Goal: Task Accomplishment & Management: Manage account settings

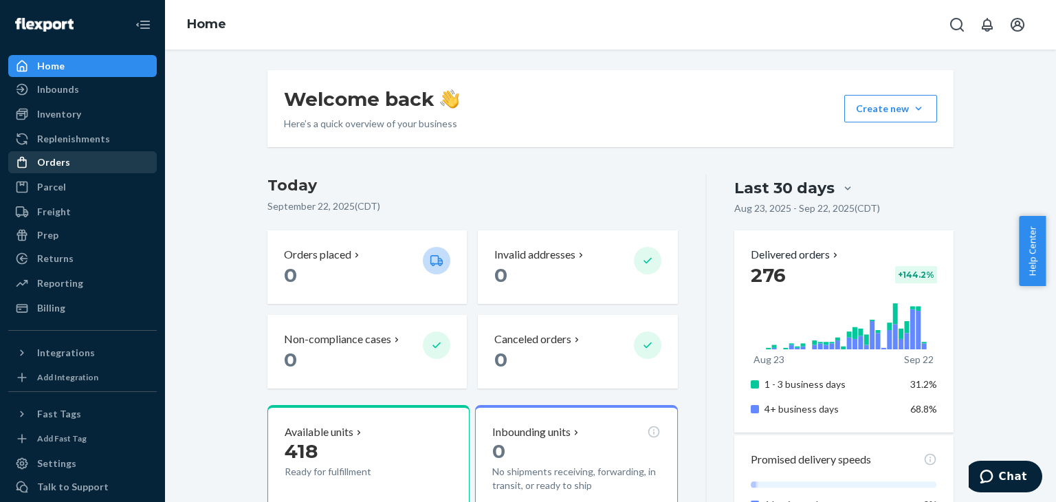
click at [66, 161] on div "Orders" at bounding box center [53, 162] width 33 height 14
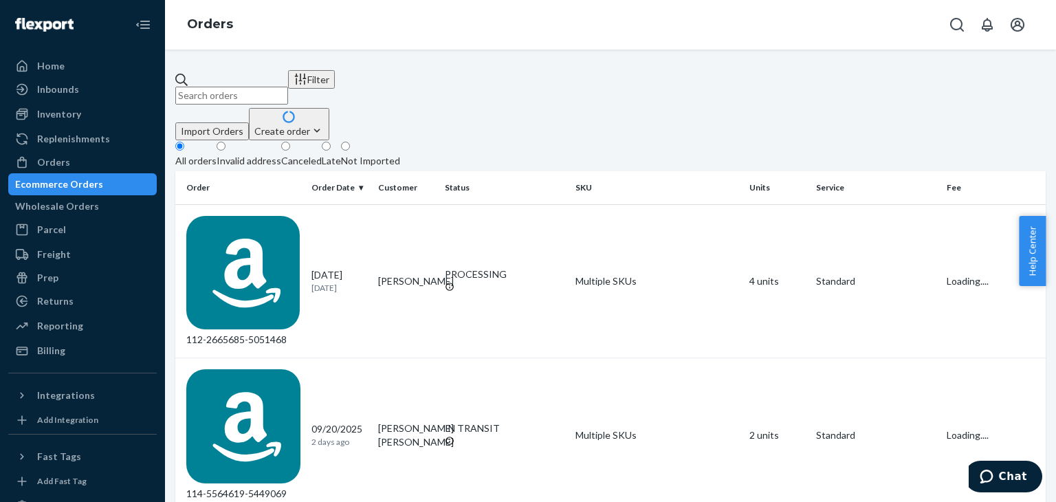
click at [288, 87] on input "text" at bounding box center [231, 96] width 113 height 18
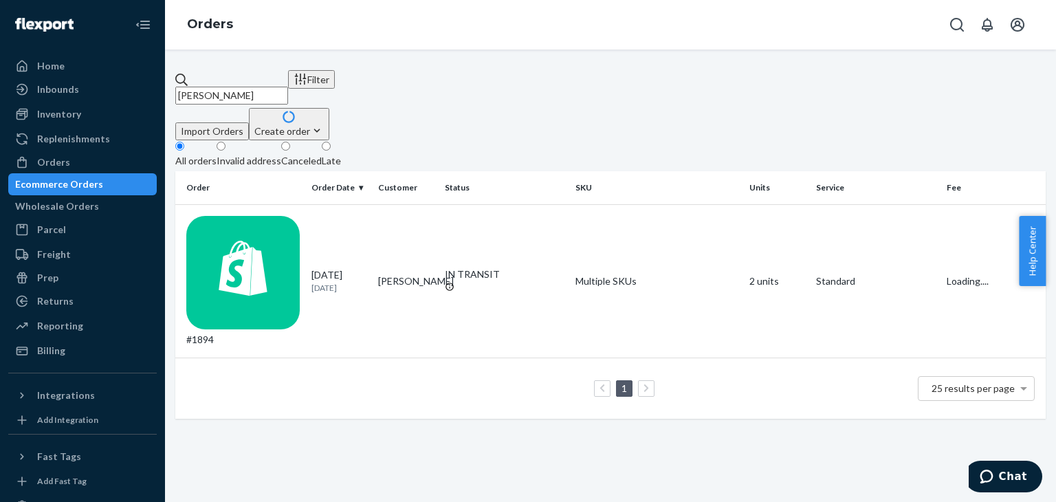
type input "montero"
click at [236, 218] on div "#1894" at bounding box center [243, 281] width 114 height 131
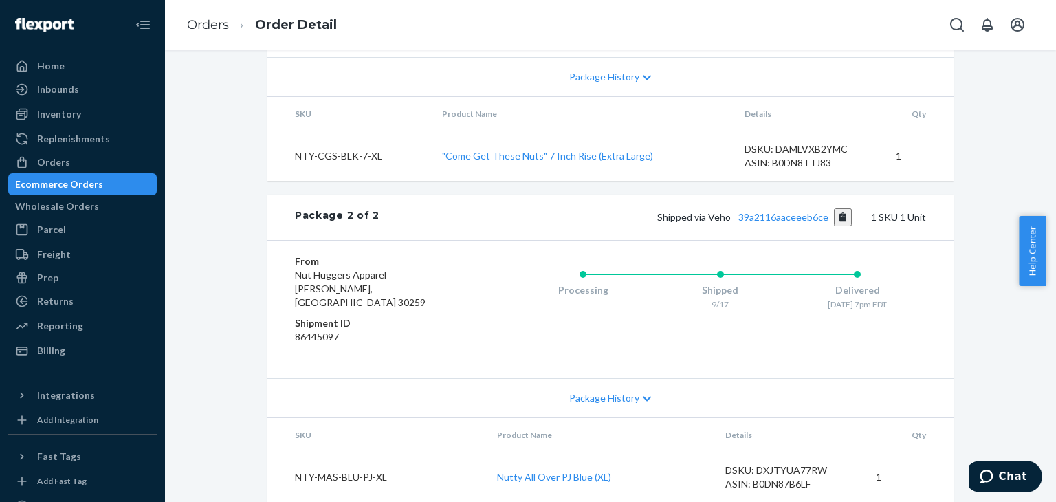
scroll to position [499, 0]
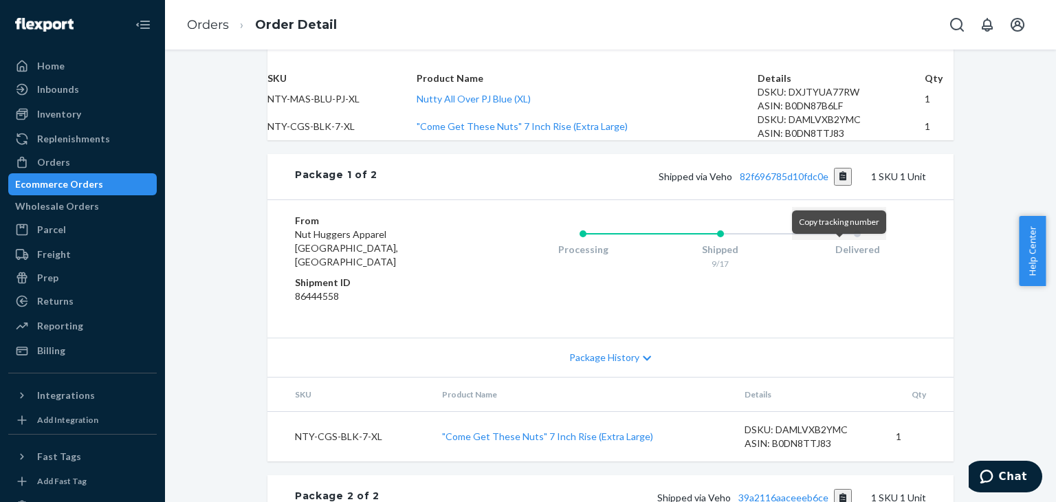
click at [843, 186] on button "Copy tracking number" at bounding box center [843, 177] width 19 height 18
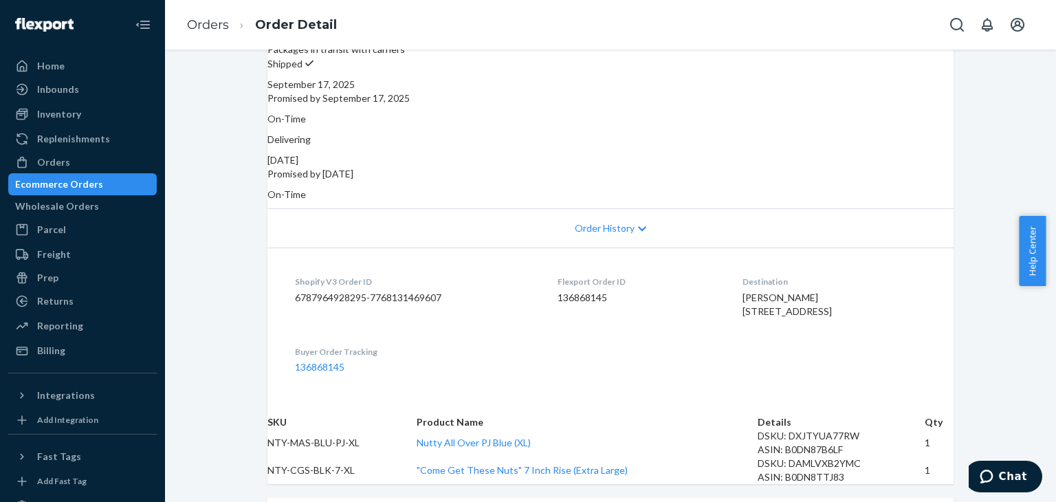
scroll to position [0, 0]
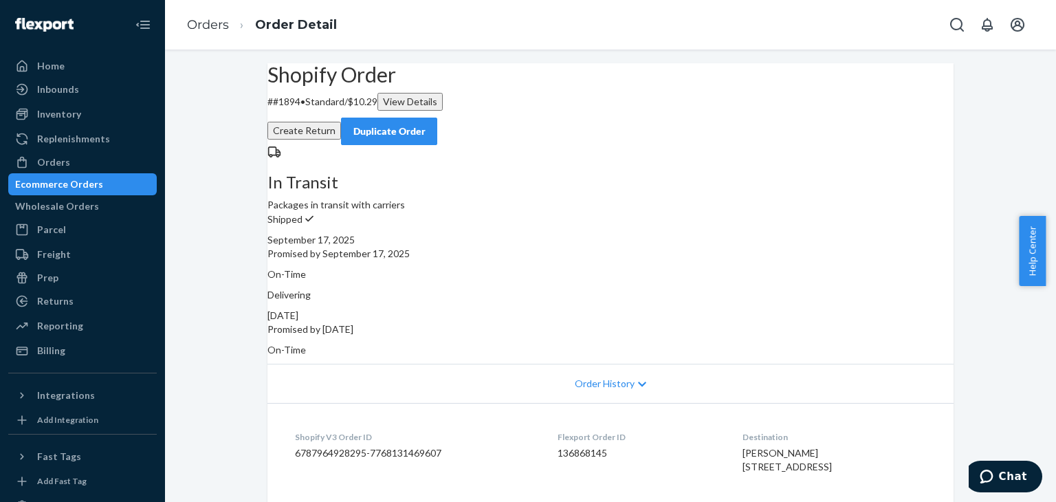
click at [93, 185] on div "Ecommerce Orders" at bounding box center [59, 184] width 88 height 14
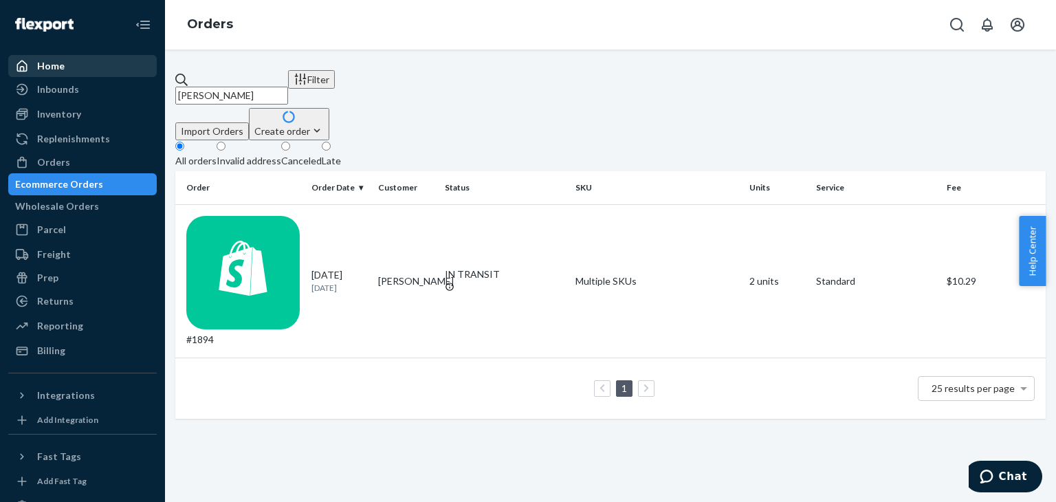
drag, startPoint x: 275, startPoint y: 83, endPoint x: 97, endPoint y: 76, distance: 178.1
click at [98, 76] on div "Home Inbounds Shipping Plans Problems Inventory Products Replenishments Orders …" at bounding box center [528, 251] width 1056 height 502
type input "dunham"
click at [360, 268] on div "08/30/2025 23 days ago" at bounding box center [339, 280] width 56 height 25
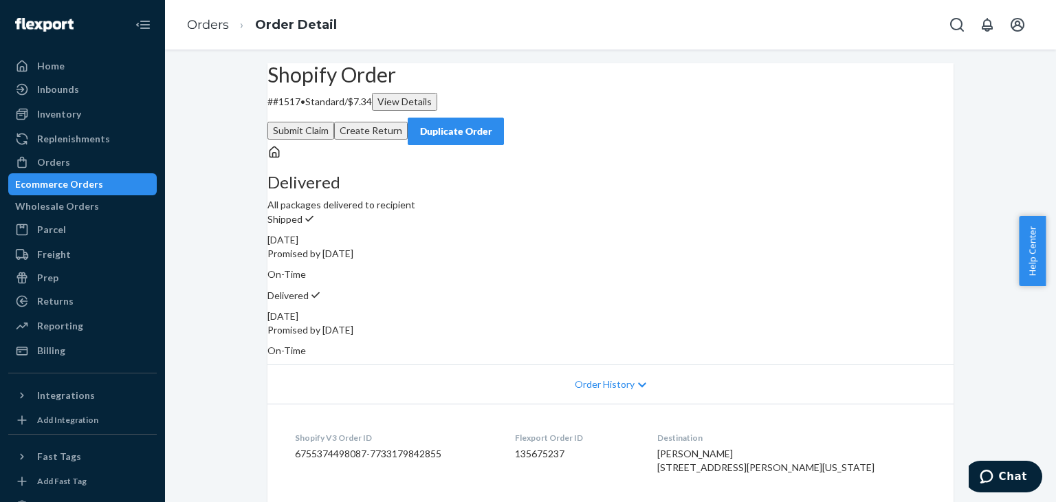
click at [85, 190] on div "Ecommerce Orders" at bounding box center [59, 184] width 88 height 14
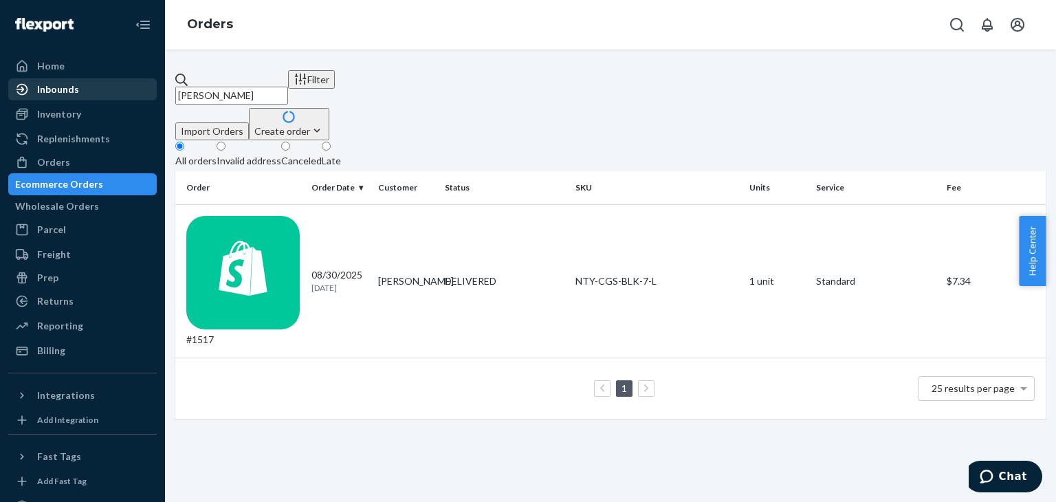
drag, startPoint x: 253, startPoint y: 83, endPoint x: 113, endPoint y: 81, distance: 140.2
click at [113, 80] on div "Home Inbounds Shipping Plans Problems Inventory Products Replenishments Orders …" at bounding box center [528, 251] width 1056 height 502
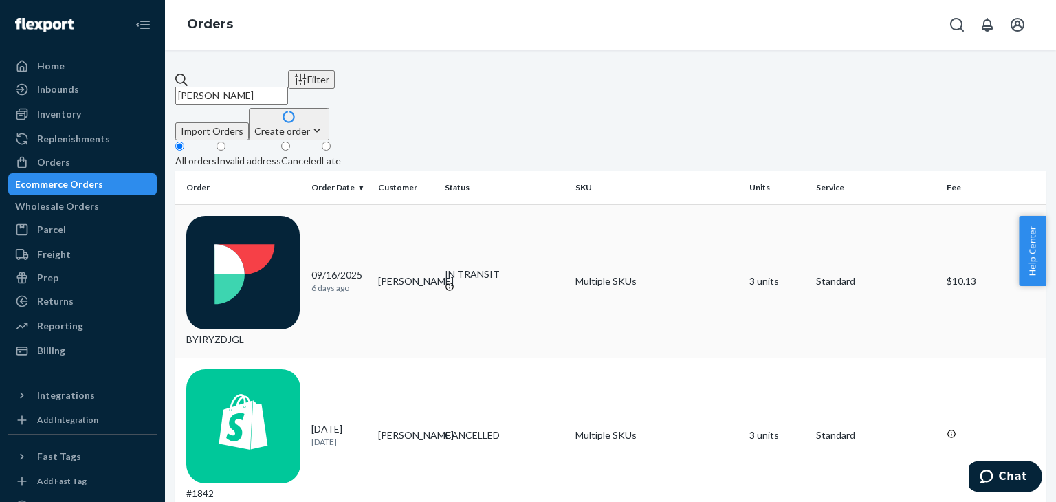
type input "lewis"
click at [265, 216] on div "BYIRYZDJGL" at bounding box center [243, 281] width 114 height 131
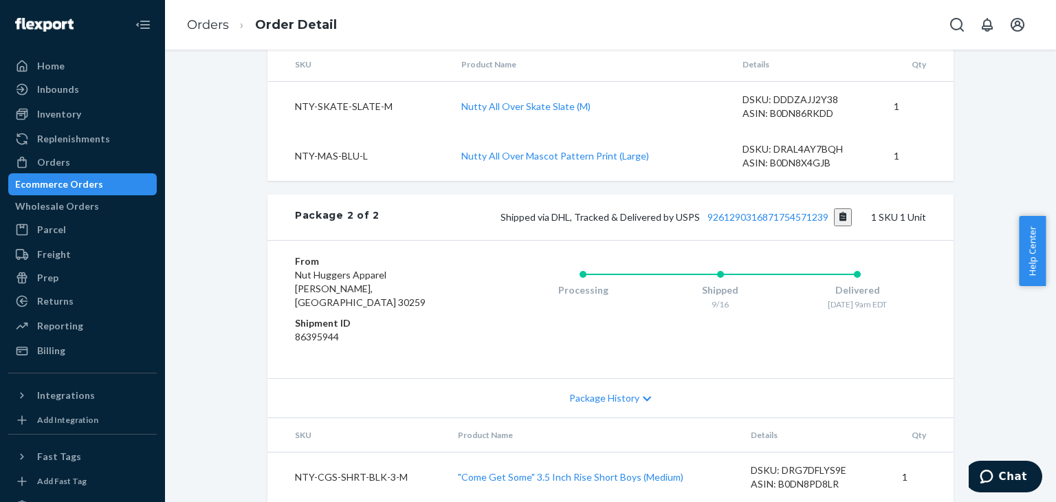
scroll to position [547, 0]
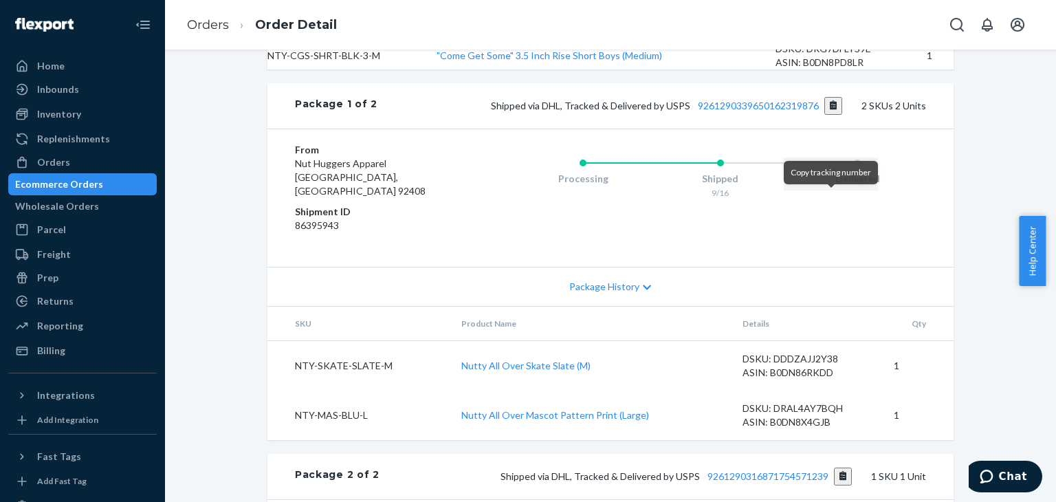
click at [829, 115] on button "Copy tracking number" at bounding box center [833, 106] width 19 height 18
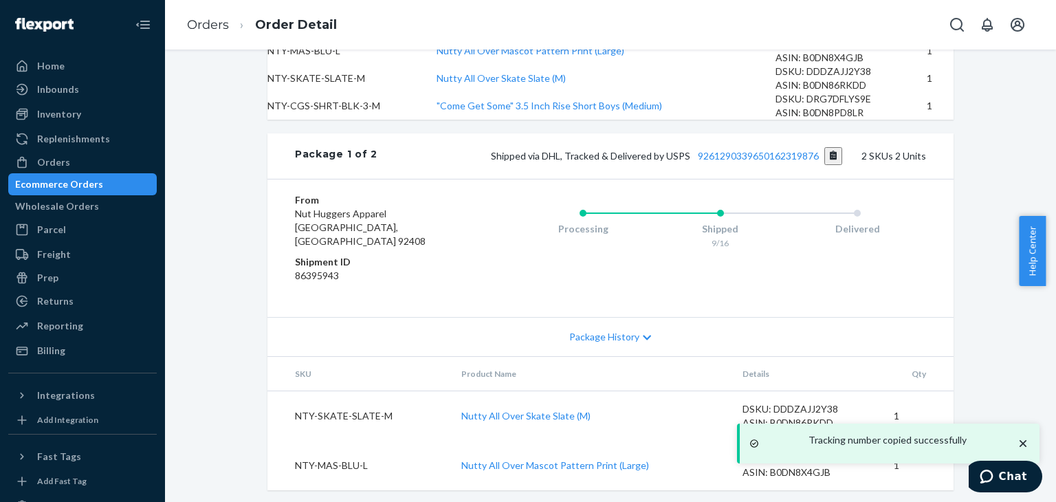
scroll to position [341, 0]
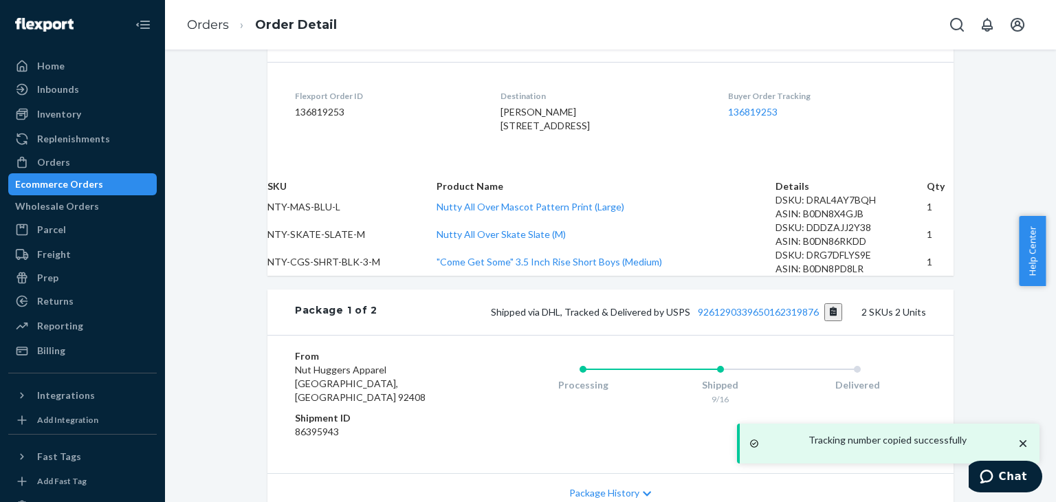
drag, startPoint x: 87, startPoint y: 181, endPoint x: 201, endPoint y: 197, distance: 115.3
click at [87, 181] on div "Ecommerce Orders" at bounding box center [59, 184] width 88 height 14
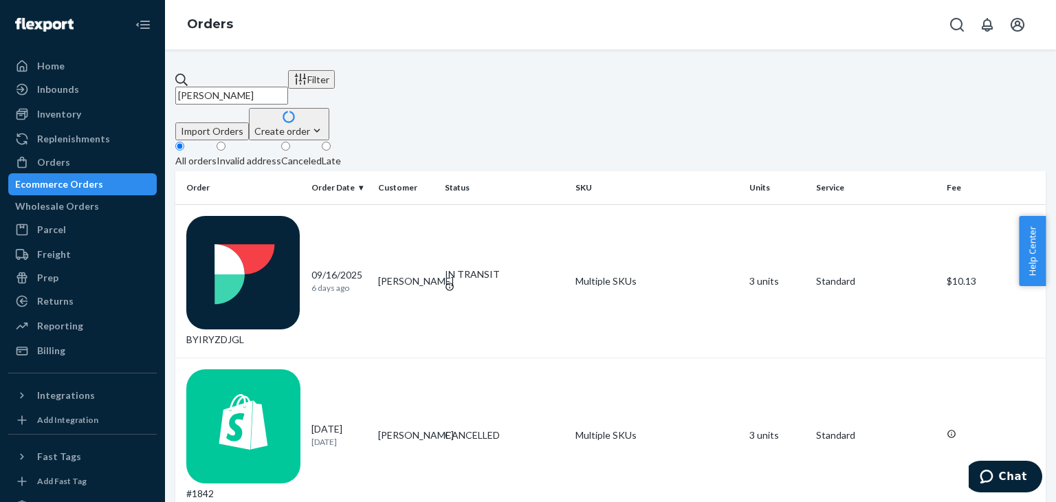
drag, startPoint x: 176, startPoint y: 80, endPoint x: 162, endPoint y: 82, distance: 13.8
click at [162, 81] on div "Home Inbounds Shipping Plans Problems Inventory Products Replenishments Orders …" at bounding box center [528, 251] width 1056 height 502
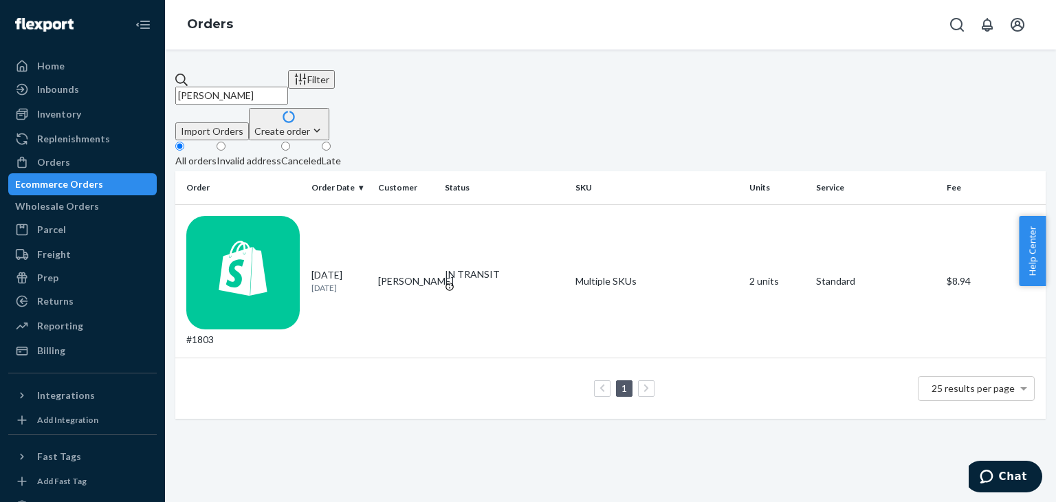
type input "reynolds"
click at [383, 205] on td "Curt Reynolds" at bounding box center [405, 281] width 67 height 154
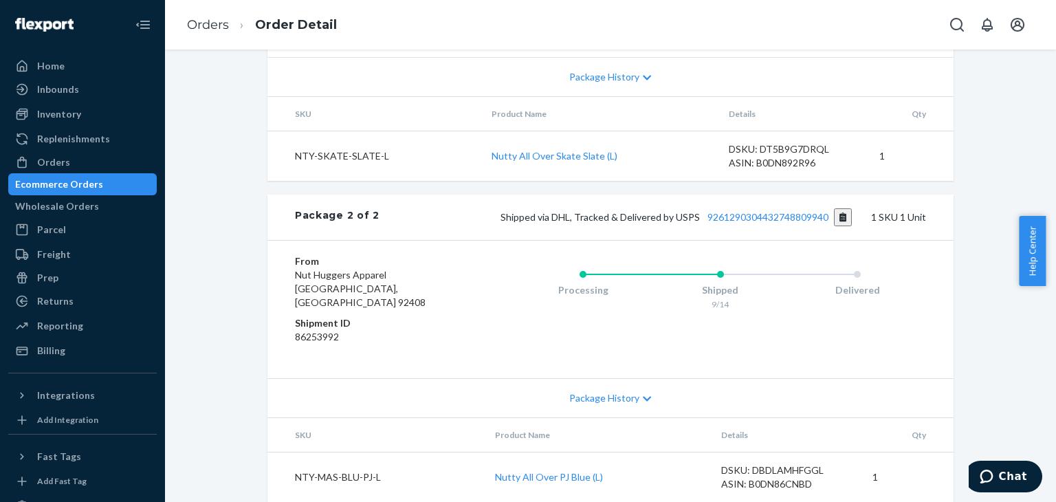
scroll to position [842, 0]
click at [838, 214] on button "Copy tracking number" at bounding box center [843, 217] width 19 height 18
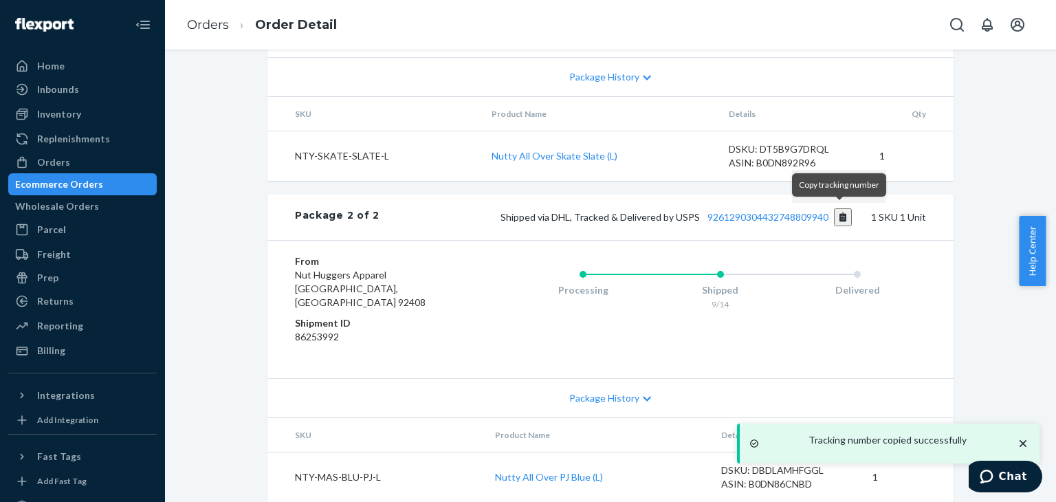
click at [840, 214] on button "Copy tracking number" at bounding box center [843, 217] width 19 height 18
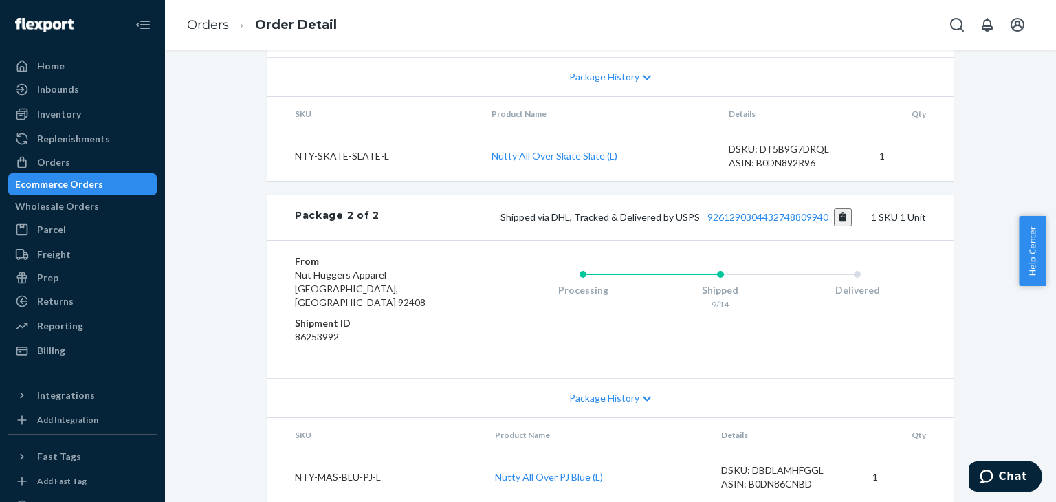
drag, startPoint x: 80, startPoint y: 181, endPoint x: 89, endPoint y: 186, distance: 9.2
click at [80, 181] on div "Ecommerce Orders" at bounding box center [59, 184] width 88 height 14
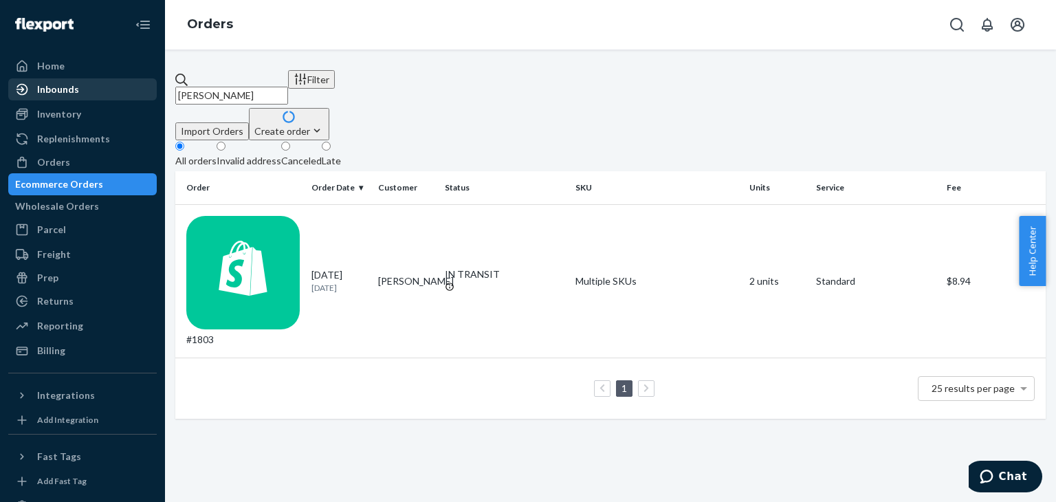
drag, startPoint x: 168, startPoint y: 91, endPoint x: 115, endPoint y: 89, distance: 53.0
click at [115, 89] on div "Home Inbounds Shipping Plans Problems Inventory Products Replenishments Orders …" at bounding box center [528, 251] width 1056 height 502
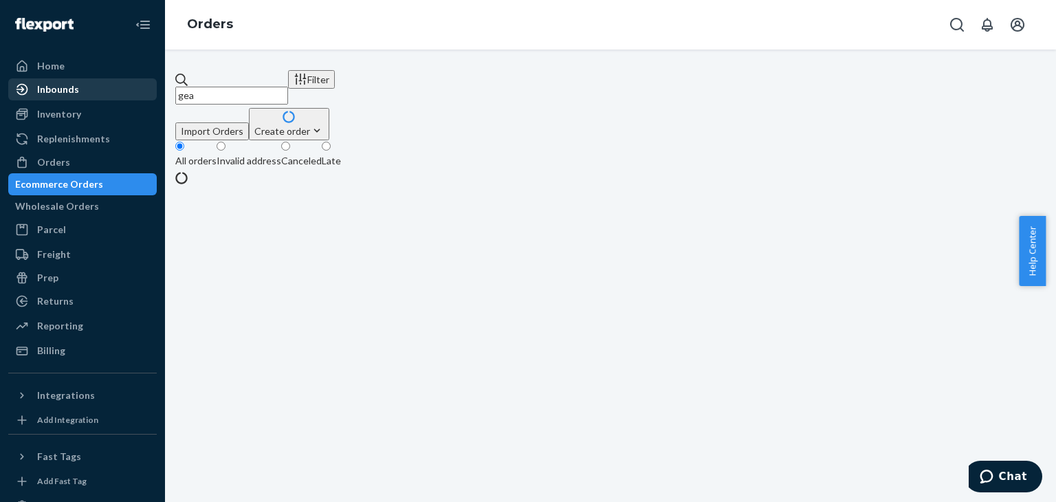
type input "gear"
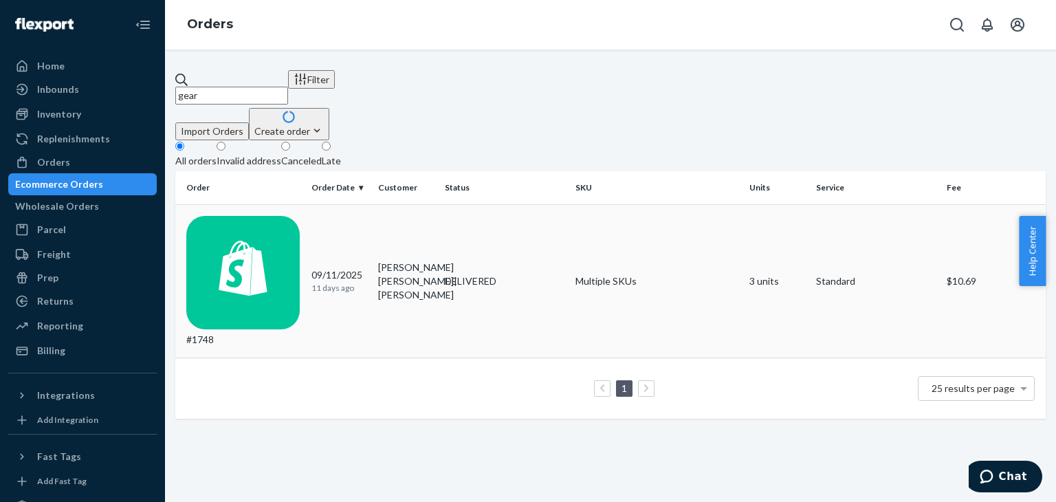
click at [405, 208] on td "Sheila Sheila|Gearhart" at bounding box center [405, 281] width 67 height 154
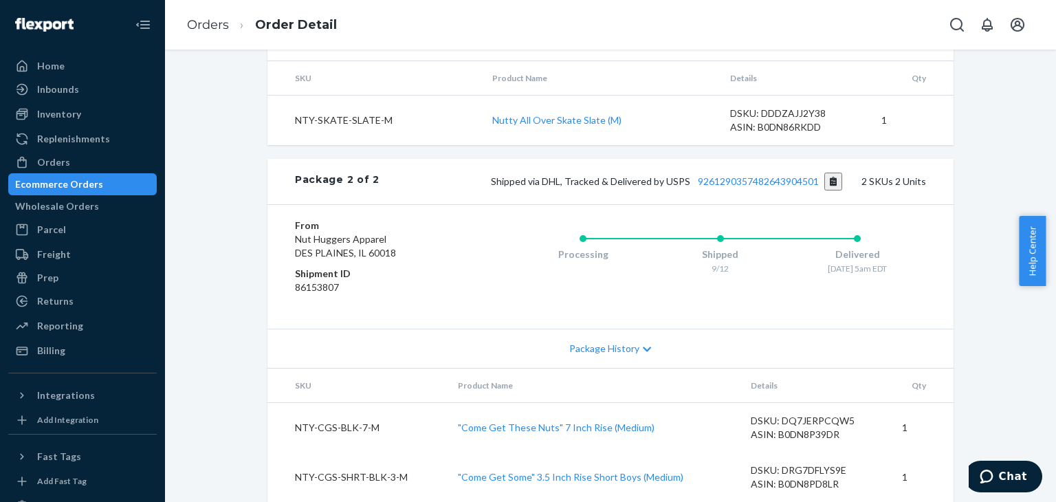
scroll to position [941, 0]
drag, startPoint x: 76, startPoint y: 184, endPoint x: 88, endPoint y: 188, distance: 12.2
click at [76, 184] on div "Ecommerce Orders" at bounding box center [59, 184] width 88 height 14
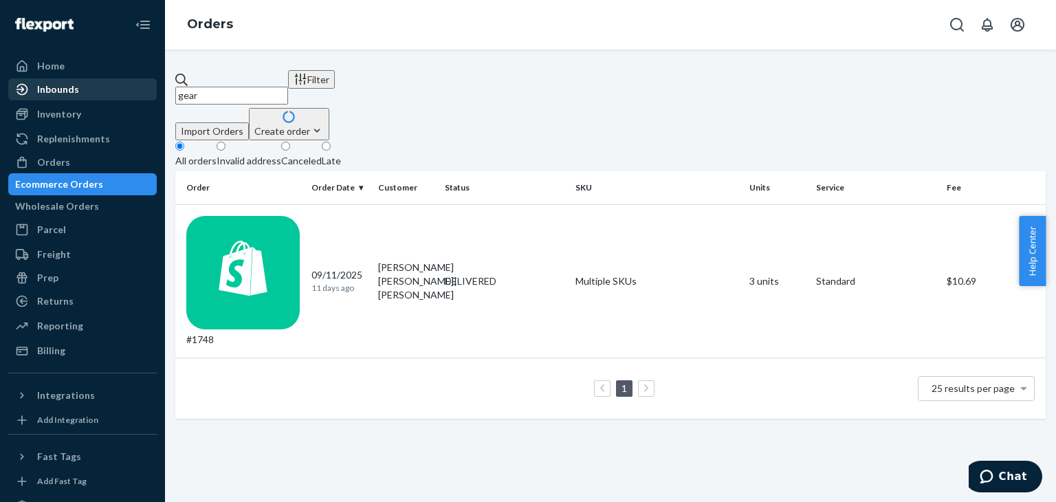
drag, startPoint x: 268, startPoint y: 78, endPoint x: 110, endPoint y: 82, distance: 158.1
click at [110, 82] on div "Home Inbounds Shipping Plans Problems Inventory Products Replenishments Orders …" at bounding box center [528, 251] width 1056 height 502
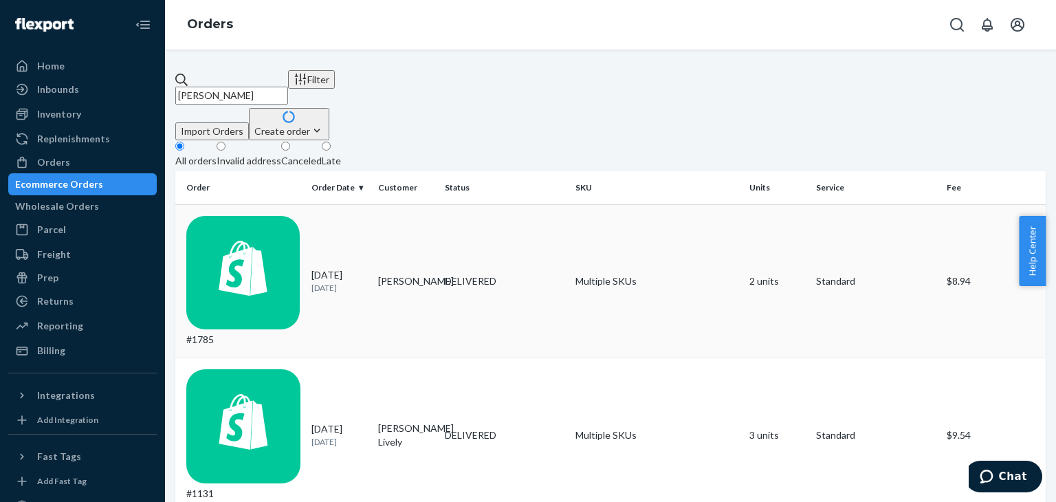
type input "brittany"
click at [239, 216] on div "#1785" at bounding box center [243, 281] width 114 height 131
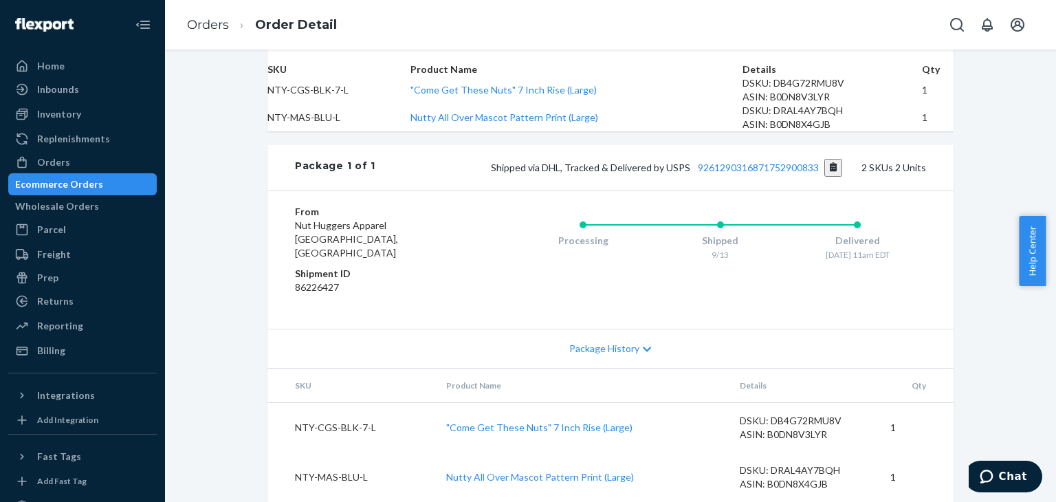
scroll to position [585, 0]
click at [753, 161] on link "9261290316871752900833" at bounding box center [757, 167] width 121 height 12
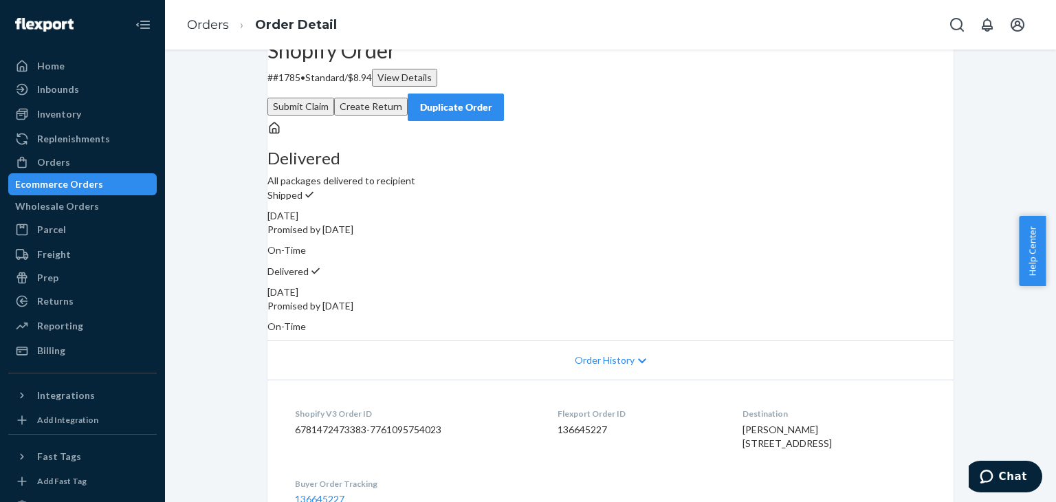
scroll to position [0, 0]
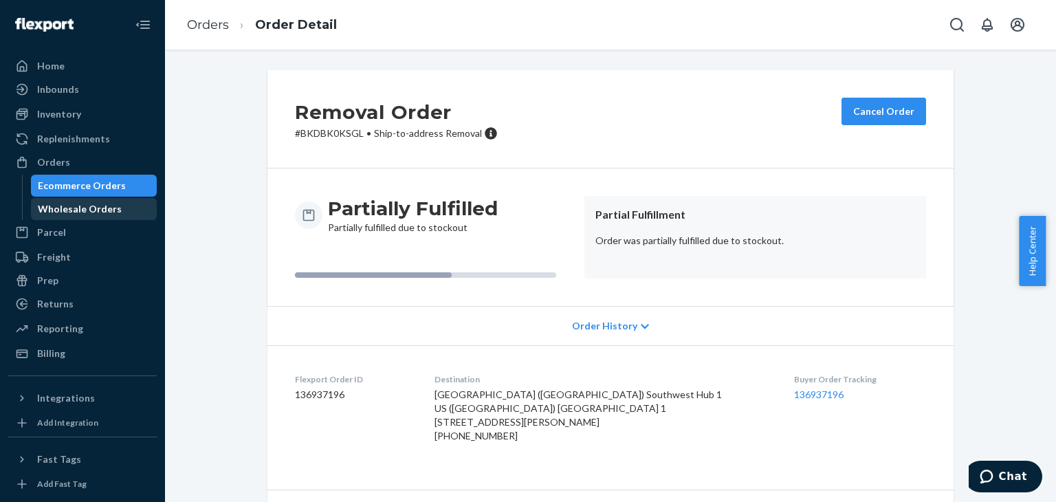
drag, startPoint x: 78, startPoint y: 209, endPoint x: 93, endPoint y: 209, distance: 15.1
click at [78, 209] on div "Wholesale Orders" at bounding box center [80, 209] width 84 height 14
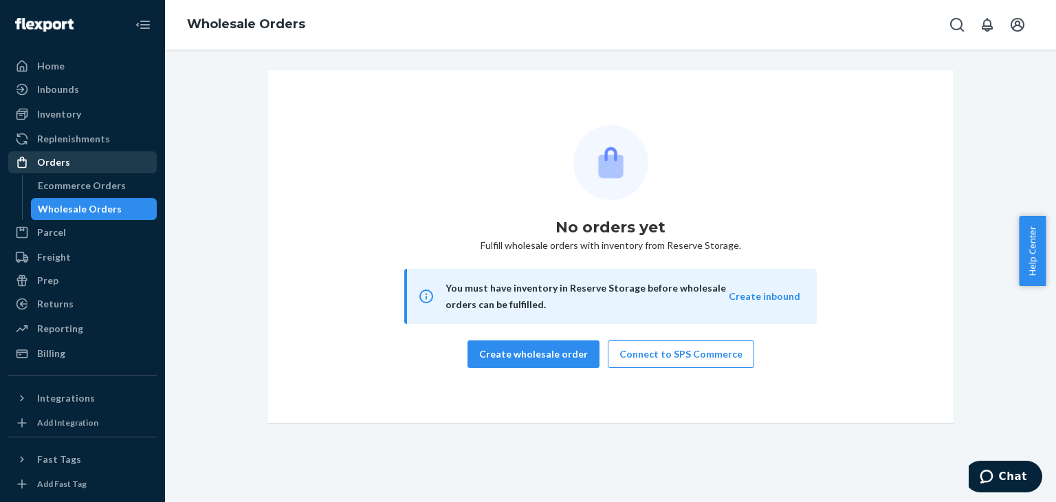
click at [47, 164] on div "Orders" at bounding box center [53, 162] width 33 height 14
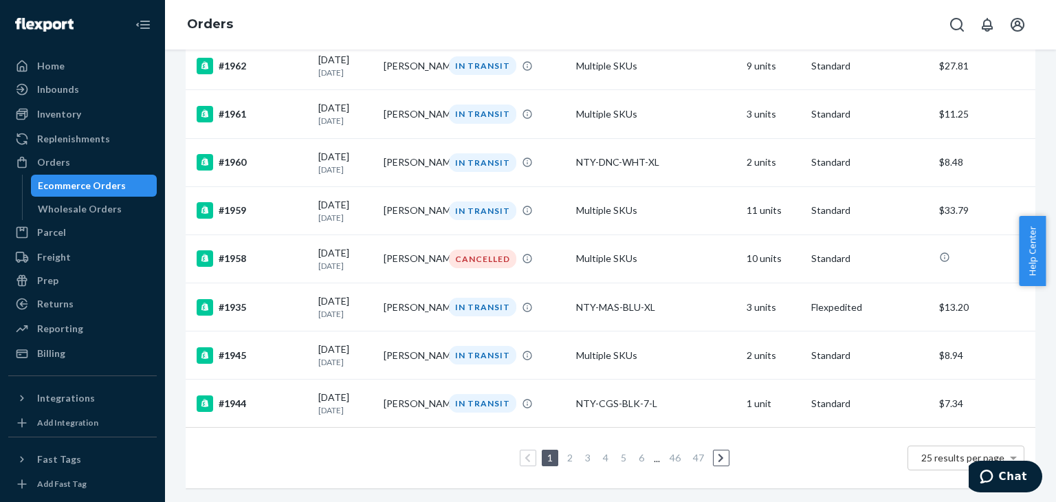
scroll to position [1010, 0]
click at [564, 451] on link "2" at bounding box center [569, 457] width 11 height 12
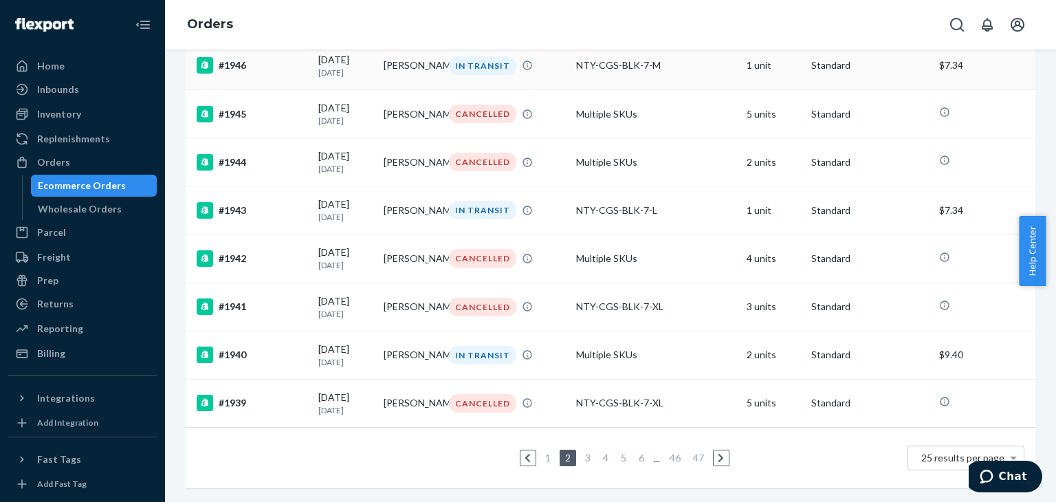
scroll to position [1014, 0]
click at [585, 451] on link "3" at bounding box center [587, 457] width 11 height 12
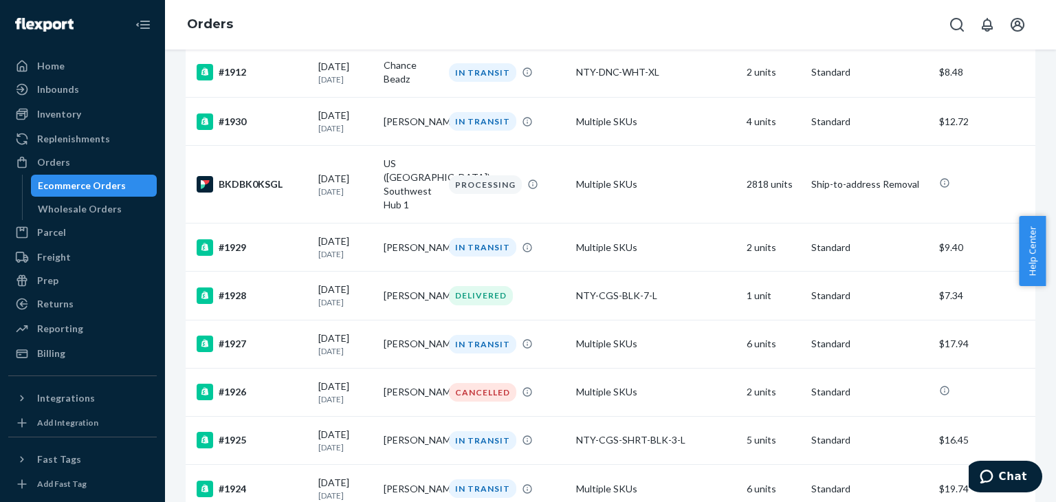
scroll to position [893, 0]
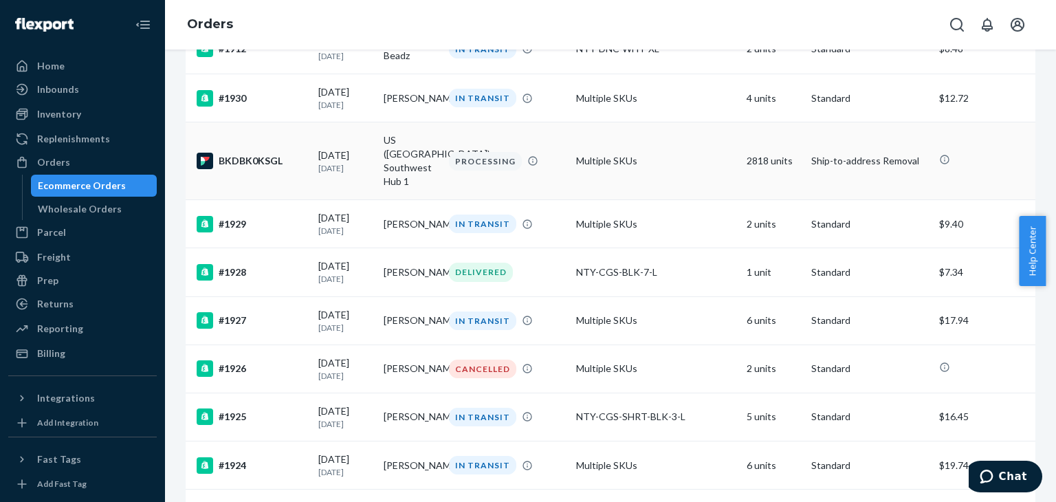
click at [234, 166] on div "BKDBK0KSGL" at bounding box center [252, 161] width 111 height 16
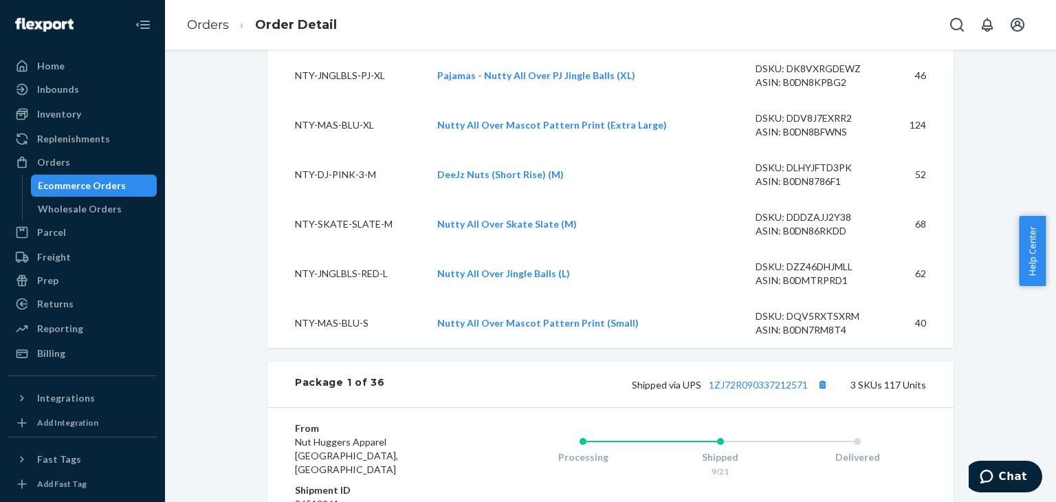
scroll to position [2405, 0]
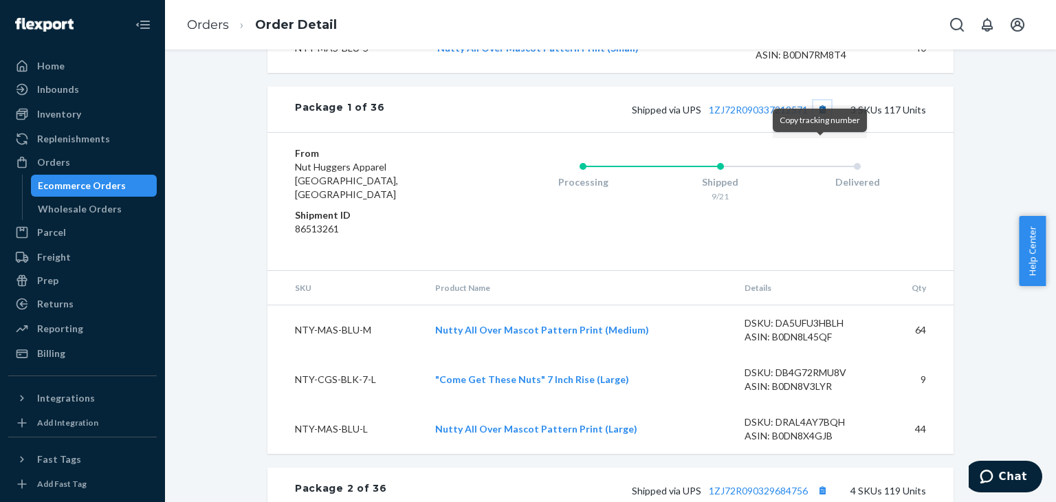
click at [818, 118] on button "Copy tracking number" at bounding box center [822, 109] width 18 height 18
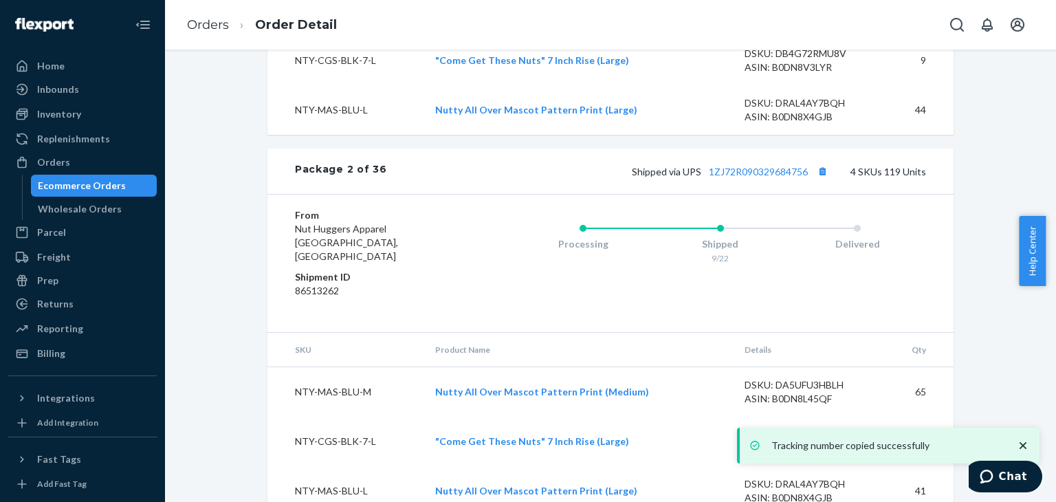
scroll to position [2749, 0]
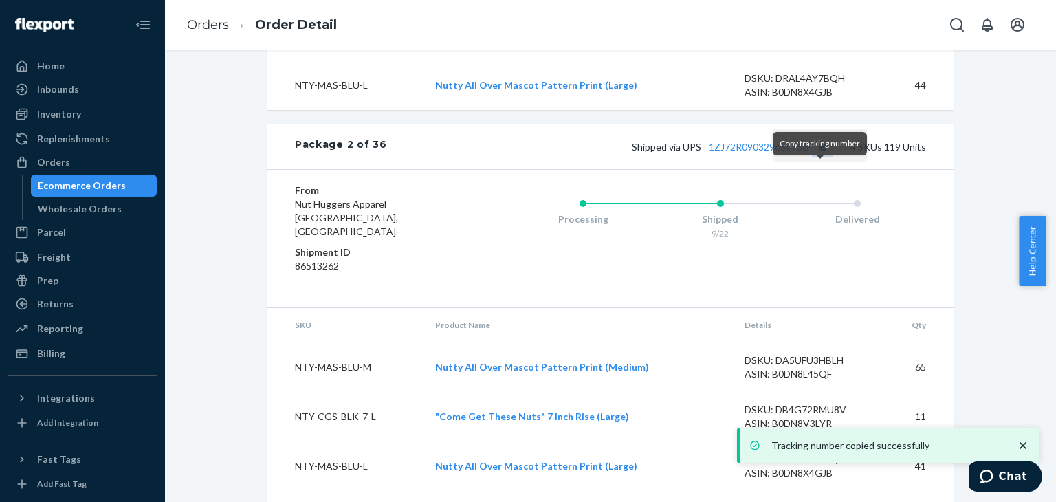
click at [814, 155] on button "Copy tracking number" at bounding box center [822, 146] width 18 height 18
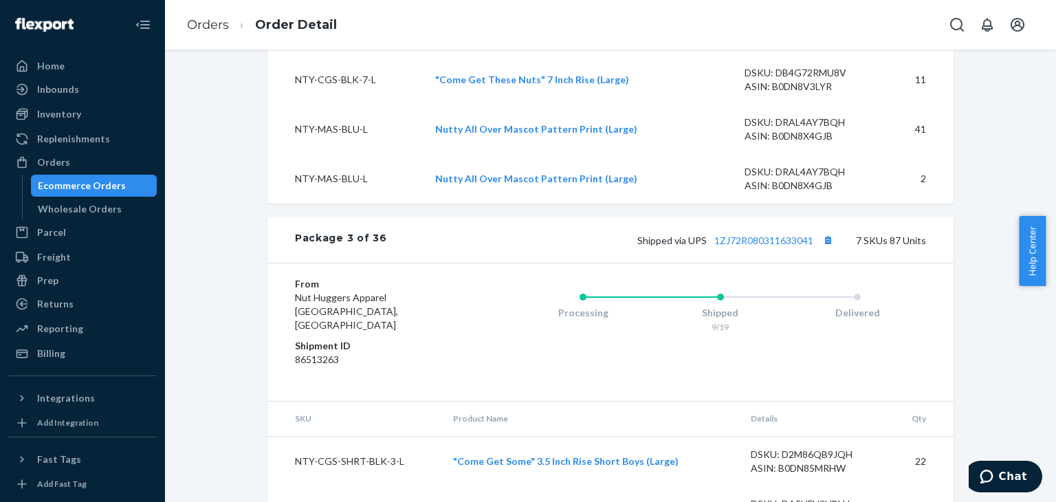
scroll to position [3161, 0]
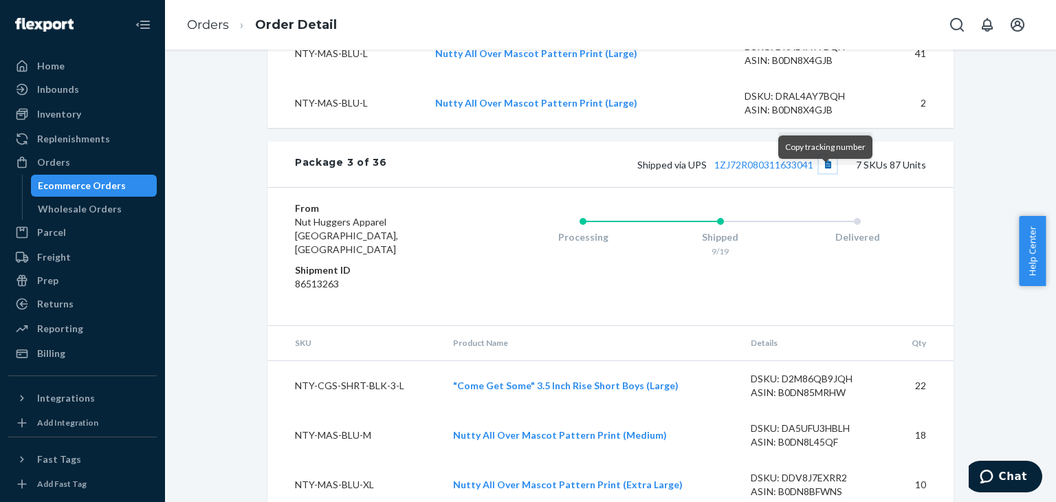
click at [822, 173] on button "Copy tracking number" at bounding box center [827, 164] width 18 height 18
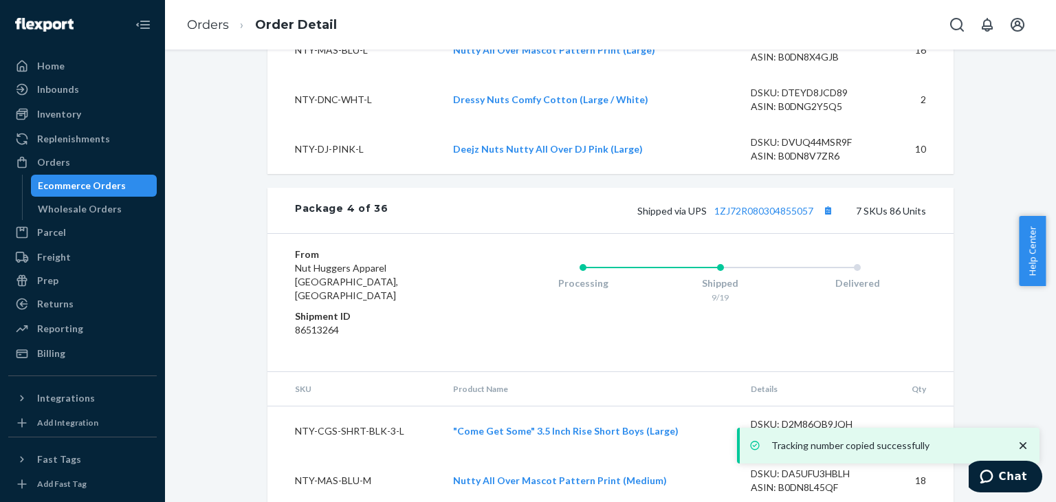
scroll to position [3711, 0]
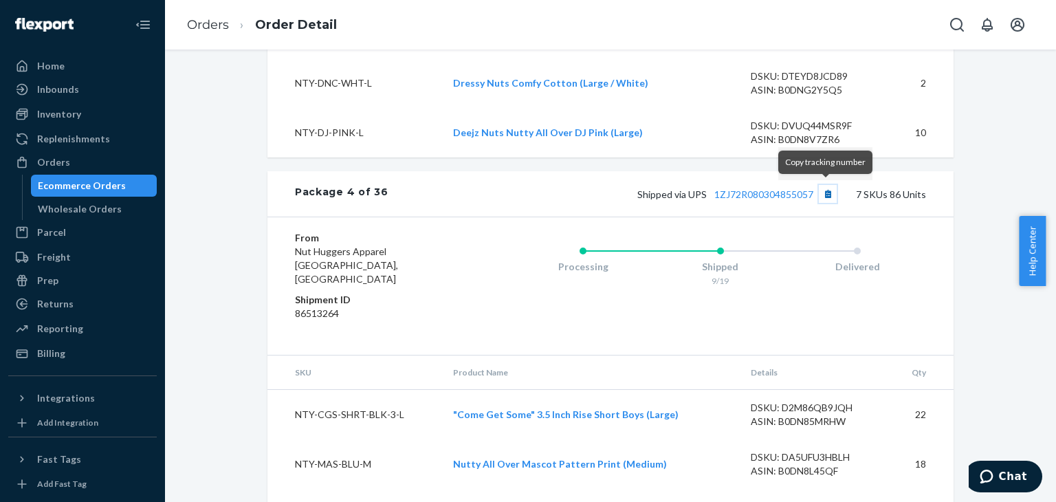
click at [827, 193] on button "Copy tracking number" at bounding box center [827, 194] width 18 height 18
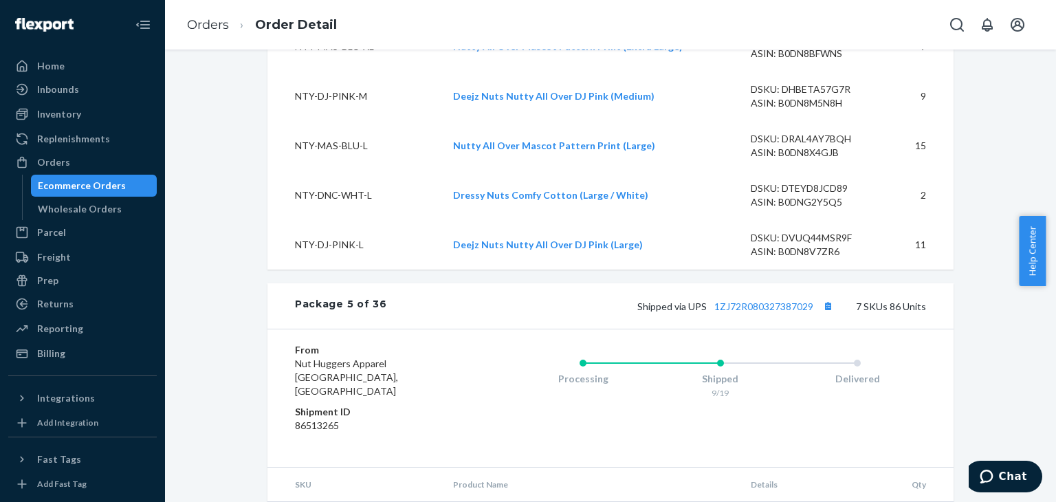
scroll to position [4192, 0]
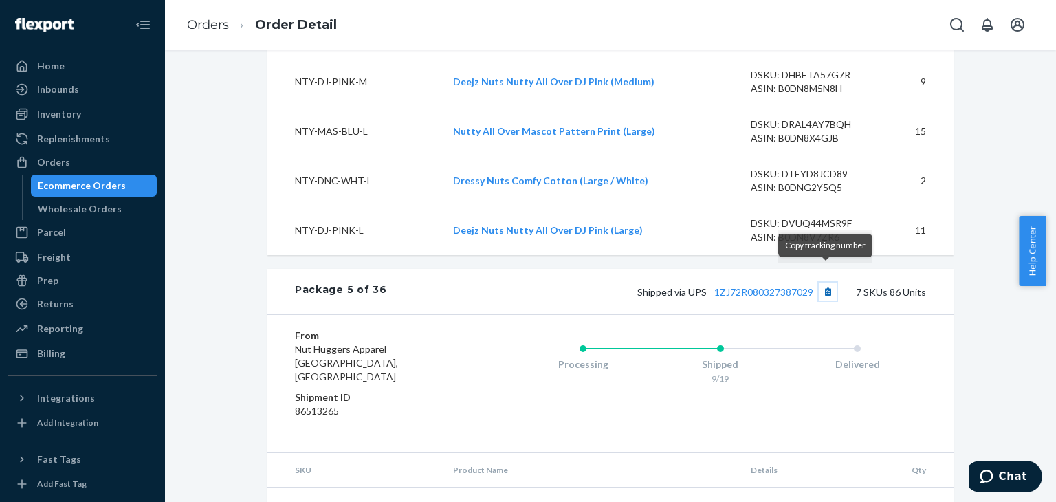
click at [823, 282] on button "Copy tracking number" at bounding box center [827, 291] width 18 height 18
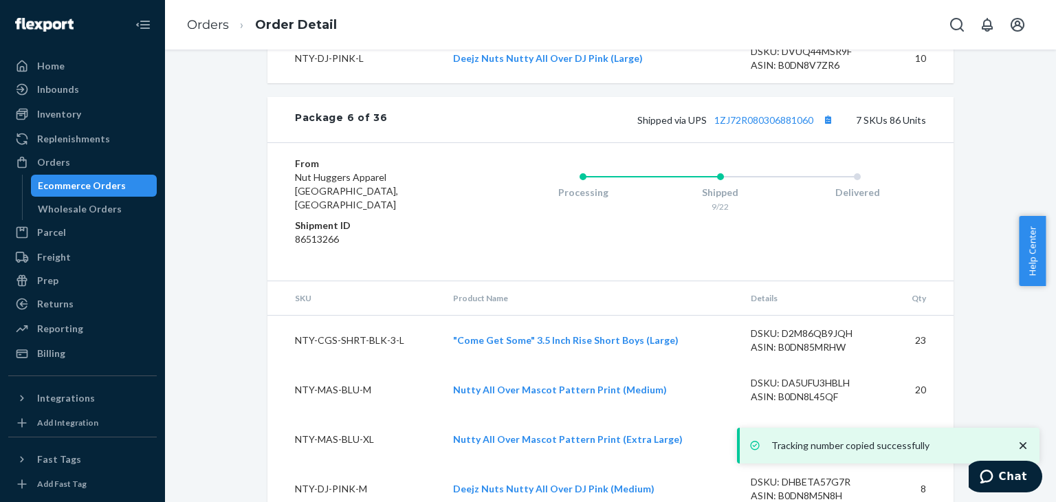
scroll to position [4948, 0]
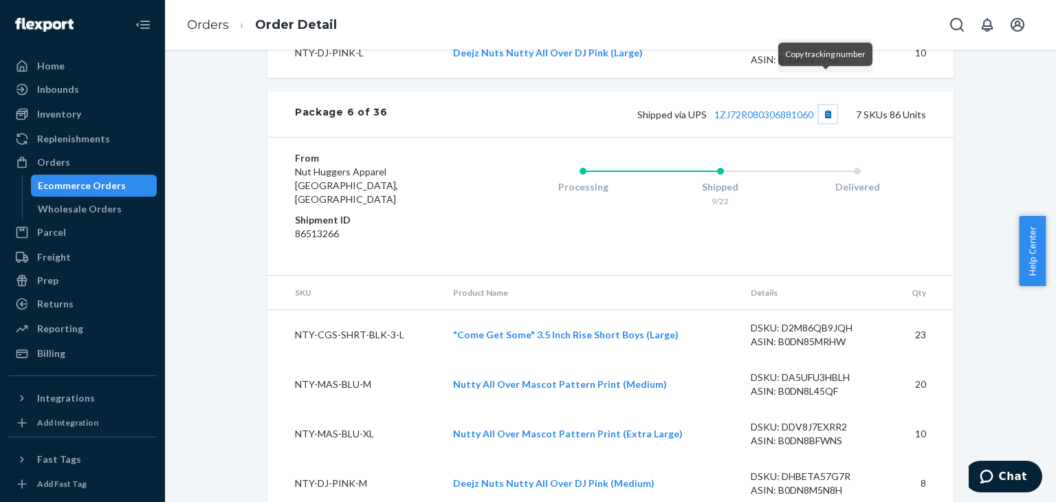
click at [824, 105] on button "Copy tracking number" at bounding box center [827, 114] width 18 height 18
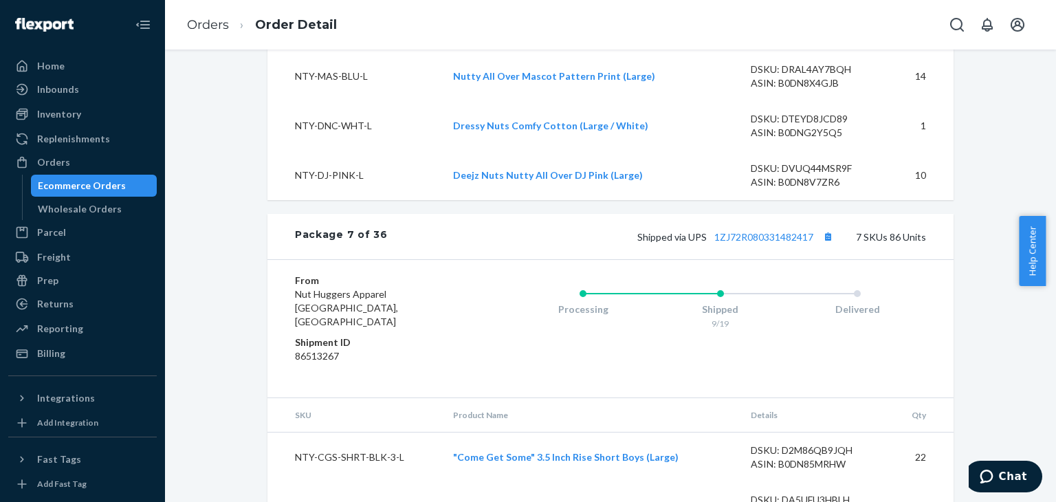
scroll to position [5429, 0]
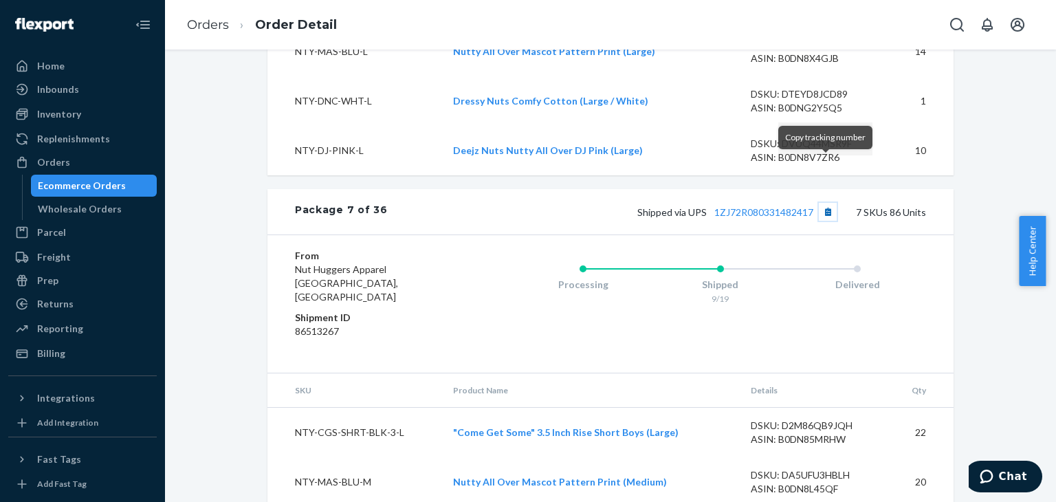
click at [822, 203] on button "Copy tracking number" at bounding box center [827, 212] width 18 height 18
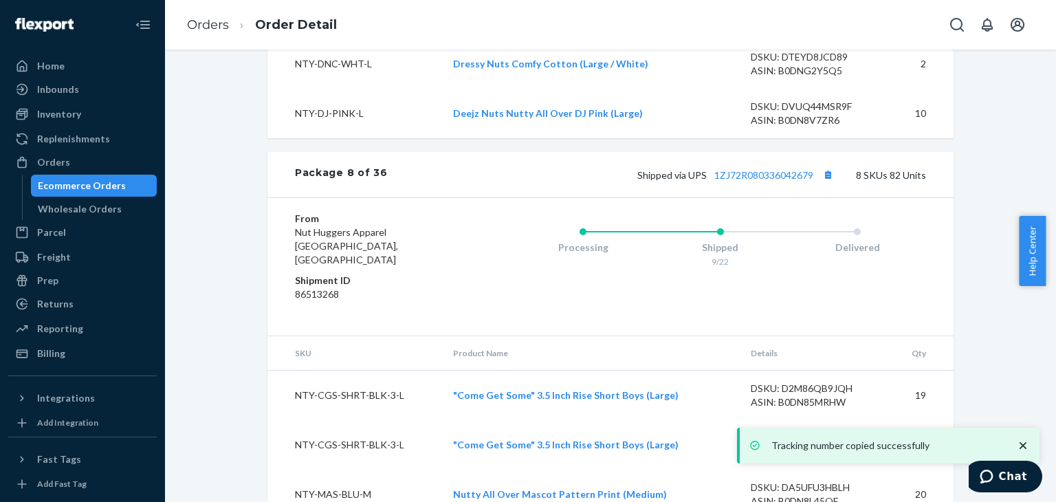
scroll to position [6047, 0]
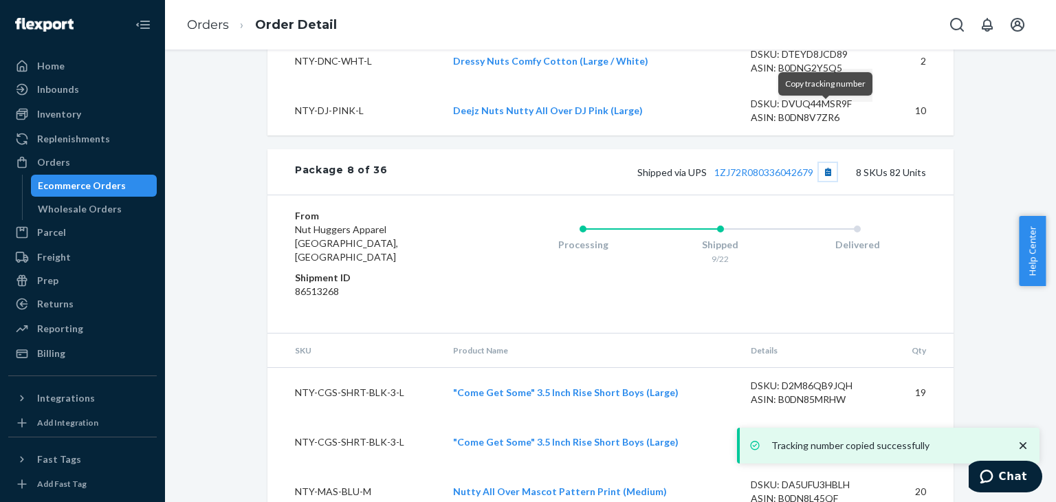
click at [825, 163] on button "Copy tracking number" at bounding box center [827, 172] width 18 height 18
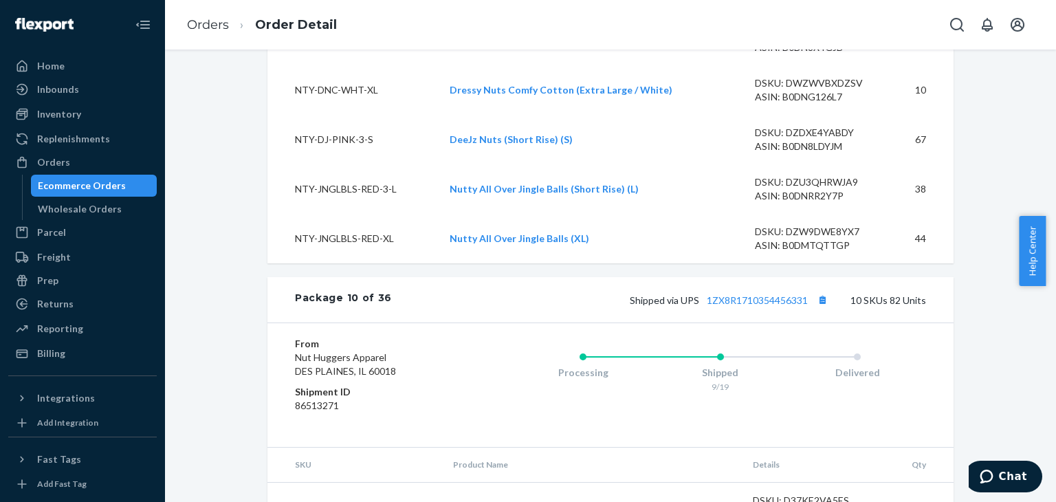
scroll to position [8040, 0]
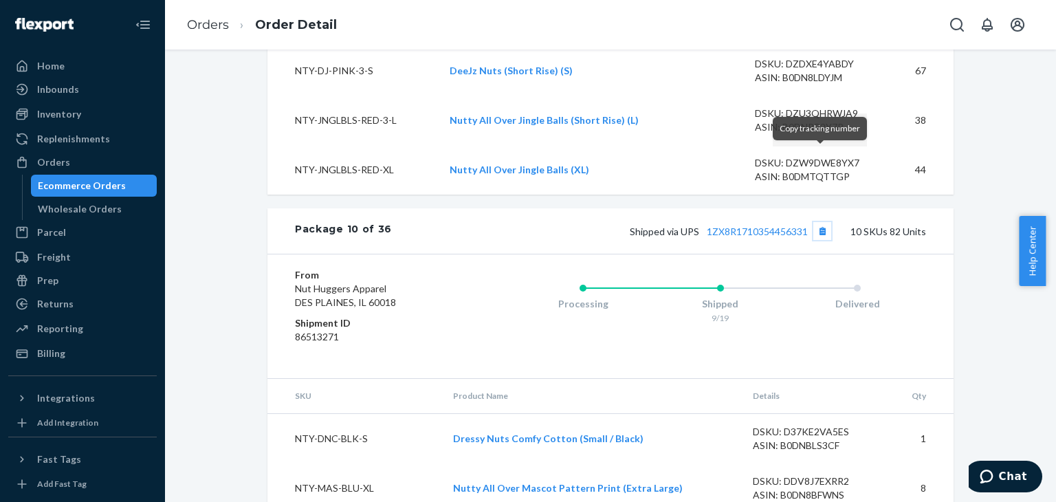
drag, startPoint x: 820, startPoint y: 159, endPoint x: 817, endPoint y: 167, distance: 8.3
click at [820, 222] on button "Copy tracking number" at bounding box center [822, 231] width 18 height 18
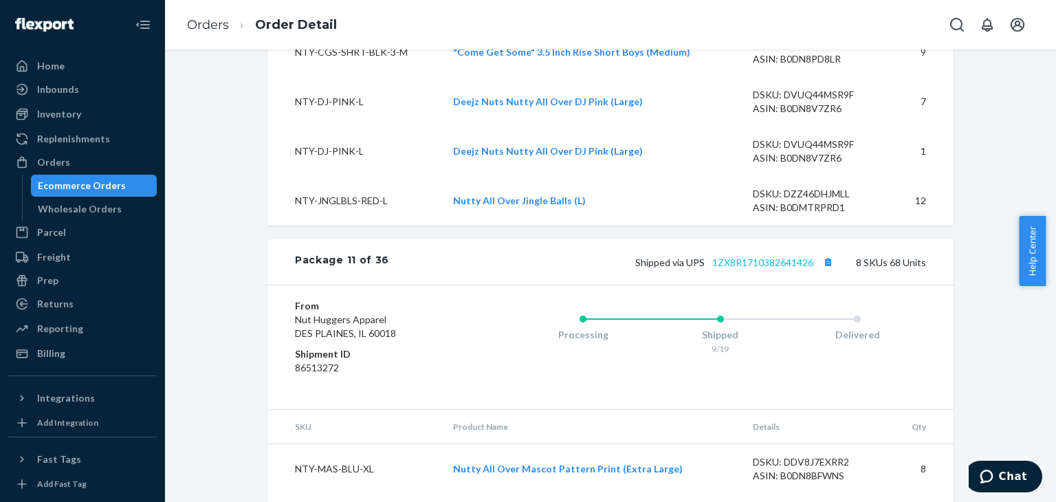
scroll to position [8727, 0]
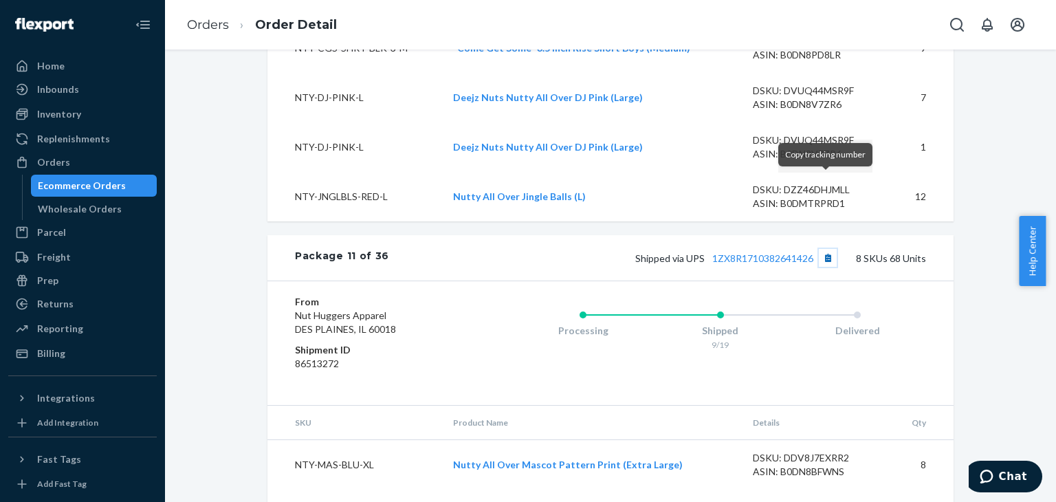
click at [825, 249] on button "Copy tracking number" at bounding box center [827, 258] width 18 height 18
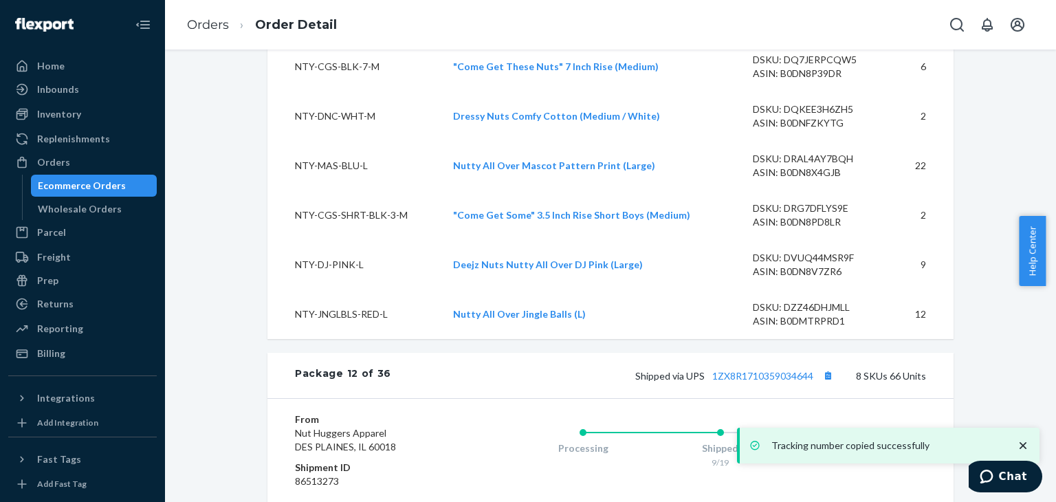
scroll to position [9277, 0]
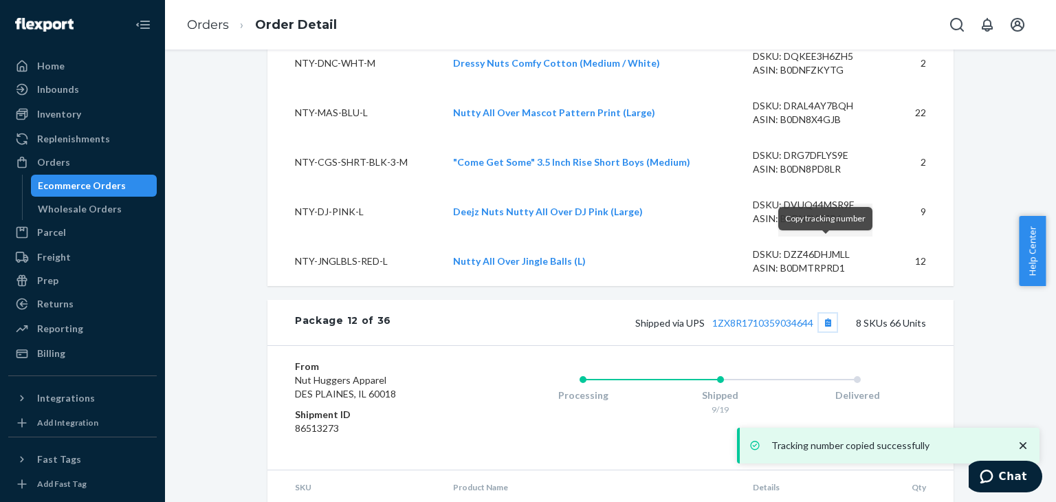
drag, startPoint x: 822, startPoint y: 251, endPoint x: 791, endPoint y: 241, distance: 32.4
click at [822, 313] on button "Copy tracking number" at bounding box center [827, 322] width 18 height 18
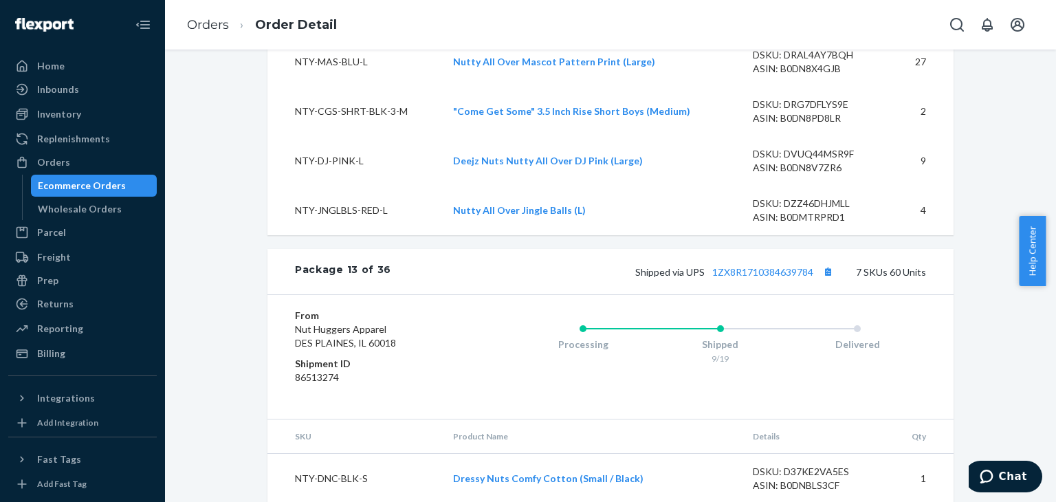
scroll to position [9964, 0]
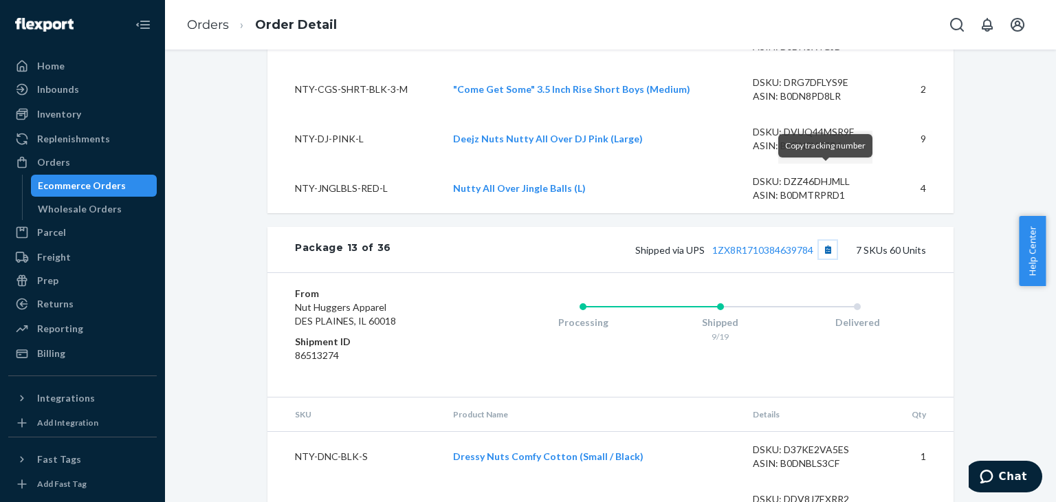
click at [822, 241] on button "Copy tracking number" at bounding box center [827, 250] width 18 height 18
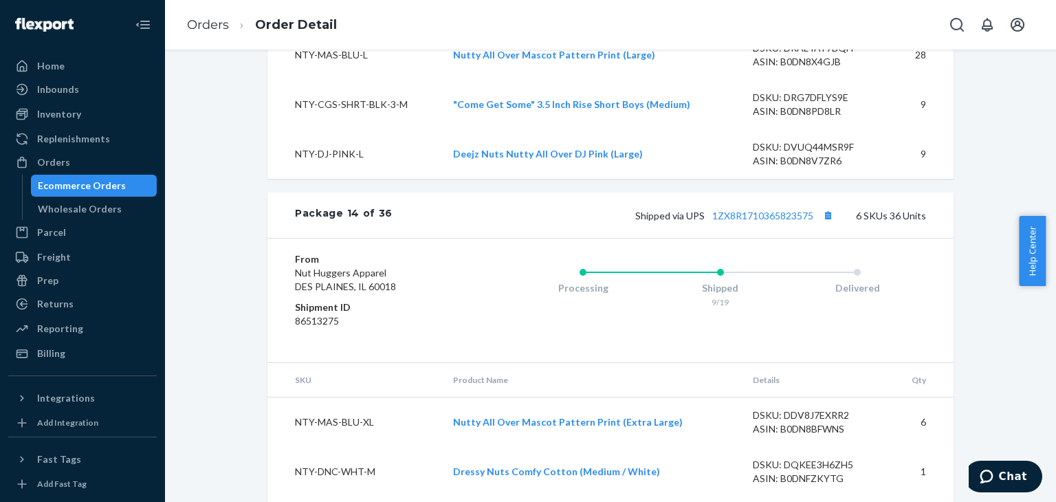
scroll to position [10582, 0]
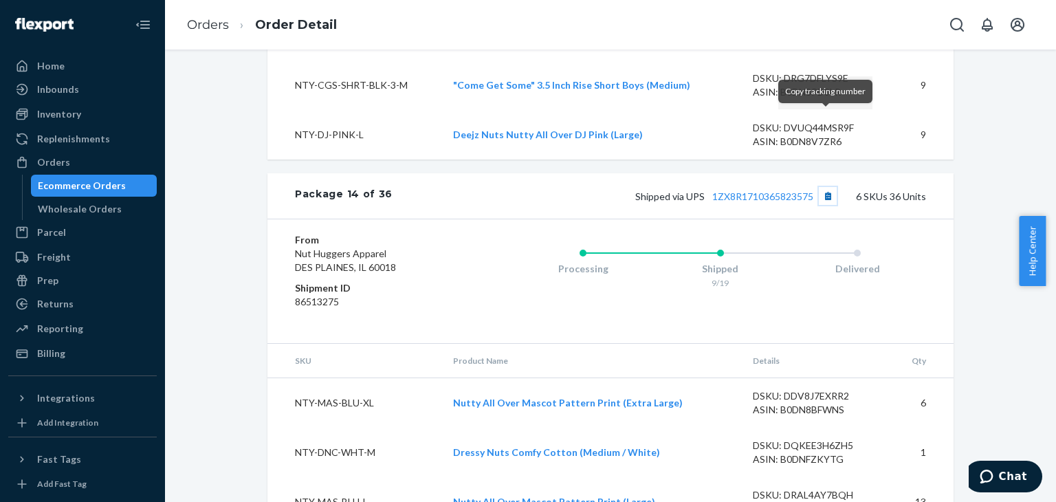
click at [825, 187] on button "Copy tracking number" at bounding box center [827, 196] width 18 height 18
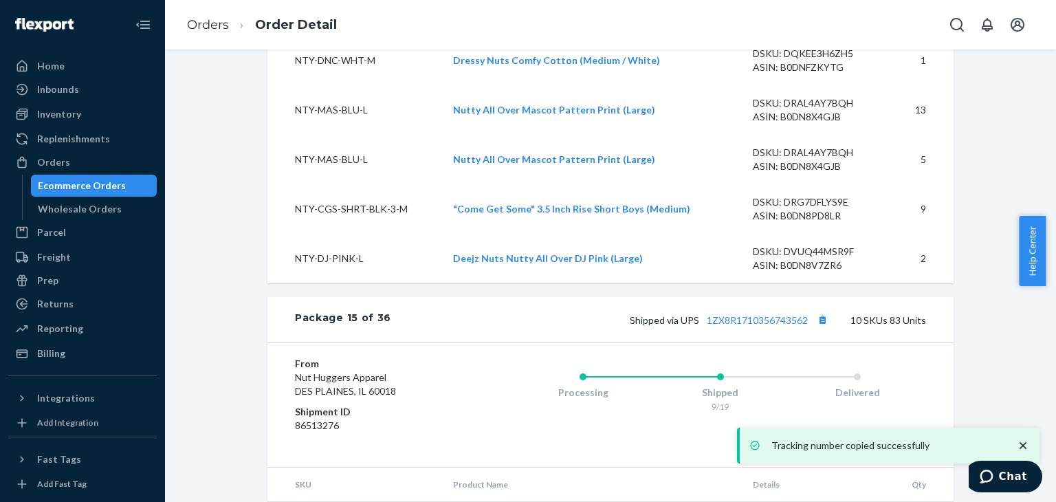
scroll to position [10995, 0]
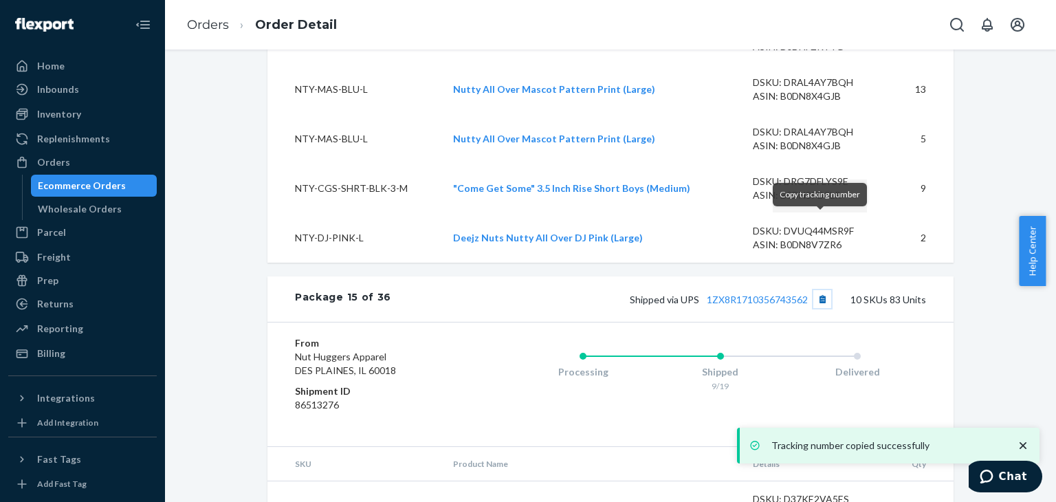
click at [817, 290] on button "Copy tracking number" at bounding box center [822, 299] width 18 height 18
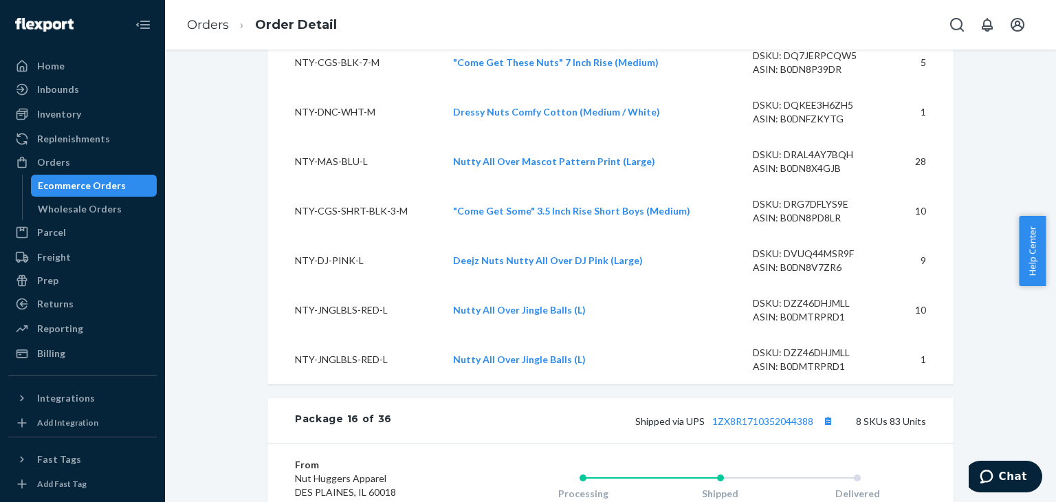
scroll to position [11751, 0]
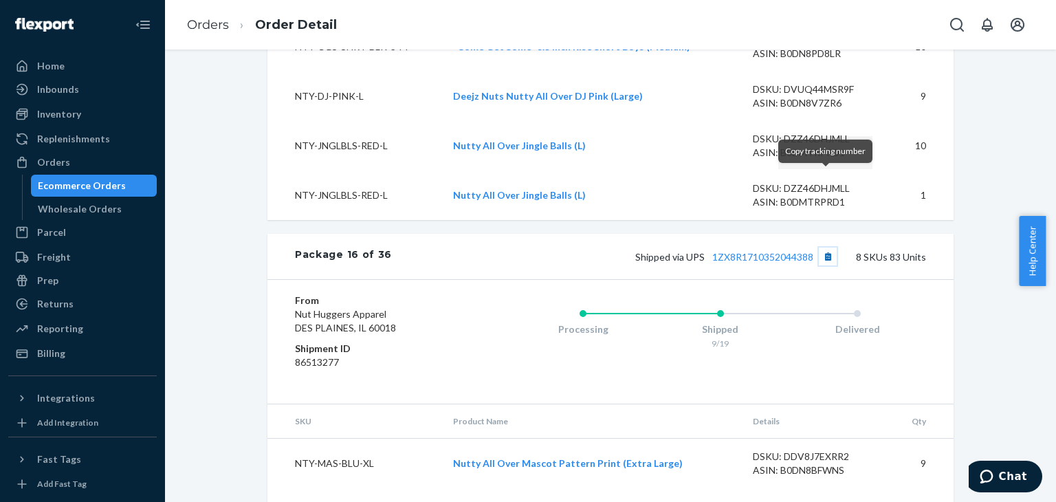
click at [823, 247] on button "Copy tracking number" at bounding box center [827, 256] width 18 height 18
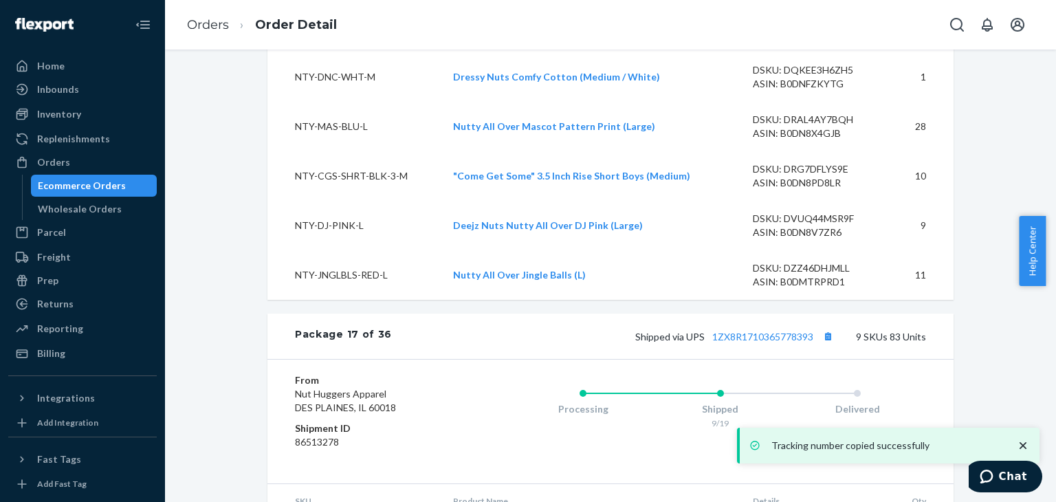
scroll to position [12369, 0]
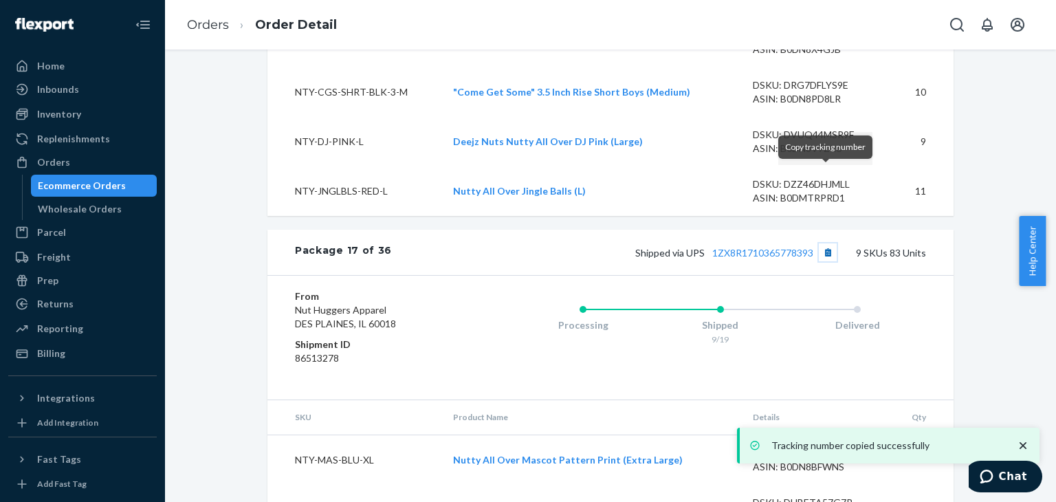
click at [821, 243] on button "Copy tracking number" at bounding box center [827, 252] width 18 height 18
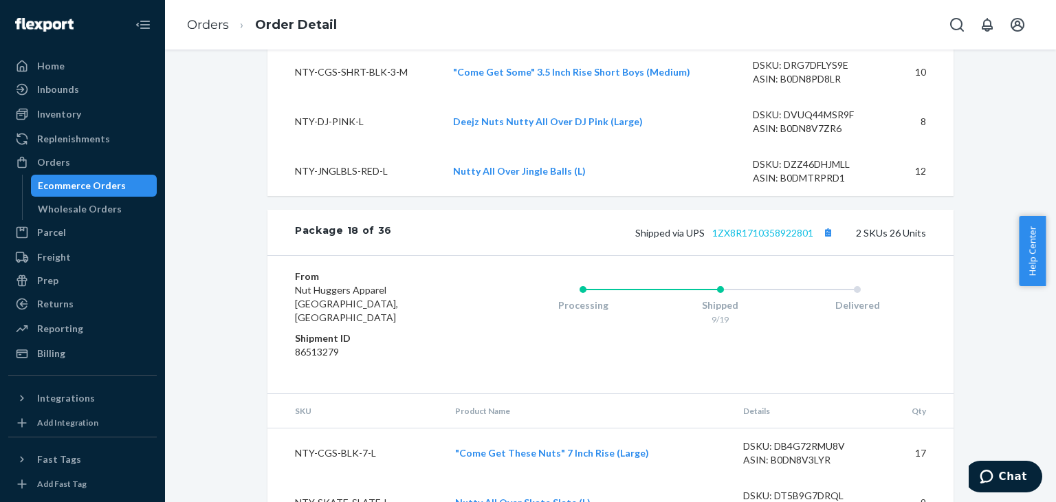
scroll to position [13056, 0]
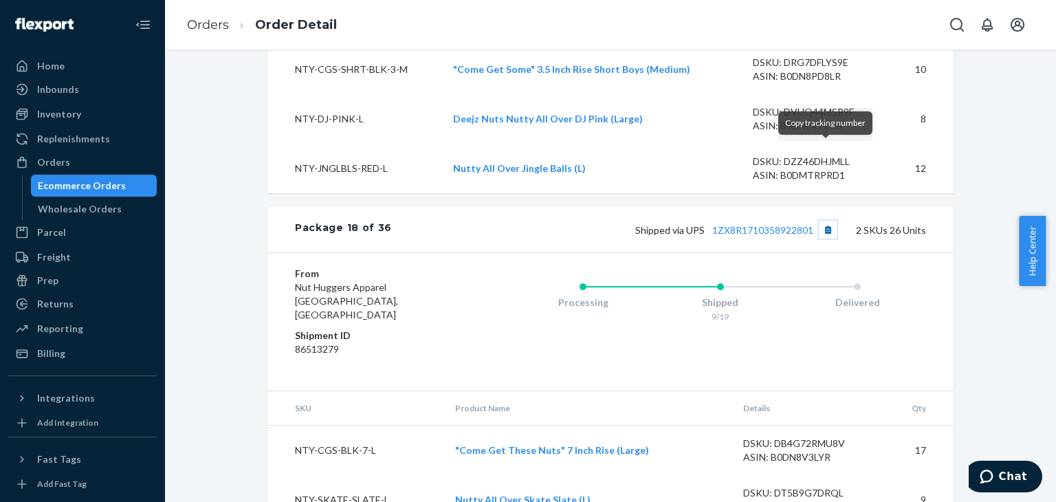
click at [821, 221] on button "Copy tracking number" at bounding box center [827, 230] width 18 height 18
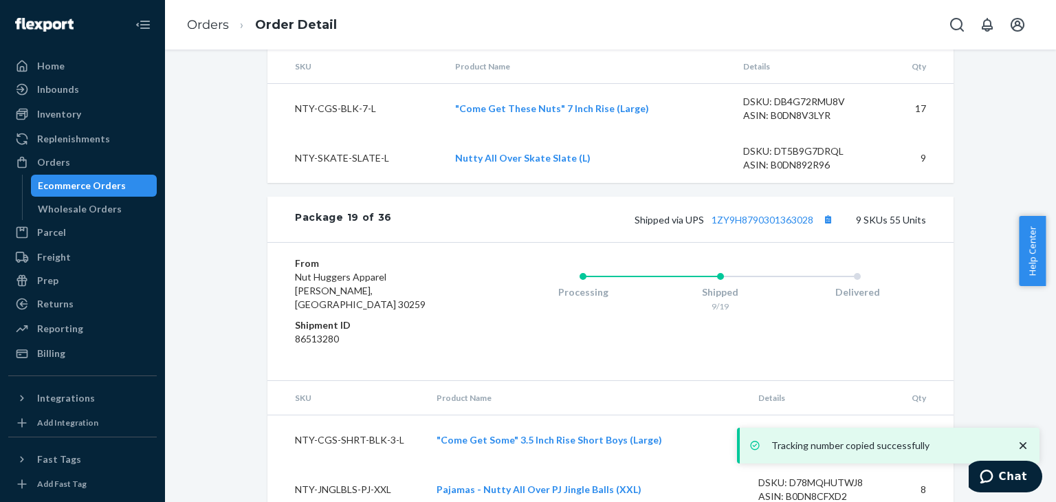
scroll to position [13400, 0]
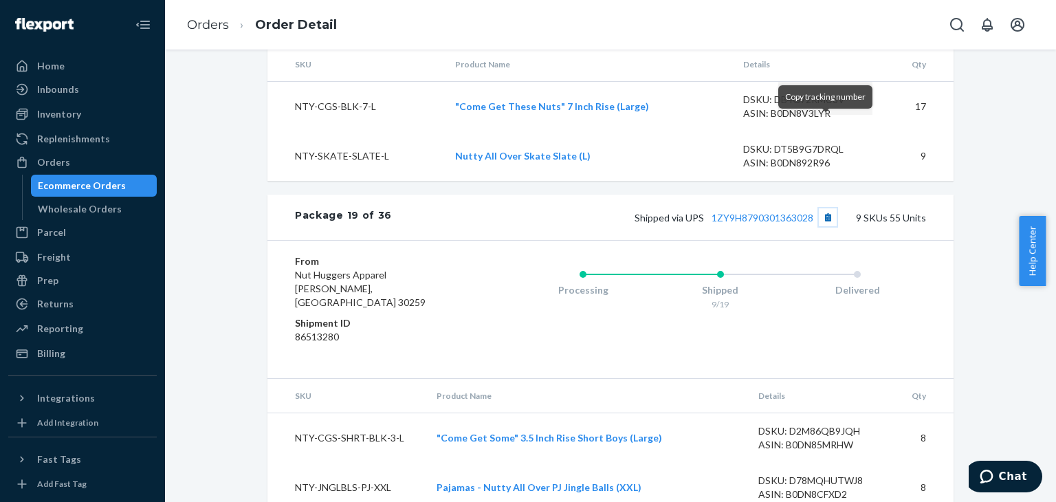
click at [821, 208] on button "Copy tracking number" at bounding box center [827, 217] width 18 height 18
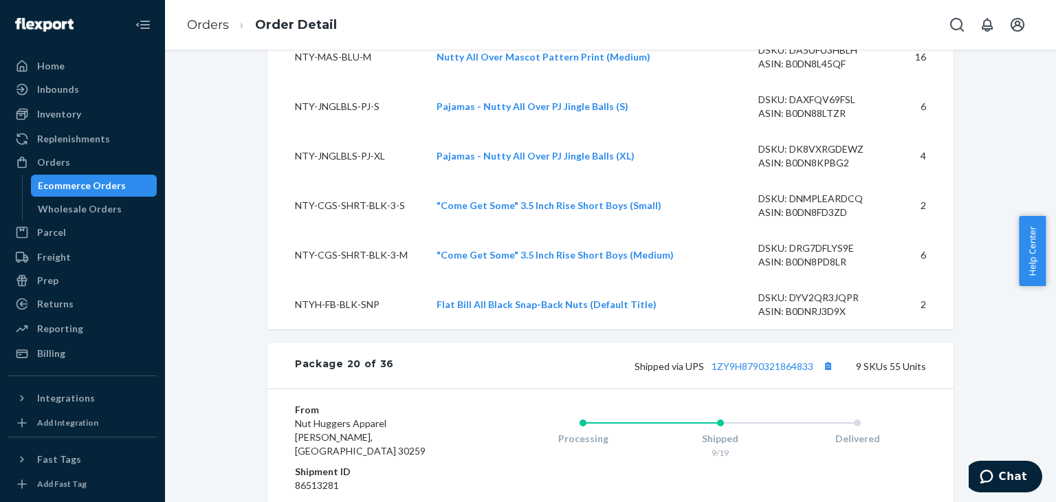
scroll to position [13950, 0]
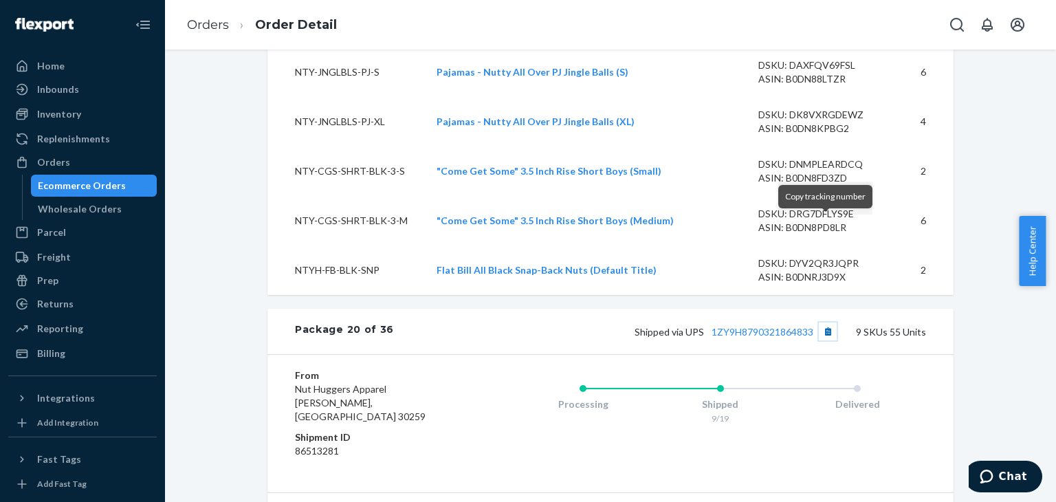
click at [823, 322] on button "Copy tracking number" at bounding box center [827, 331] width 18 height 18
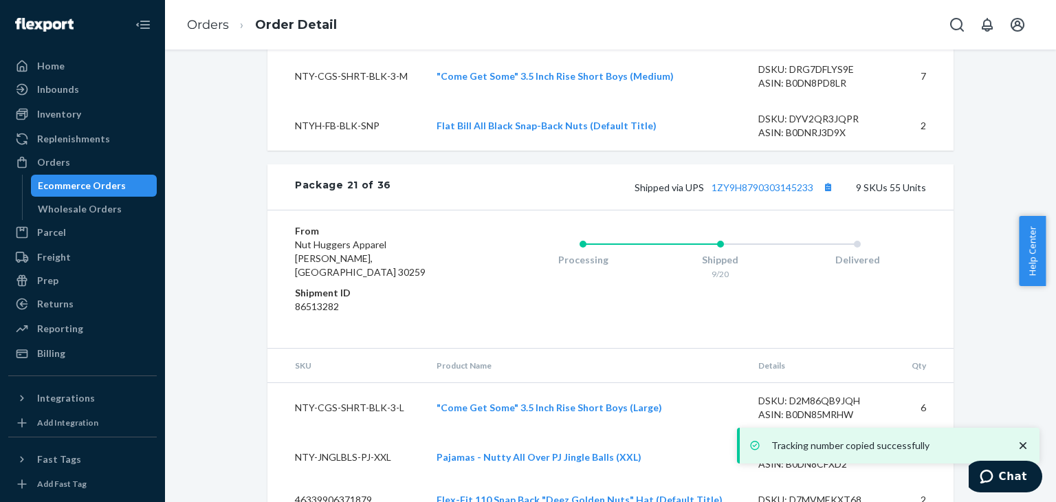
scroll to position [14774, 0]
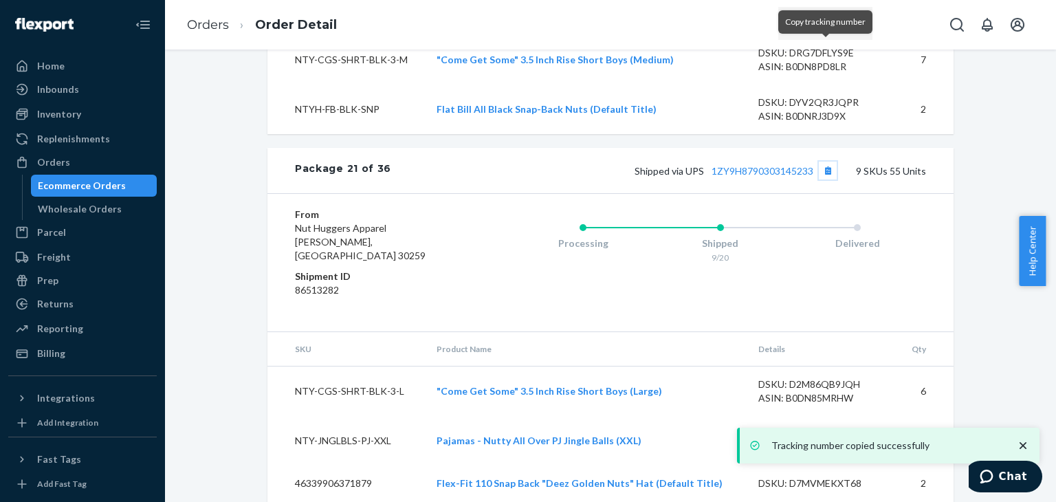
drag, startPoint x: 825, startPoint y: 50, endPoint x: 824, endPoint y: 60, distance: 10.4
click at [825, 161] on button "Copy tracking number" at bounding box center [827, 170] width 18 height 18
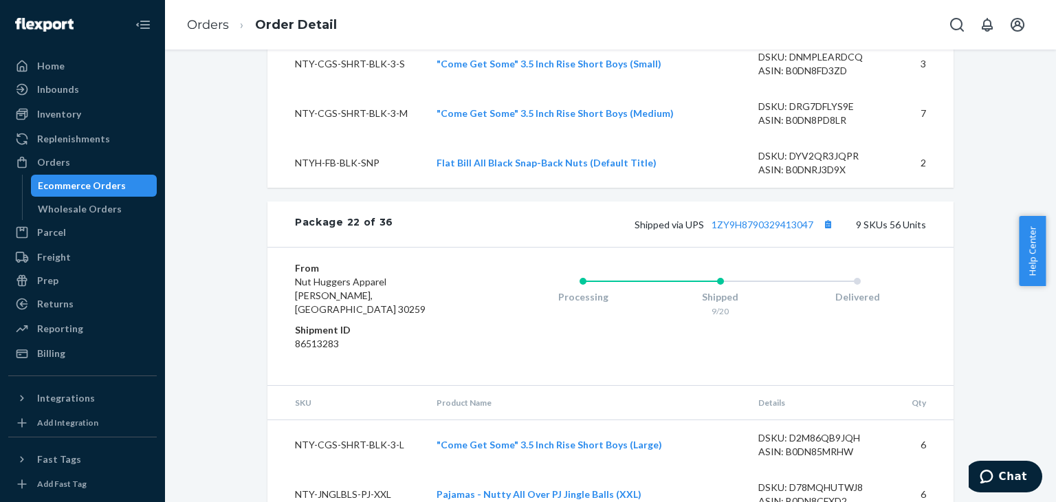
scroll to position [15393, 0]
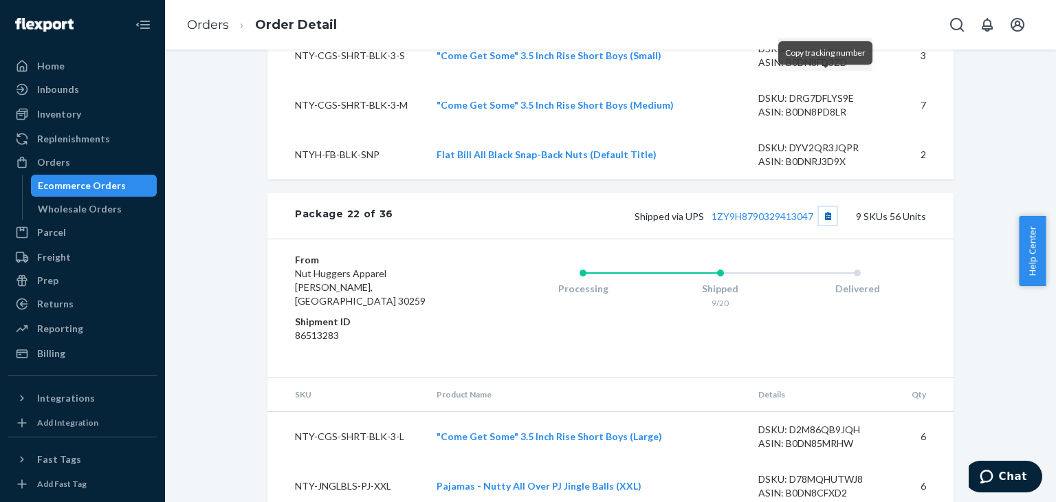
click at [825, 207] on button "Copy tracking number" at bounding box center [827, 216] width 18 height 18
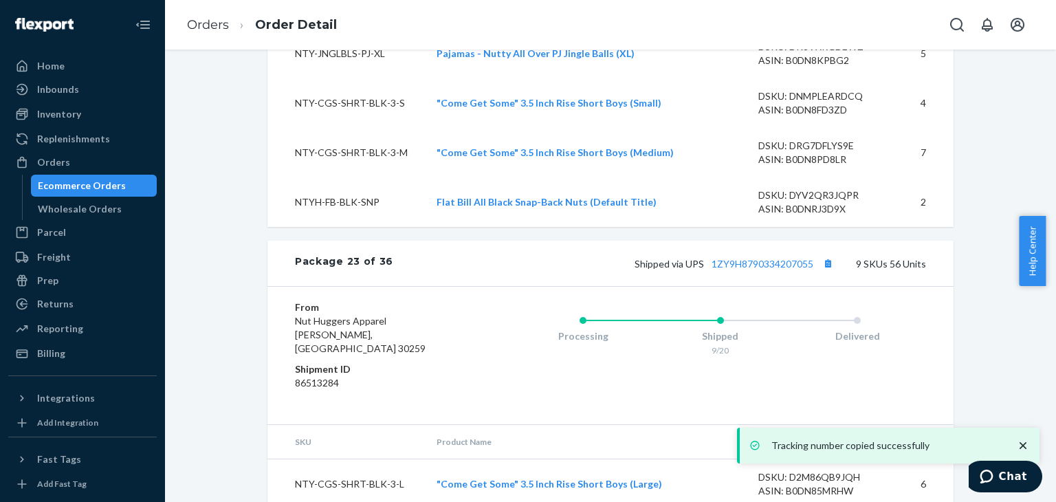
scroll to position [16011, 0]
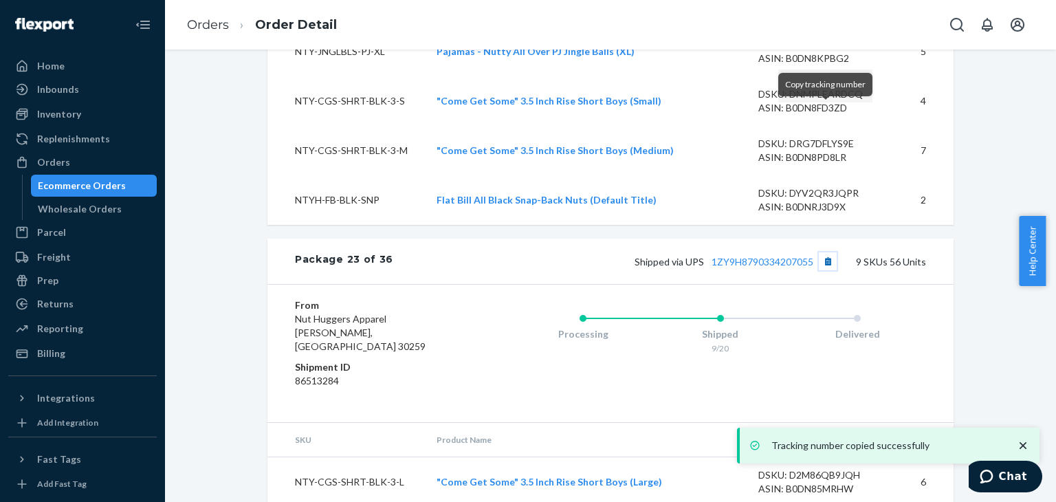
click at [825, 252] on button "Copy tracking number" at bounding box center [827, 261] width 18 height 18
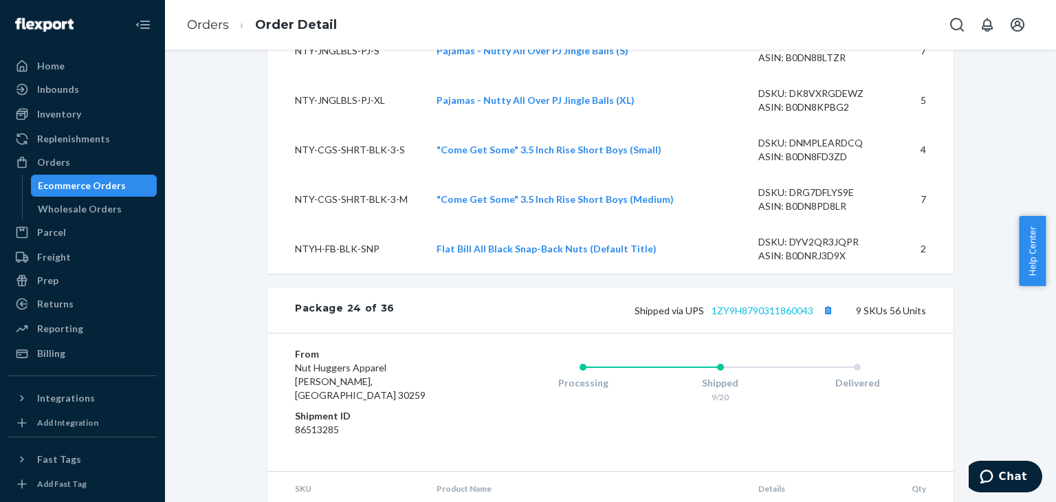
scroll to position [16630, 0]
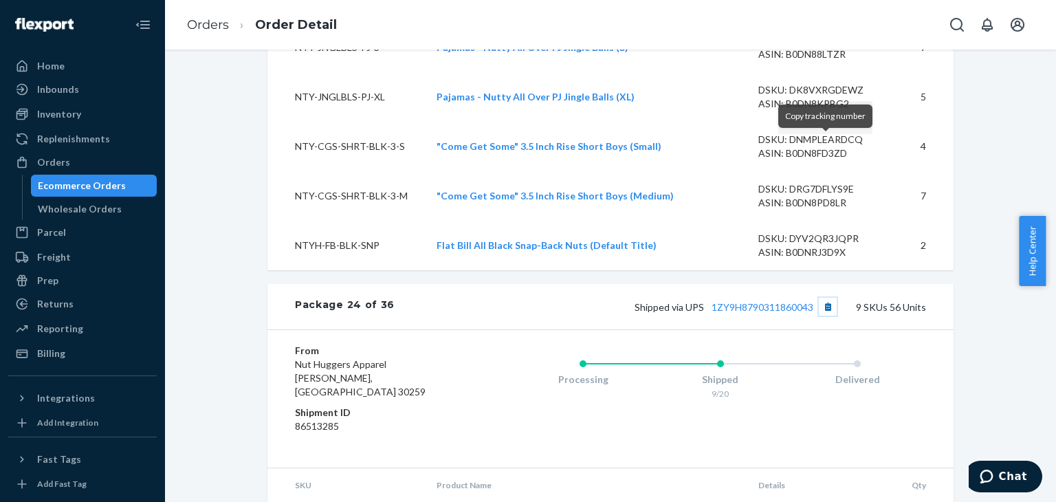
click at [825, 298] on button "Copy tracking number" at bounding box center [827, 307] width 18 height 18
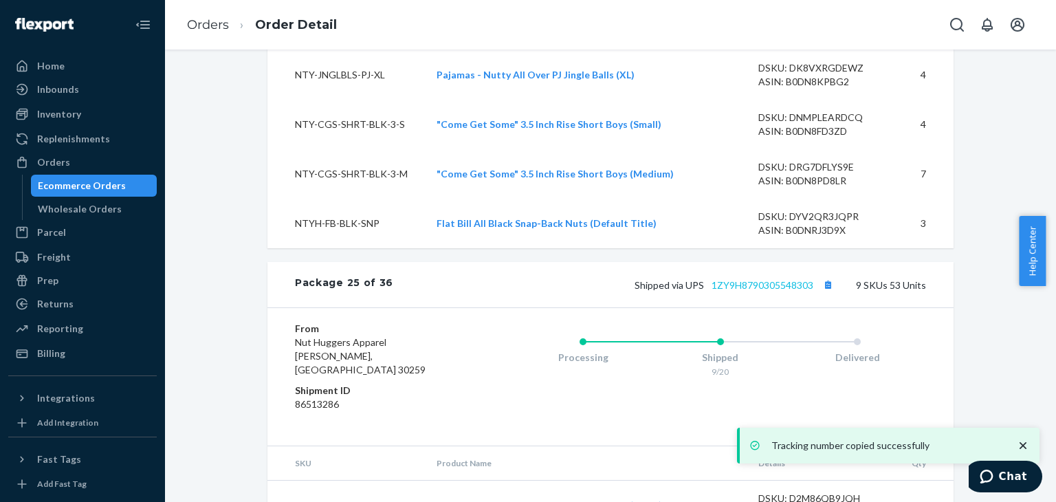
scroll to position [17317, 0]
drag, startPoint x: 823, startPoint y: 111, endPoint x: 796, endPoint y: 105, distance: 27.4
click at [823, 275] on button "Copy tracking number" at bounding box center [827, 284] width 18 height 18
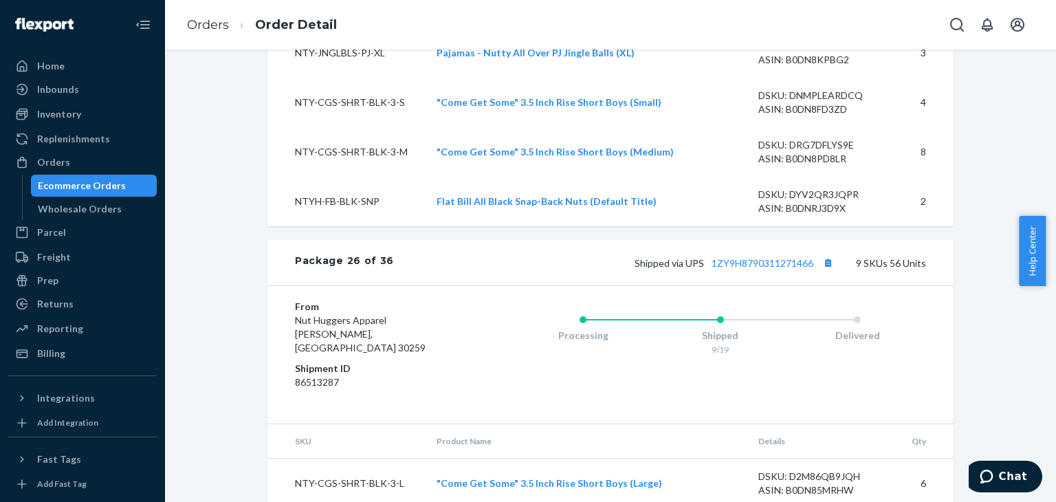
scroll to position [18004, 0]
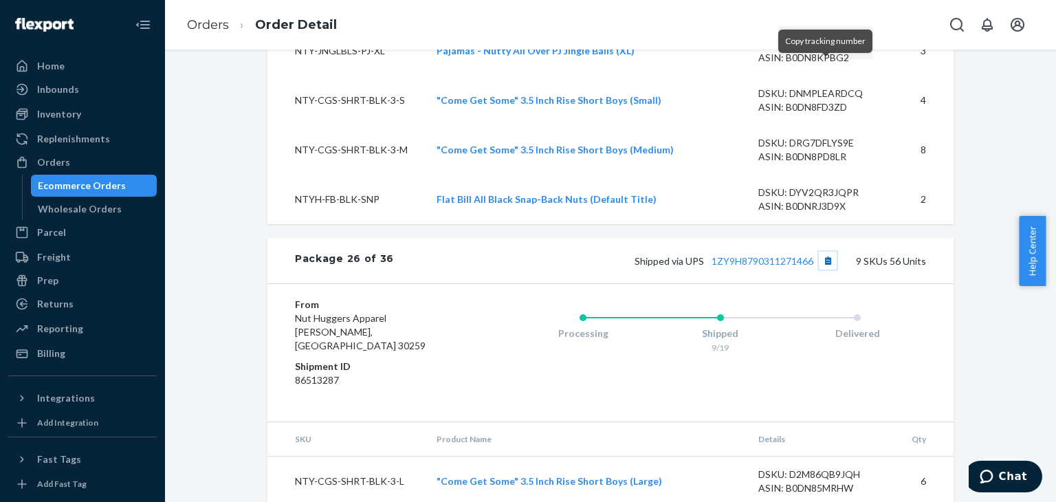
click at [822, 252] on button "Copy tracking number" at bounding box center [827, 261] width 18 height 18
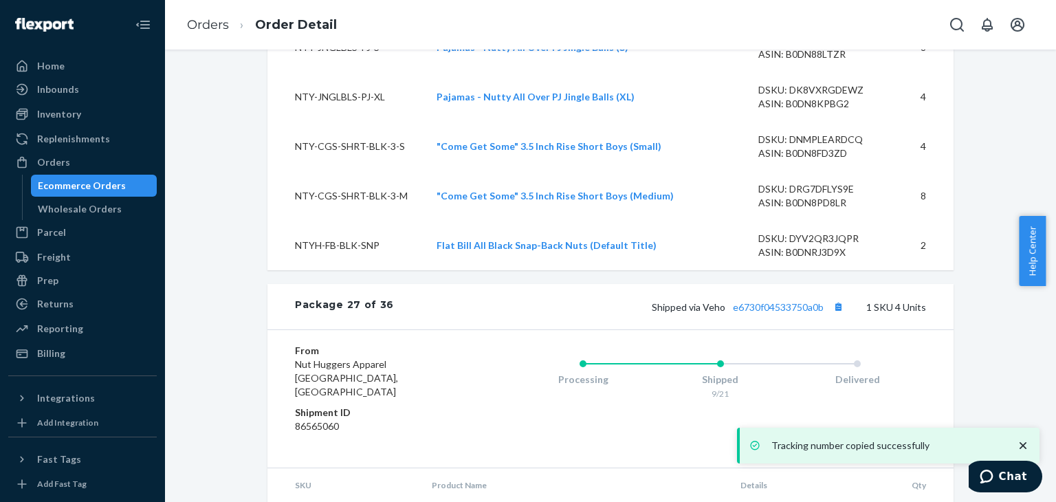
scroll to position [18622, 0]
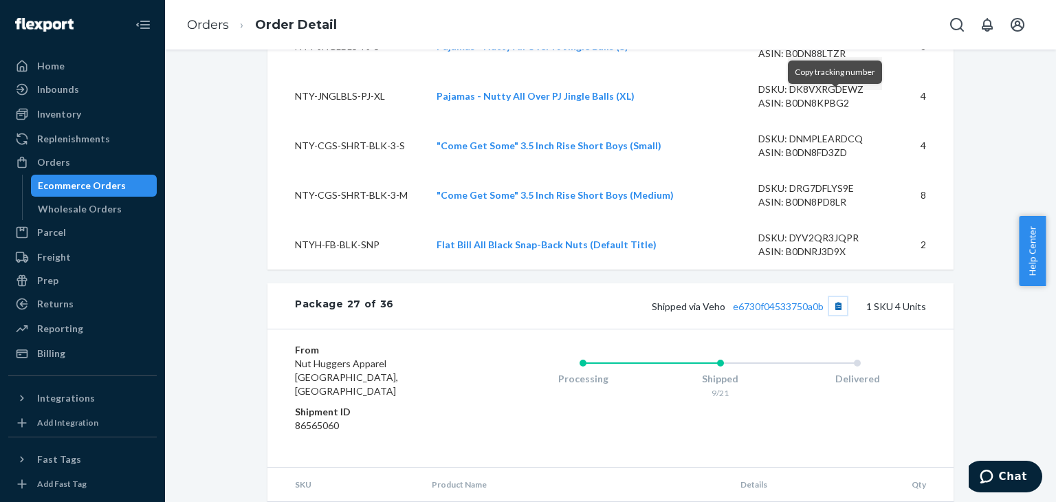
click at [831, 297] on button "Copy tracking number" at bounding box center [838, 306] width 18 height 18
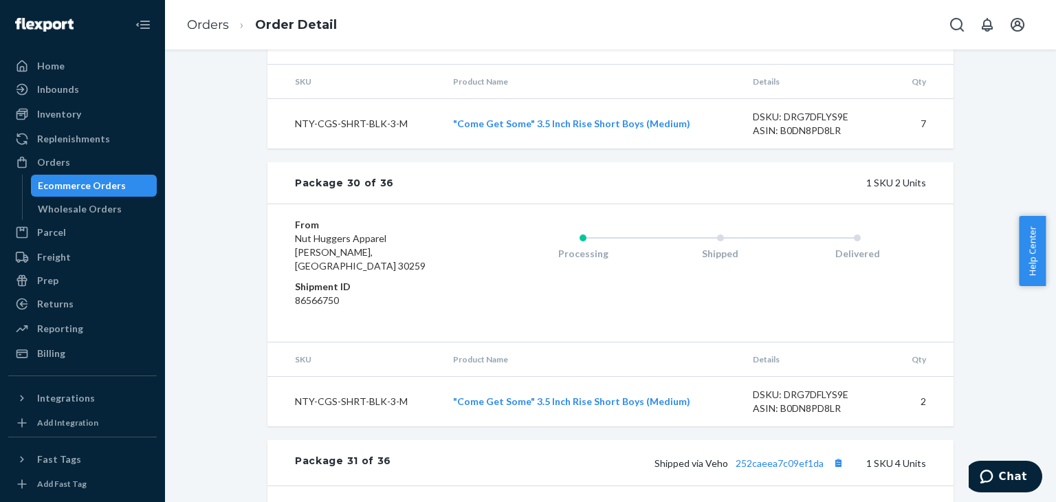
scroll to position [19653, 0]
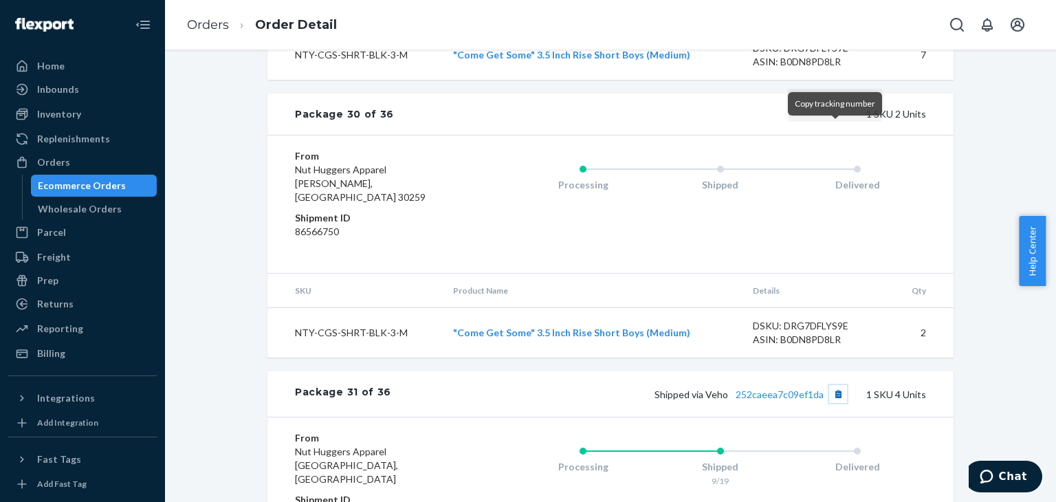
click at [834, 385] on button "Copy tracking number" at bounding box center [838, 394] width 18 height 18
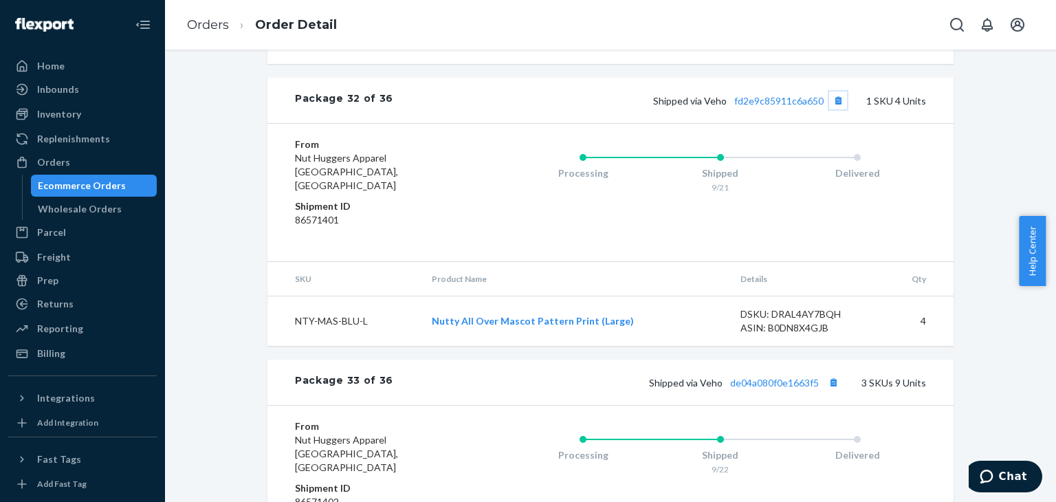
scroll to position [20272, 0]
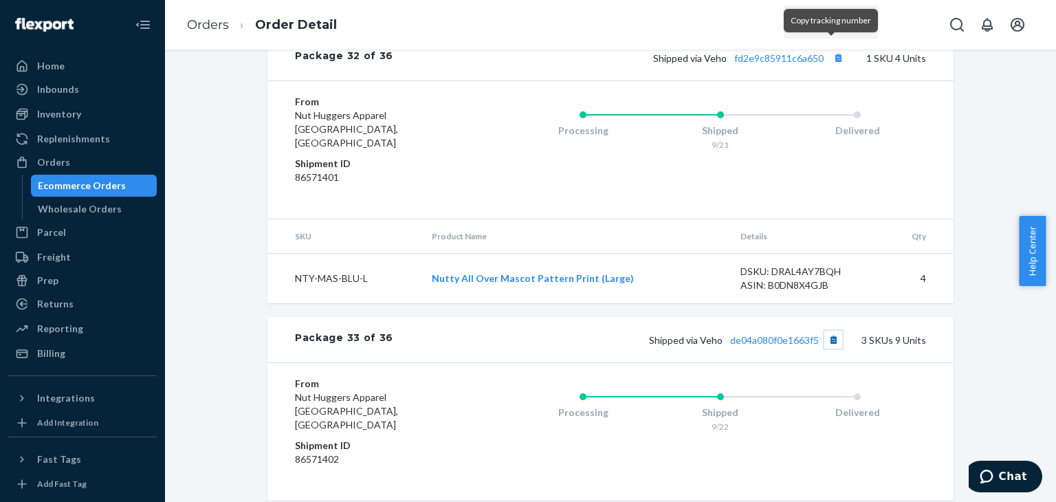
click at [830, 331] on button "Copy tracking number" at bounding box center [833, 340] width 18 height 18
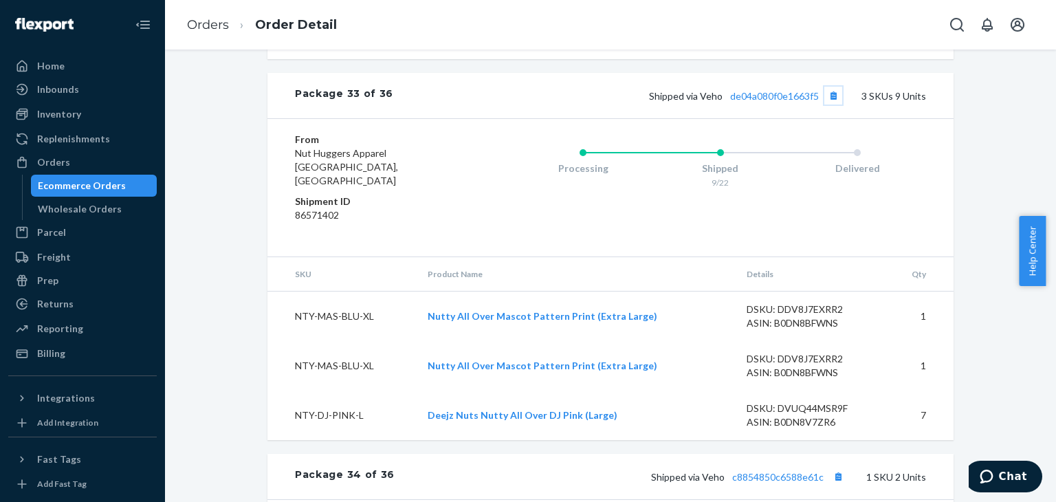
scroll to position [20547, 0]
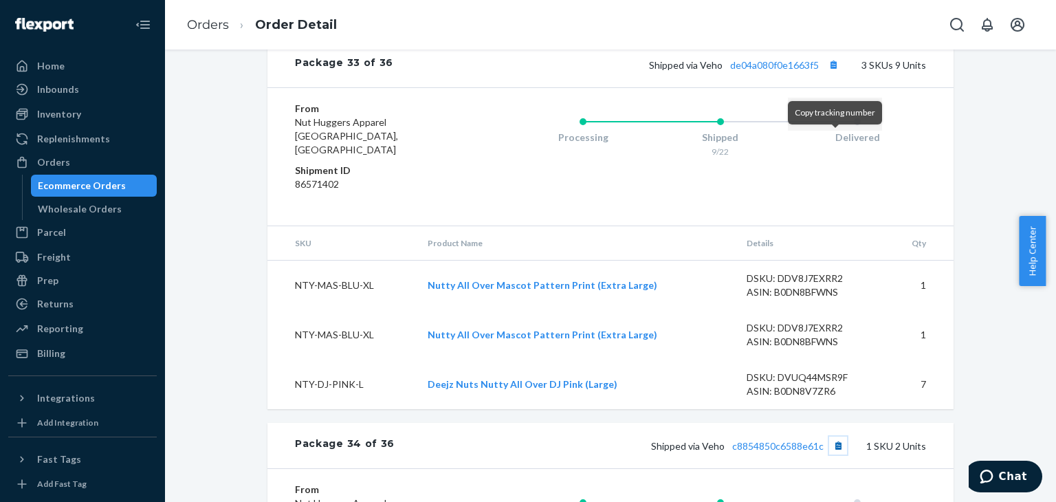
drag, startPoint x: 836, startPoint y: 141, endPoint x: 829, endPoint y: 145, distance: 7.4
click at [836, 436] on button "Copy tracking number" at bounding box center [838, 445] width 18 height 18
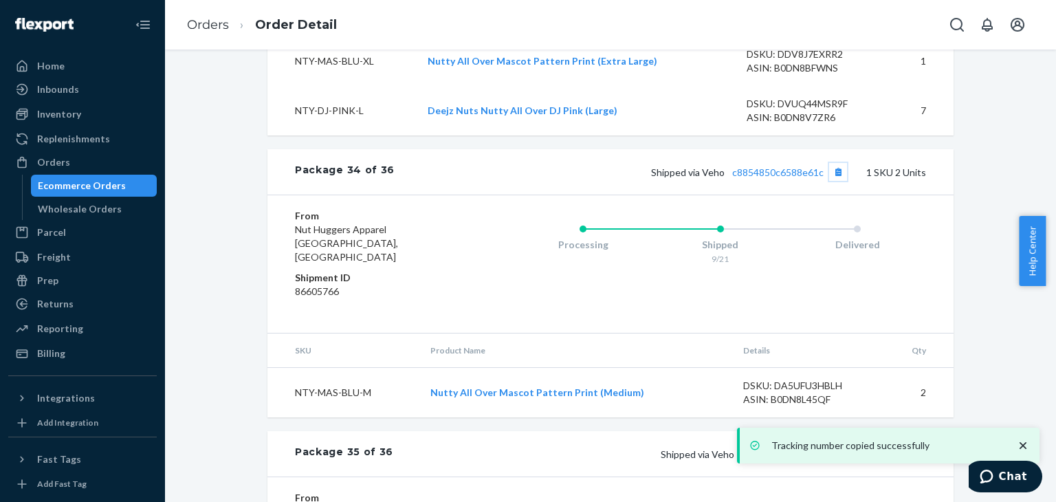
scroll to position [20821, 0]
click at [840, 443] on button "Copy tracking number" at bounding box center [843, 452] width 18 height 18
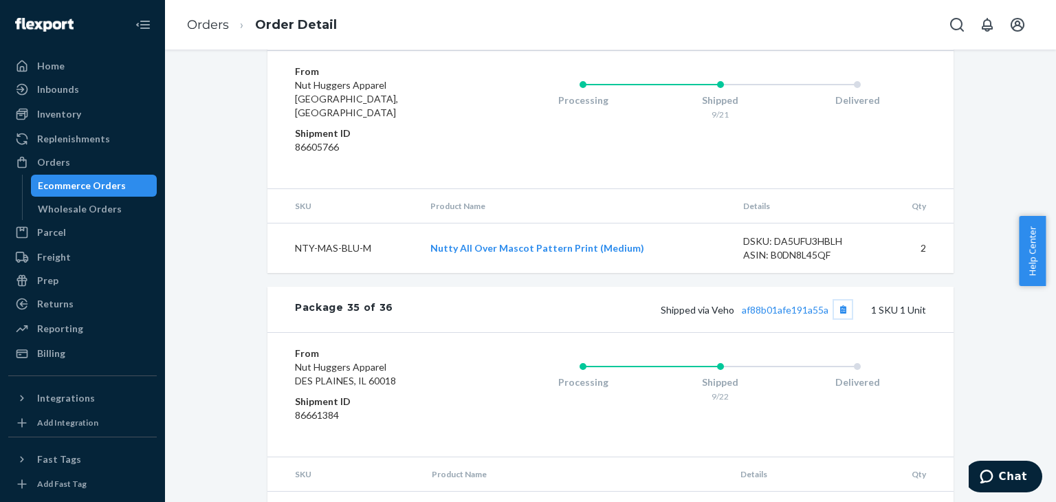
scroll to position [20966, 0]
drag, startPoint x: 60, startPoint y: 159, endPoint x: 126, endPoint y: 191, distance: 73.5
click at [60, 159] on div "Orders" at bounding box center [53, 162] width 33 height 14
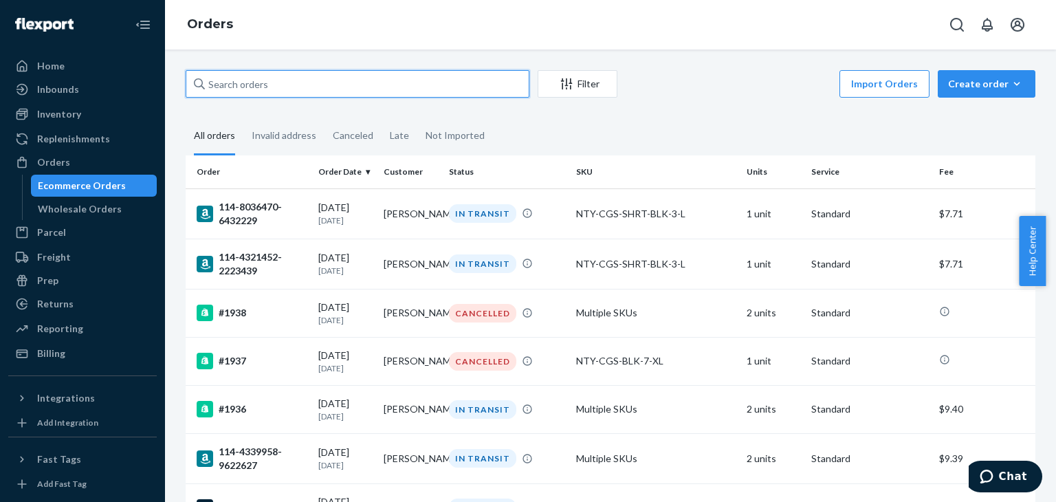
click at [302, 87] on input "text" at bounding box center [358, 83] width 344 height 27
type input "spencer"
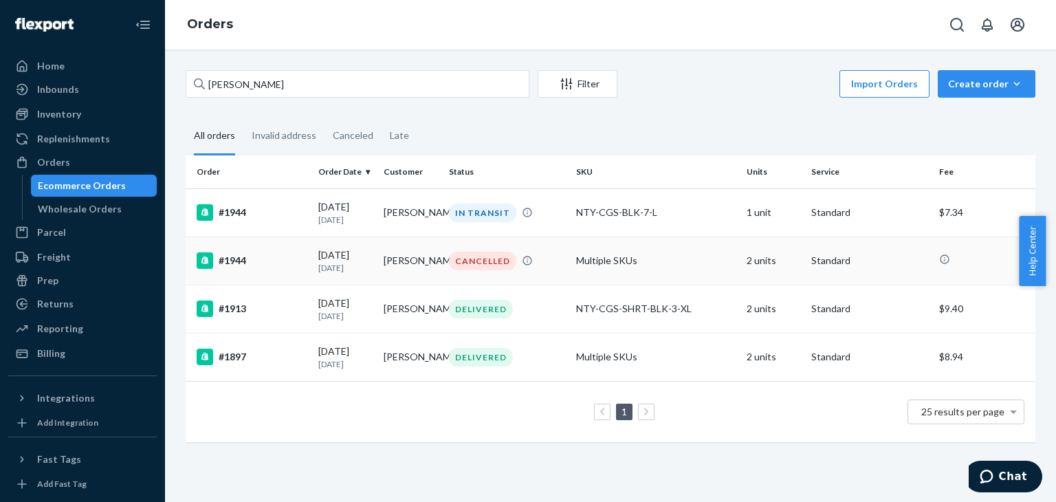
click at [231, 258] on div "#1944" at bounding box center [252, 260] width 111 height 16
click at [234, 210] on div "#1944" at bounding box center [252, 212] width 111 height 16
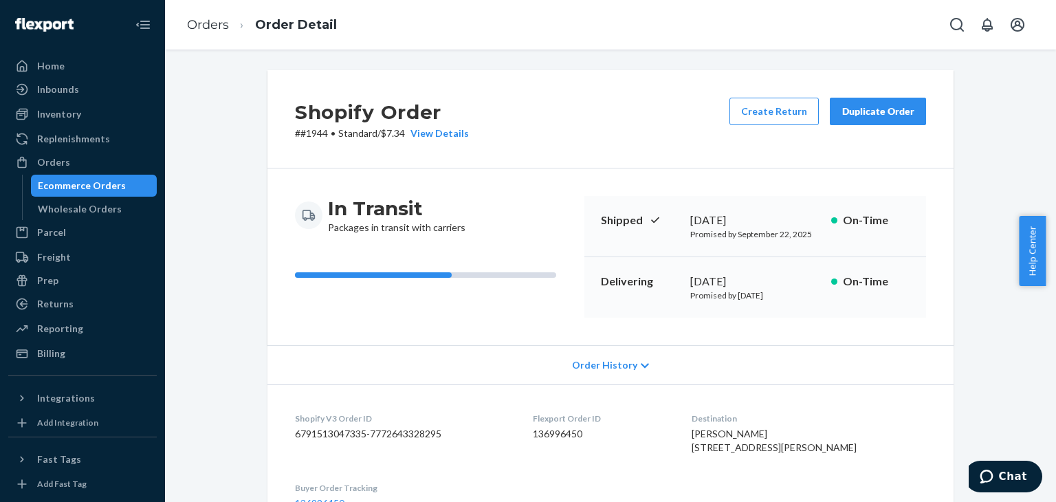
drag, startPoint x: 52, startPoint y: 165, endPoint x: 113, endPoint y: 182, distance: 64.2
click at [52, 165] on div "Orders" at bounding box center [53, 162] width 33 height 14
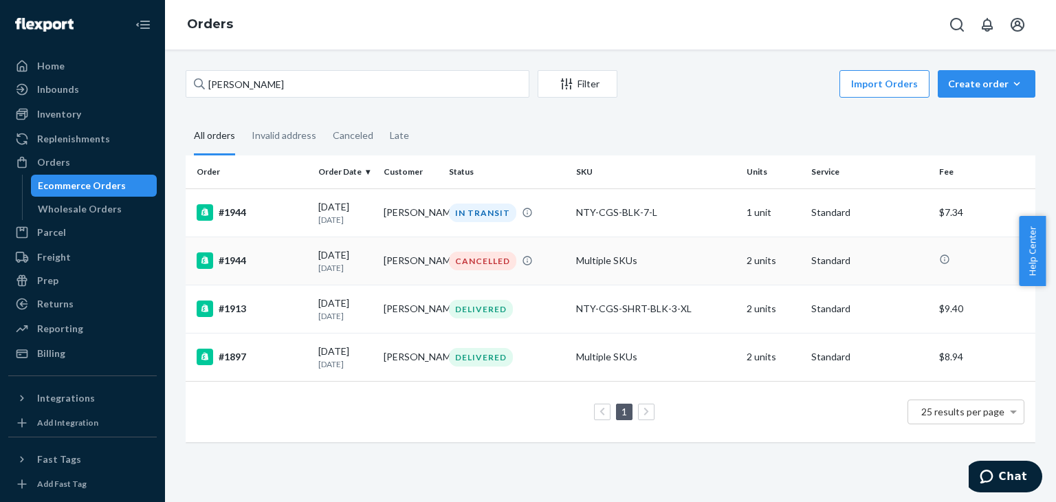
click at [238, 256] on div "#1944" at bounding box center [252, 260] width 111 height 16
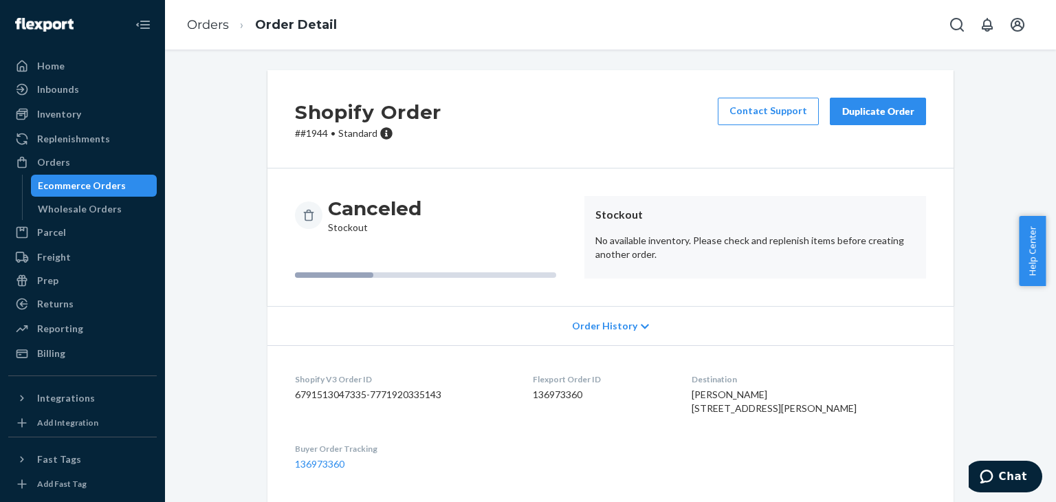
scroll to position [190, 0]
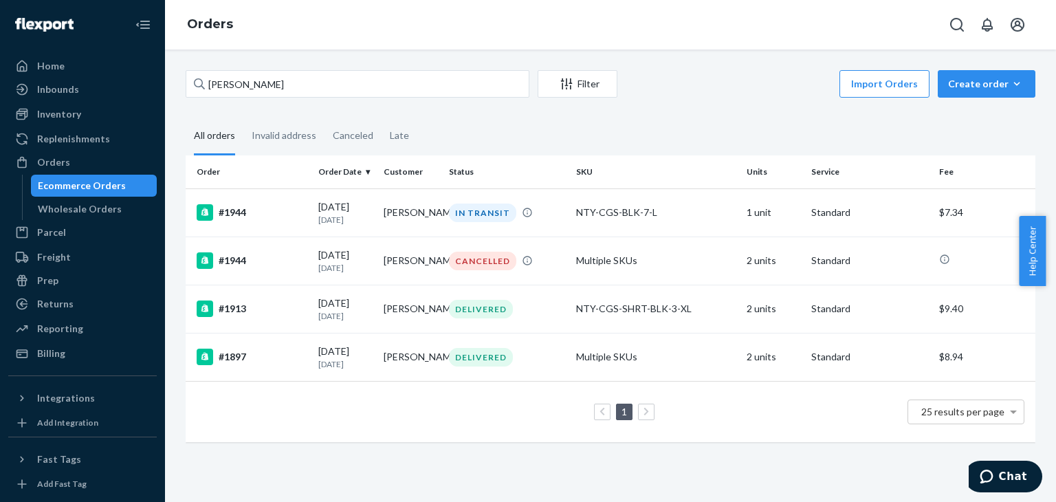
click at [236, 211] on div "#1944" at bounding box center [252, 212] width 111 height 16
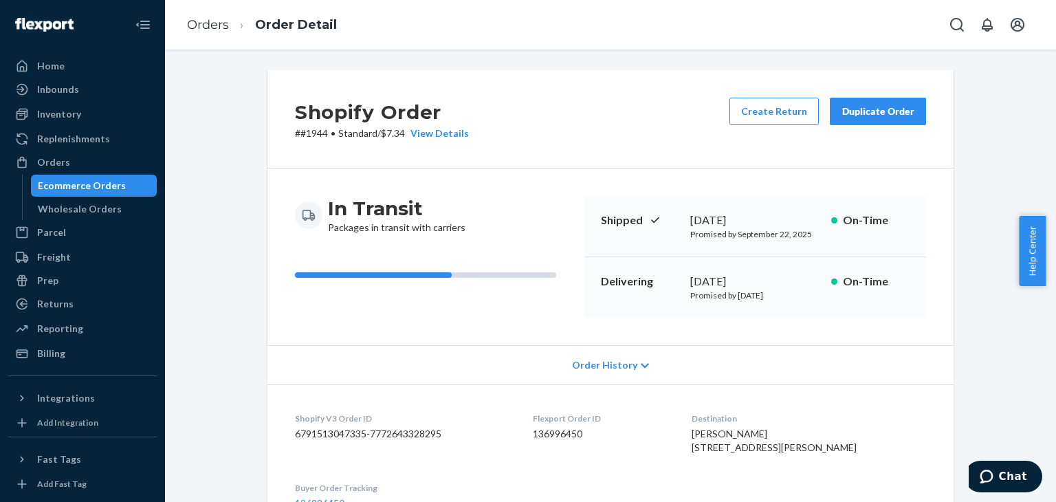
click at [873, 110] on div "Duplicate Order" at bounding box center [877, 111] width 73 height 14
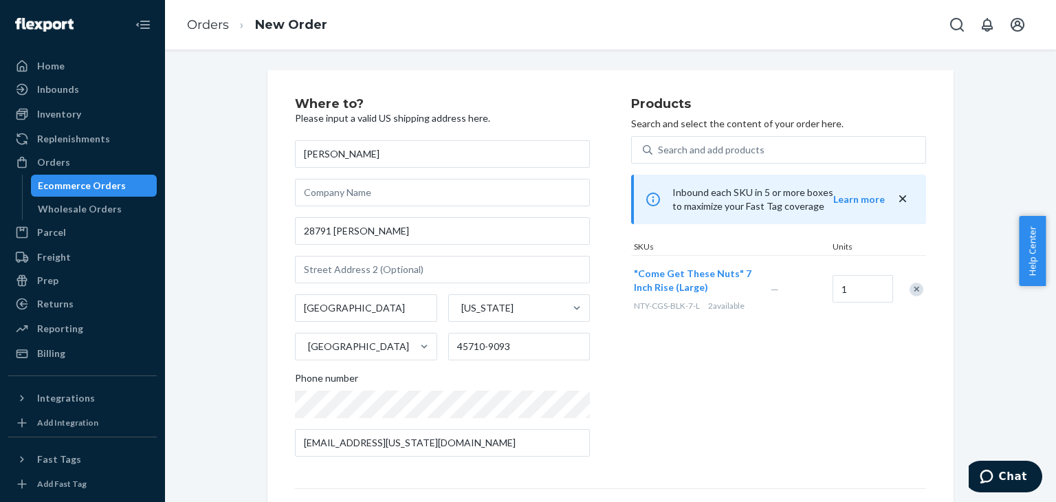
scroll to position [69, 0]
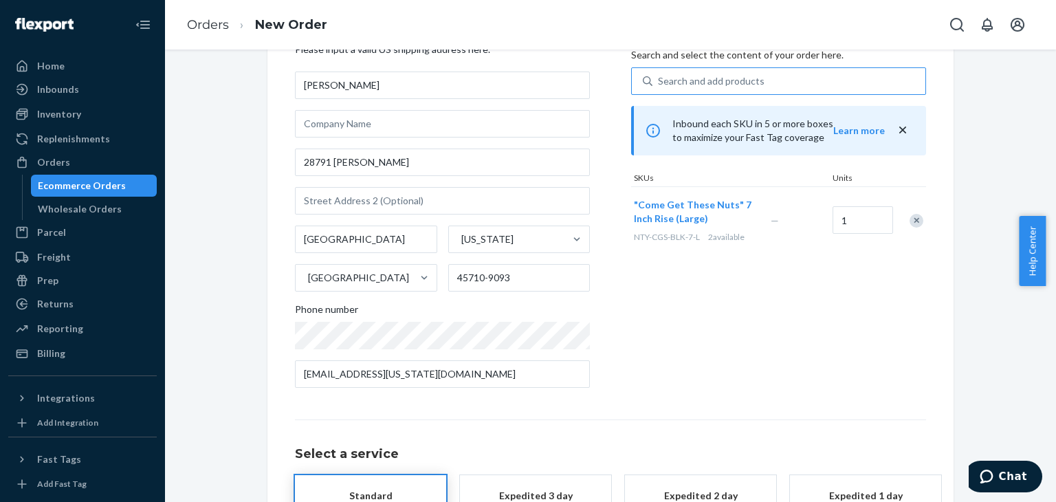
click at [697, 79] on div "Search and add products" at bounding box center [711, 81] width 107 height 14
click at [659, 79] on input "Search and add products" at bounding box center [658, 81] width 1 height 14
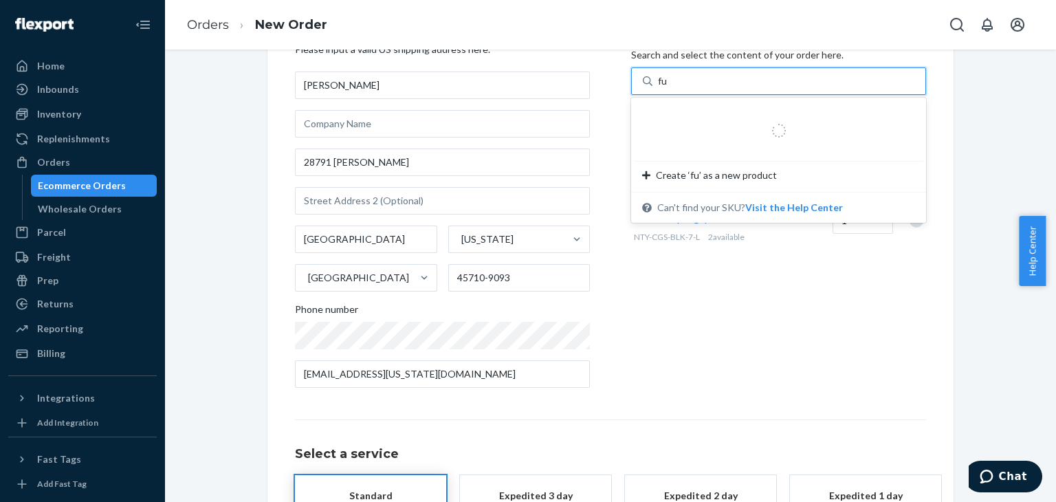
type input "f"
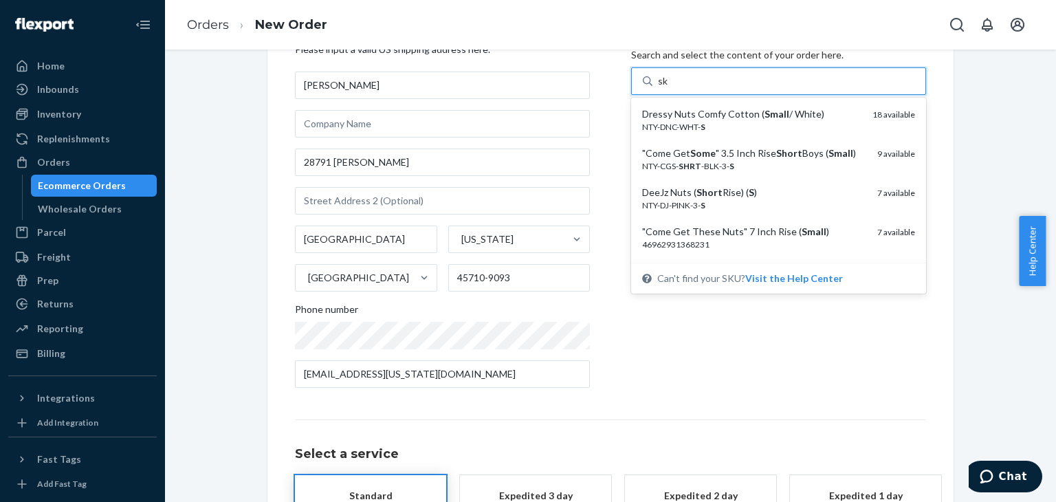
type input "ska"
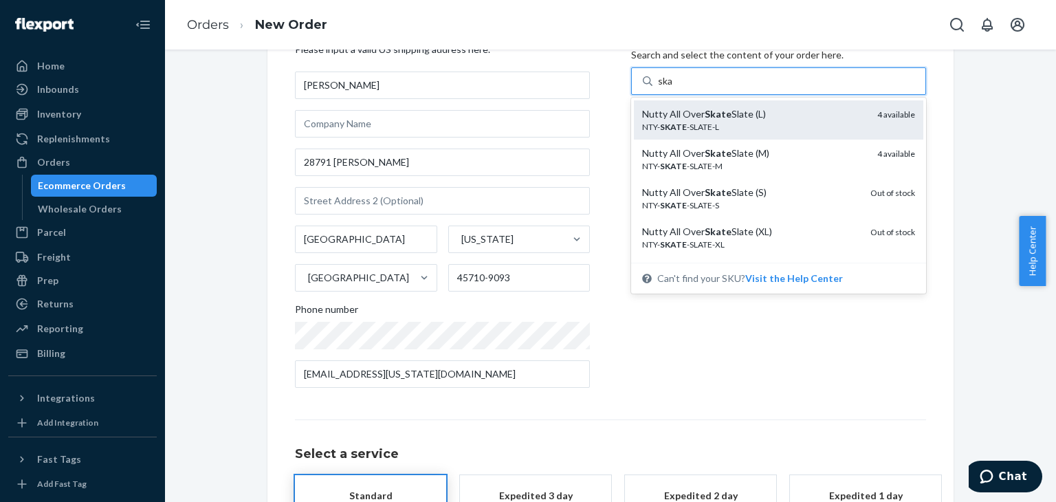
click at [704, 115] on em "Skate" at bounding box center [717, 114] width 27 height 12
click at [673, 88] on input "ska" at bounding box center [666, 81] width 16 height 14
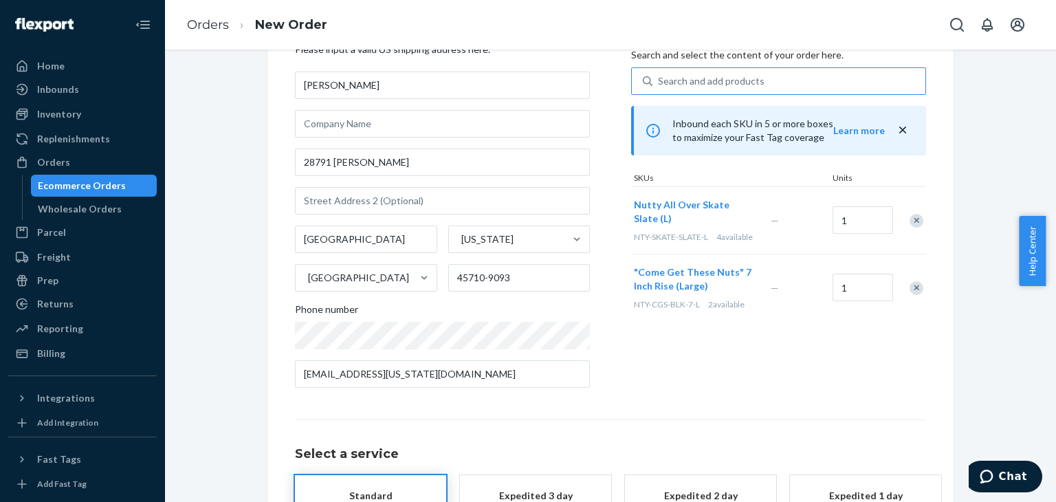
click at [910, 290] on div "Remove Item" at bounding box center [916, 288] width 14 height 14
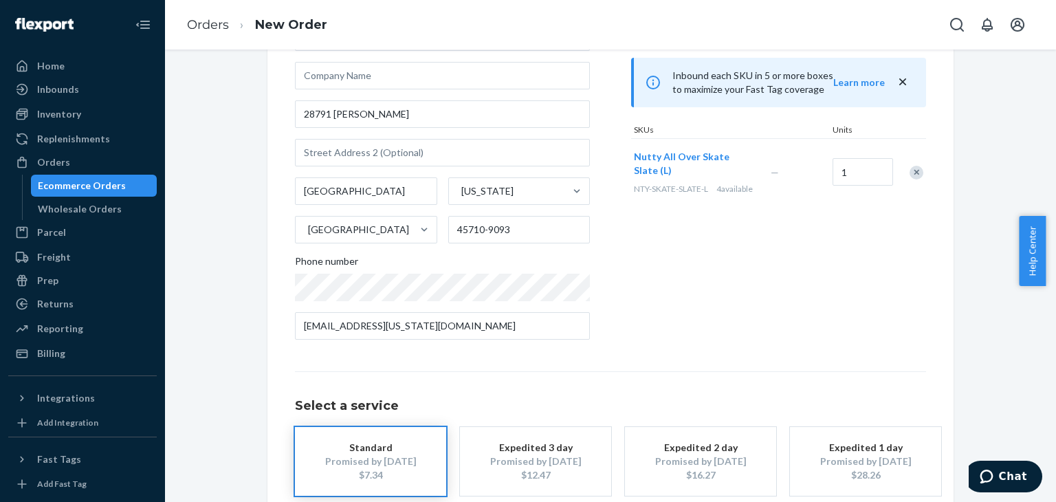
scroll to position [192, 0]
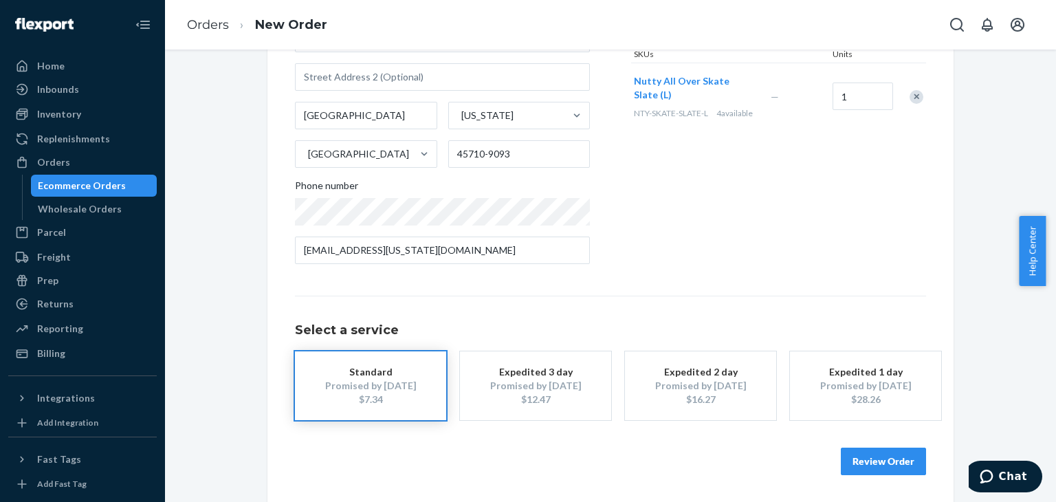
click at [882, 456] on button "Review Order" at bounding box center [882, 460] width 85 height 27
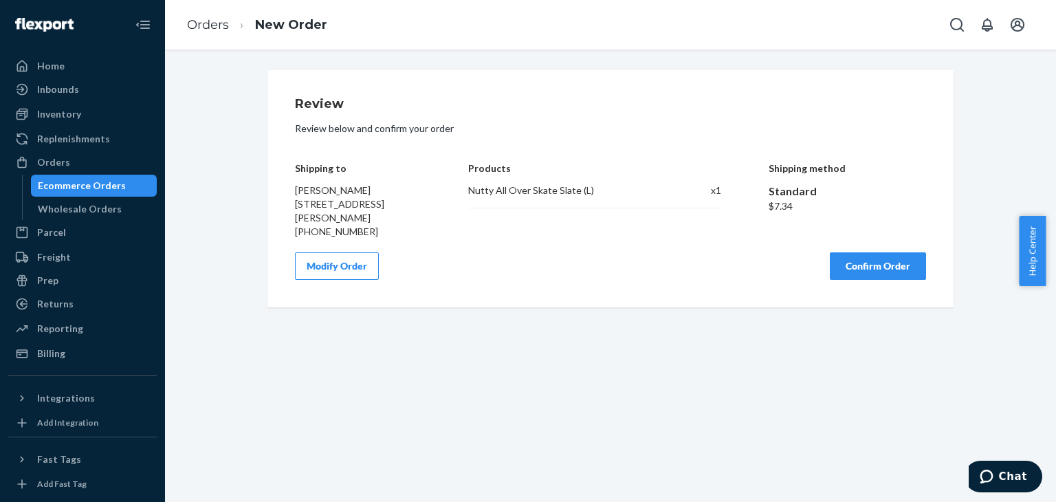
click at [880, 264] on button "Confirm Order" at bounding box center [877, 265] width 96 height 27
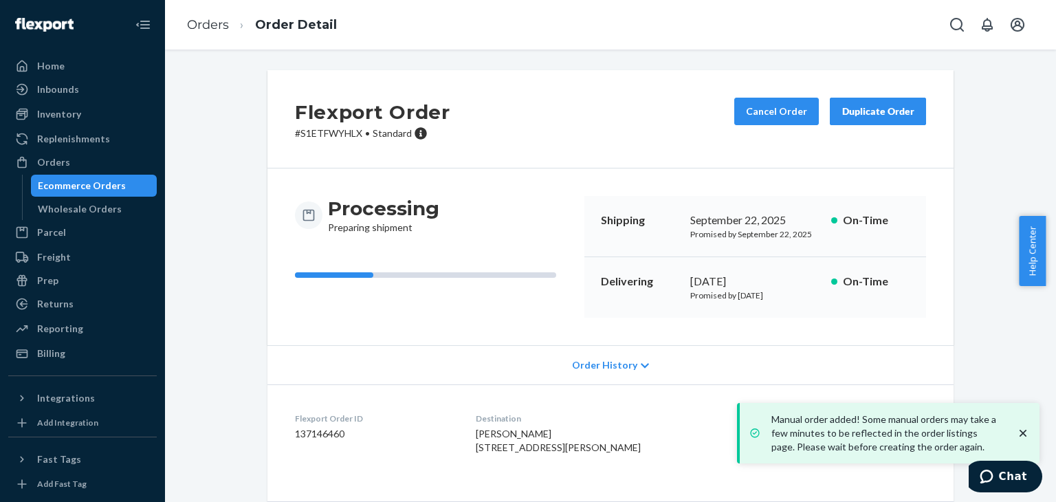
drag, startPoint x: 66, startPoint y: 112, endPoint x: 142, endPoint y: 126, distance: 76.8
click at [66, 112] on div "Inventory" at bounding box center [59, 114] width 44 height 14
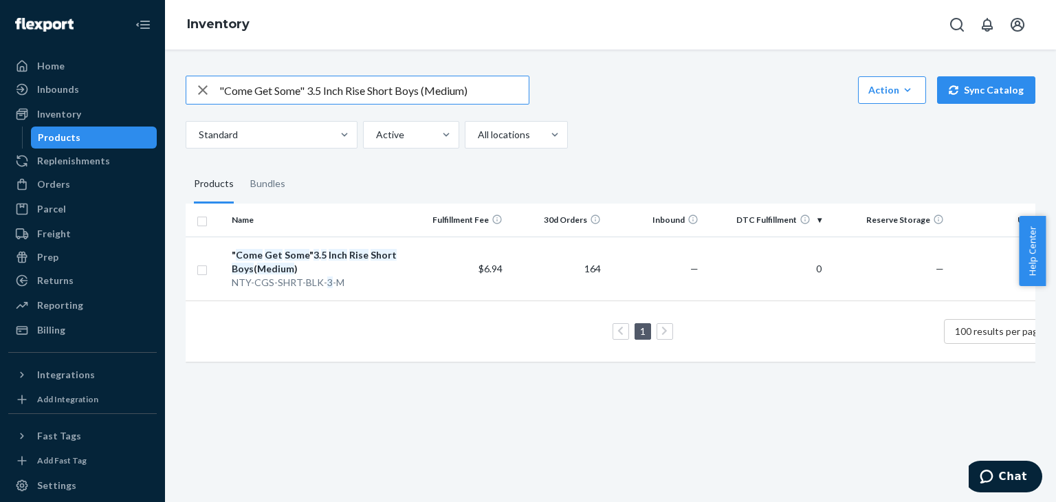
drag, startPoint x: 432, startPoint y: 90, endPoint x: 207, endPoint y: 97, distance: 224.8
click at [207, 97] on div ""Come Get Some" 3.5 Inch Rise Short Boys (Medium)" at bounding box center [357, 89] width 342 height 27
paste input "DeeJz Nuts (Short Rise) (M"
type input "DeeJz Nuts (Short Rise) (M)"
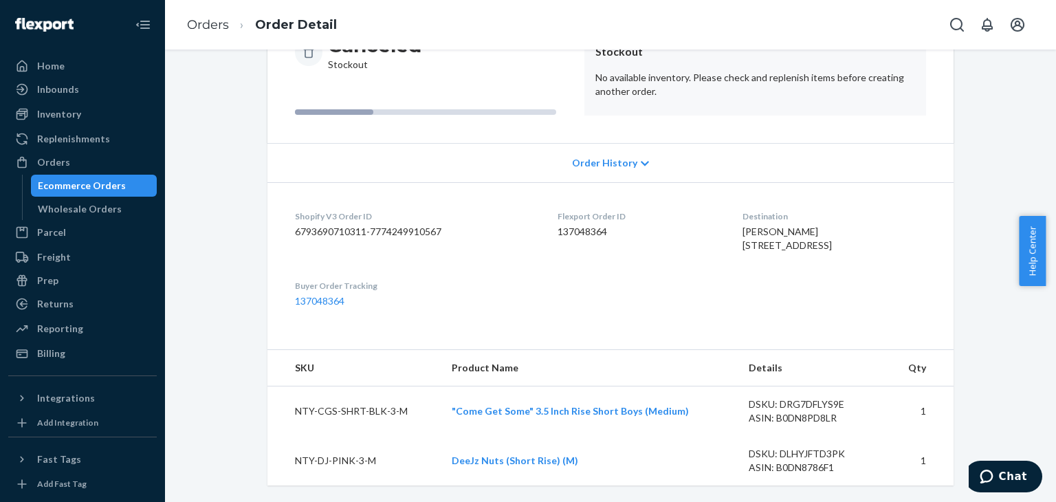
scroll to position [190, 0]
drag, startPoint x: 682, startPoint y: 410, endPoint x: 448, endPoint y: 402, distance: 233.8
click at [448, 402] on td ""Come Get Some" 3.5 Inch Rise Short Boys (Medium)" at bounding box center [588, 411] width 297 height 50
copy link ""Come Get Some" 3.5 Inch Rise Short Boys (Medium)"
drag, startPoint x: 558, startPoint y: 462, endPoint x: 449, endPoint y: 462, distance: 108.6
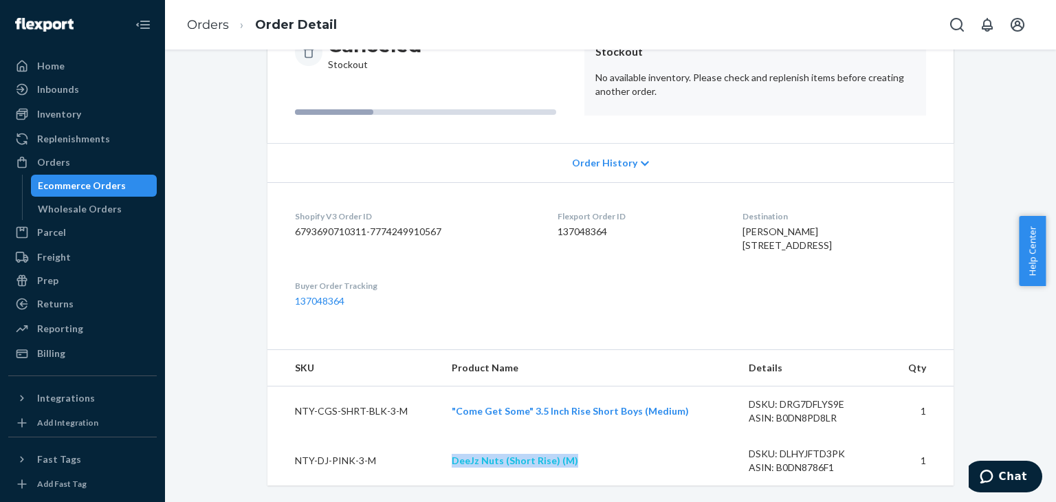
click at [449, 462] on td "DeeJz Nuts (Short Rise) (M)" at bounding box center [588, 460] width 297 height 49
copy link "DeeJz Nuts (Short Rise) (M)"
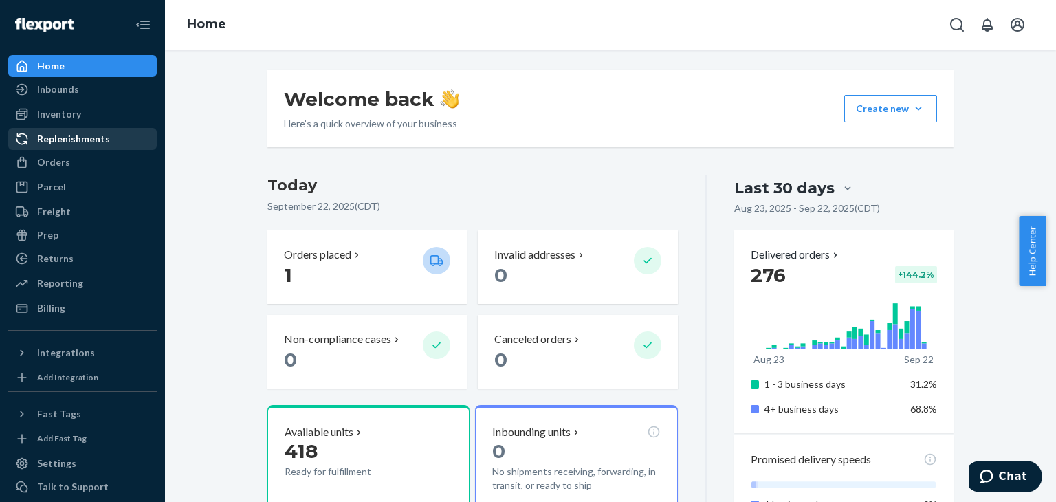
drag, startPoint x: 80, startPoint y: 117, endPoint x: 126, endPoint y: 129, distance: 48.3
click at [80, 117] on div "Inventory" at bounding box center [83, 113] width 146 height 19
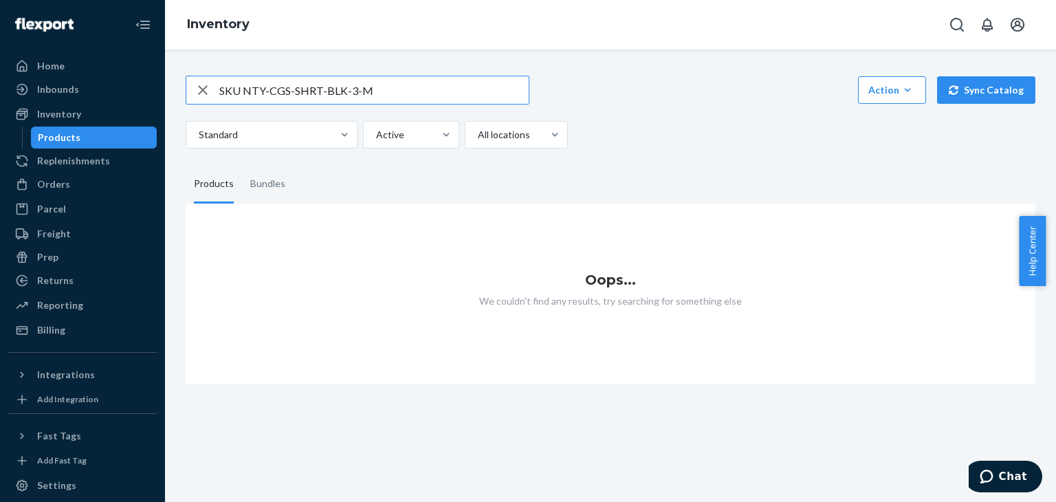
drag, startPoint x: 239, startPoint y: 93, endPoint x: 143, endPoint y: 102, distance: 96.6
click at [143, 101] on div "Home Inbounds Shipping Plans Problems Inventory Products Replenishments Orders …" at bounding box center [528, 251] width 1056 height 502
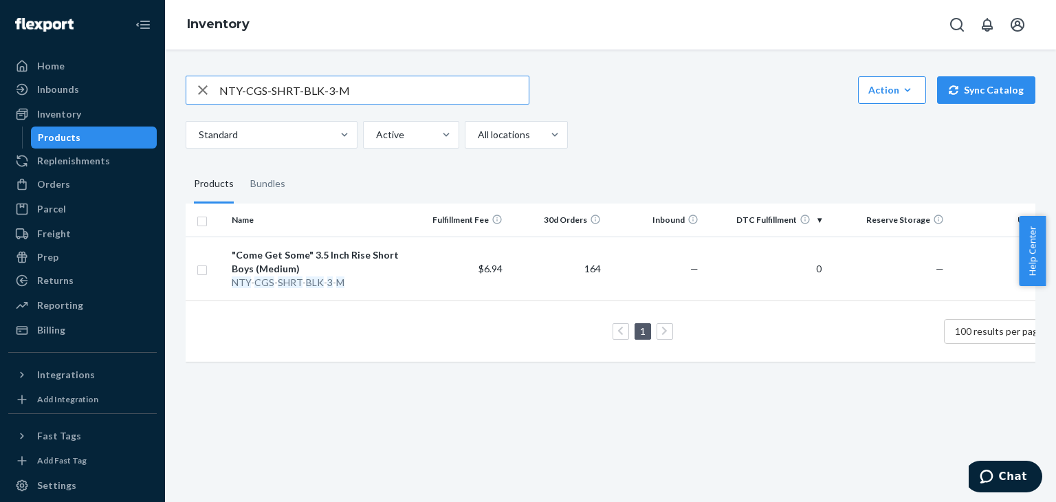
drag, startPoint x: 359, startPoint y: 87, endPoint x: 220, endPoint y: 87, distance: 138.8
click at [155, 88] on div "Home Inbounds Shipping Plans Problems Inventory Products Replenishments Orders …" at bounding box center [528, 251] width 1056 height 502
paste input "SKU NTY-DJ-PIN"
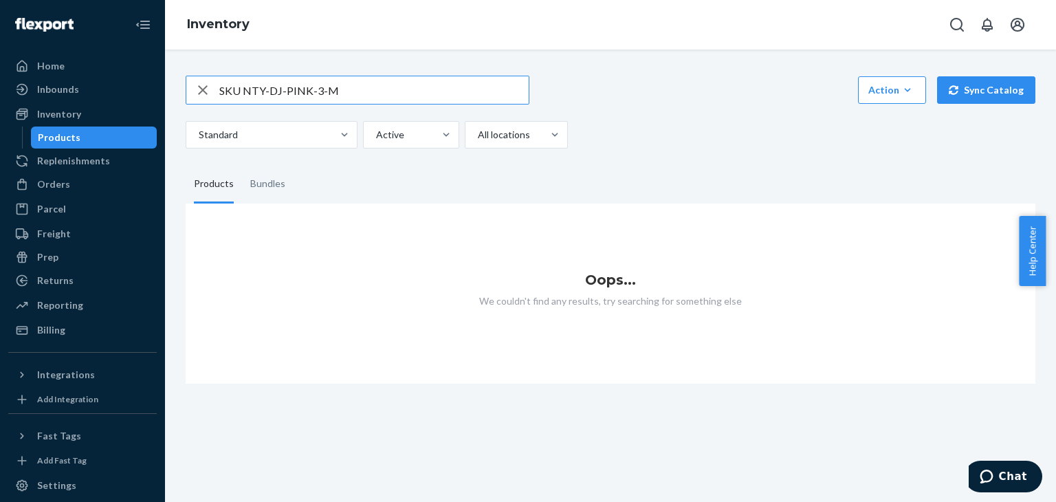
drag, startPoint x: 245, startPoint y: 90, endPoint x: 212, endPoint y: 91, distance: 33.7
click at [212, 91] on div "SKU NTY-DJ-PINK-3-M" at bounding box center [357, 89] width 342 height 27
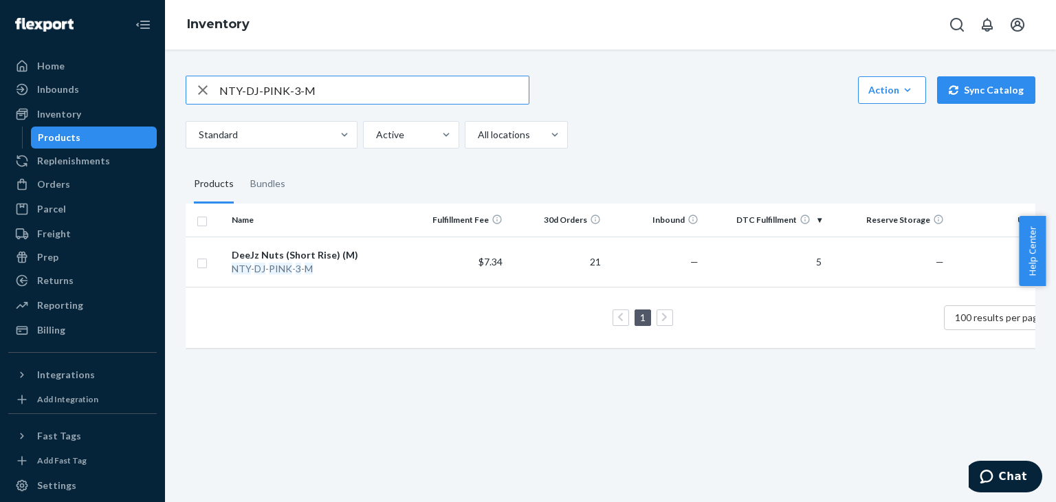
drag, startPoint x: 330, startPoint y: 83, endPoint x: 210, endPoint y: 83, distance: 119.6
click at [210, 83] on div "NTY-DJ-PINK-3-M" at bounding box center [357, 89] width 342 height 27
paste input "WKOT-YELL"
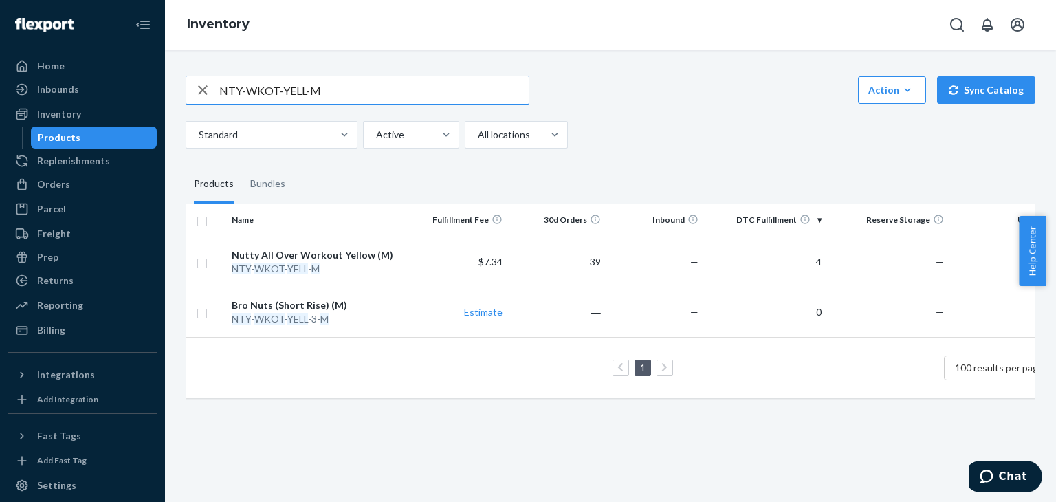
drag, startPoint x: 361, startPoint y: 89, endPoint x: 253, endPoint y: 87, distance: 108.6
click at [170, 89] on div "NTY-WKOT-YELL-M Action Create product Create bundle Bulk create products Bulk u…" at bounding box center [610, 275] width 891 height 452
paste input "DJ-PINK"
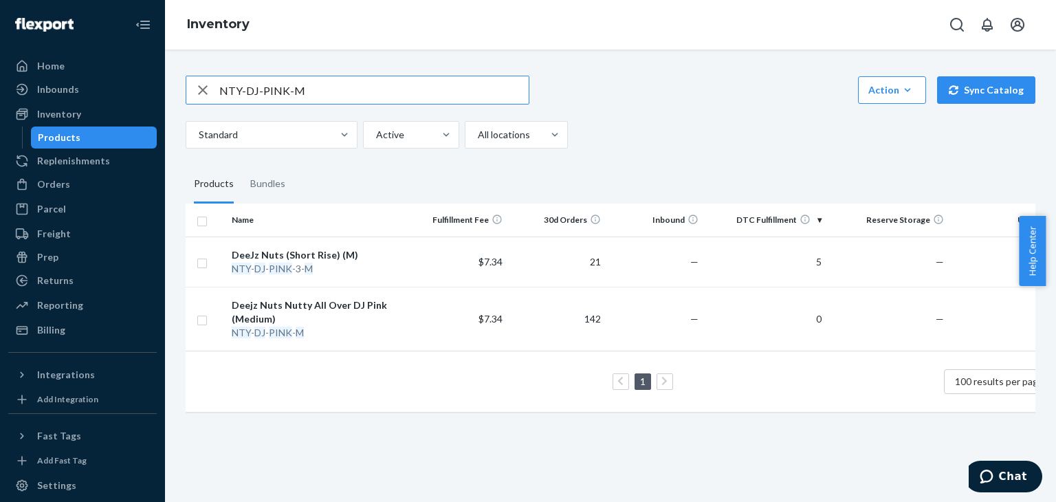
drag, startPoint x: 338, startPoint y: 89, endPoint x: 197, endPoint y: 89, distance: 141.6
click at [194, 89] on div "NTY-DJ-PINK-M" at bounding box center [357, 89] width 342 height 27
paste input "MAS-BLU"
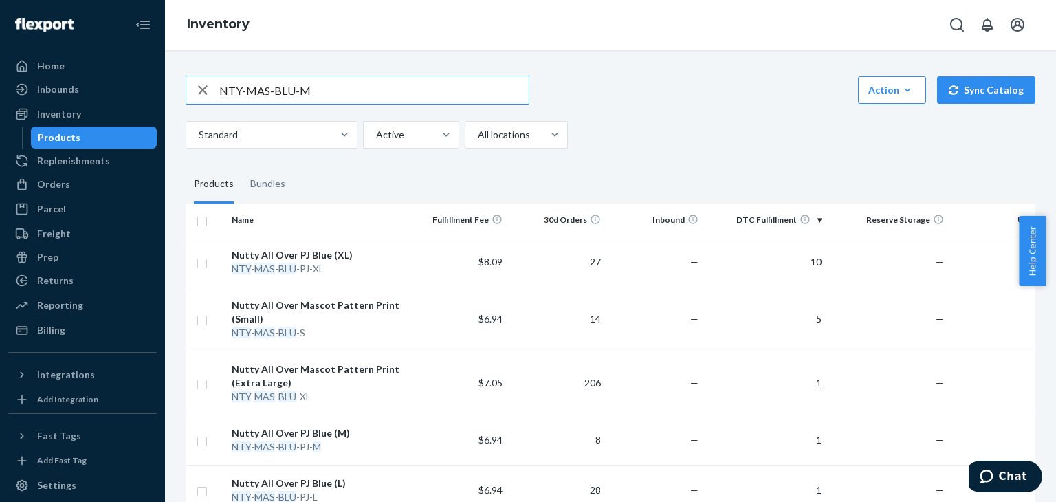
drag, startPoint x: 338, startPoint y: 89, endPoint x: 192, endPoint y: 91, distance: 145.7
click at [192, 91] on div "NTY-MAS-BLU-M" at bounding box center [357, 89] width 342 height 27
paste input "WKOT-YELL"
type input "NTY-WKOT-YELL-M"
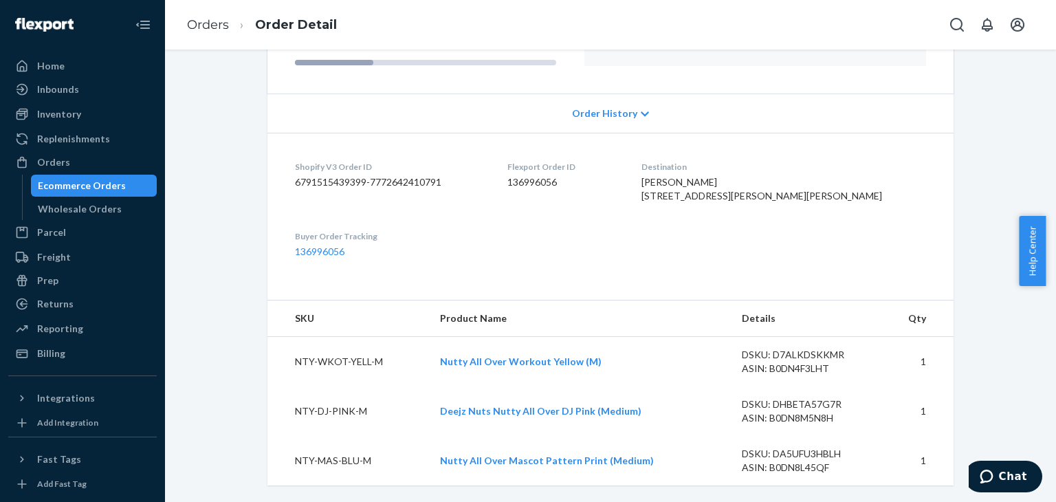
scroll to position [239, 0]
drag, startPoint x: 390, startPoint y: 363, endPoint x: 289, endPoint y: 361, distance: 100.3
click at [289, 361] on td "NTY-WKOT-YELL-M" at bounding box center [347, 362] width 161 height 50
copy td "NTY-WKOT-YELL-M"
drag, startPoint x: 360, startPoint y: 410, endPoint x: 293, endPoint y: 413, distance: 67.4
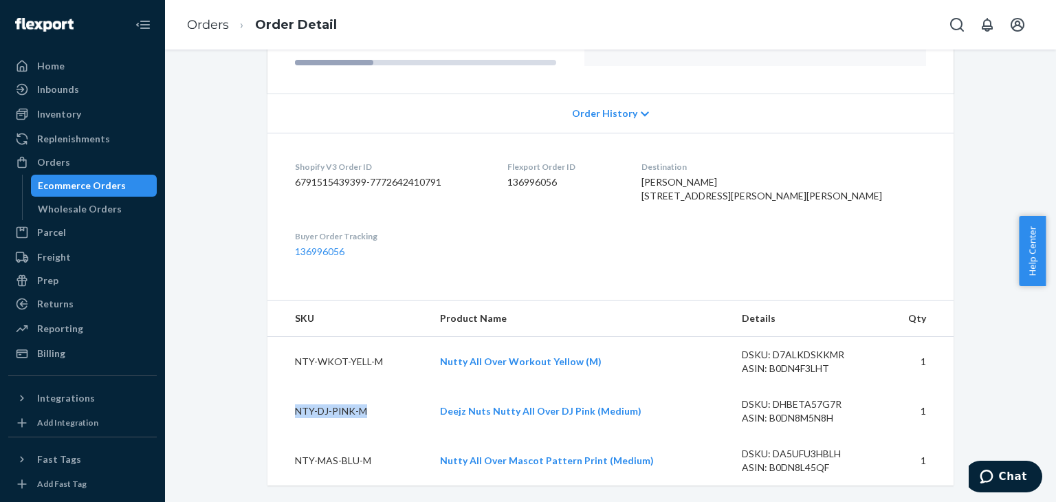
click at [293, 413] on td "NTY-DJ-PINK-M" at bounding box center [347, 410] width 161 height 49
copy td "NTY-DJ-PINK-M"
drag, startPoint x: 373, startPoint y: 460, endPoint x: 292, endPoint y: 461, distance: 81.1
click at [290, 462] on td "NTY-MAS-BLU-M" at bounding box center [347, 460] width 161 height 49
copy td "NTY-MAS-BLU-M"
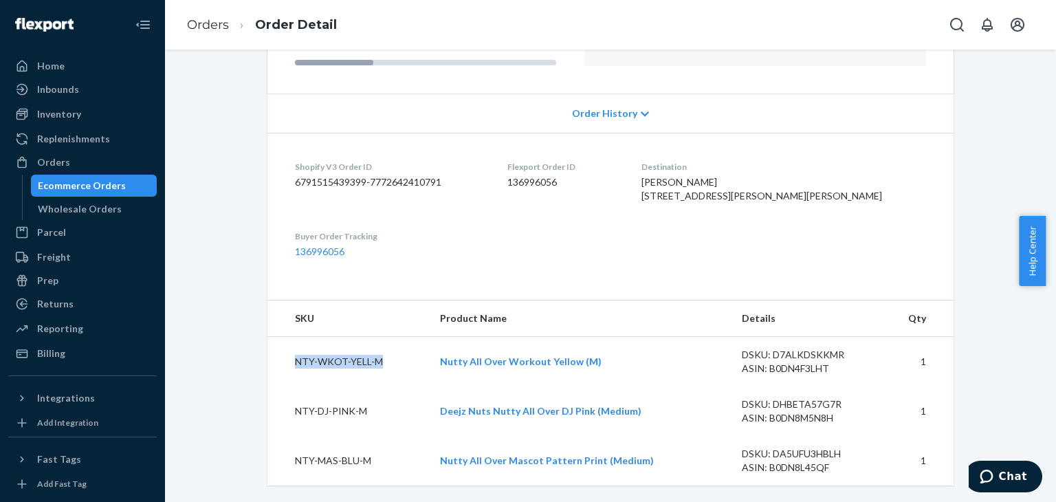
drag, startPoint x: 383, startPoint y: 358, endPoint x: 302, endPoint y: 354, distance: 80.5
click at [281, 354] on td "NTY-WKOT-YELL-M" at bounding box center [347, 362] width 161 height 50
copy td "NTY-WKOT-YELL-M"
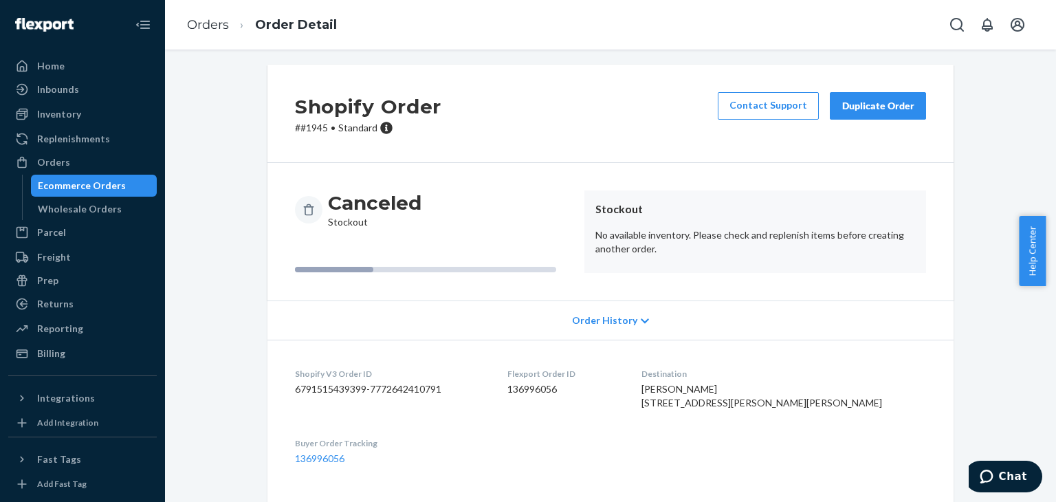
scroll to position [0, 0]
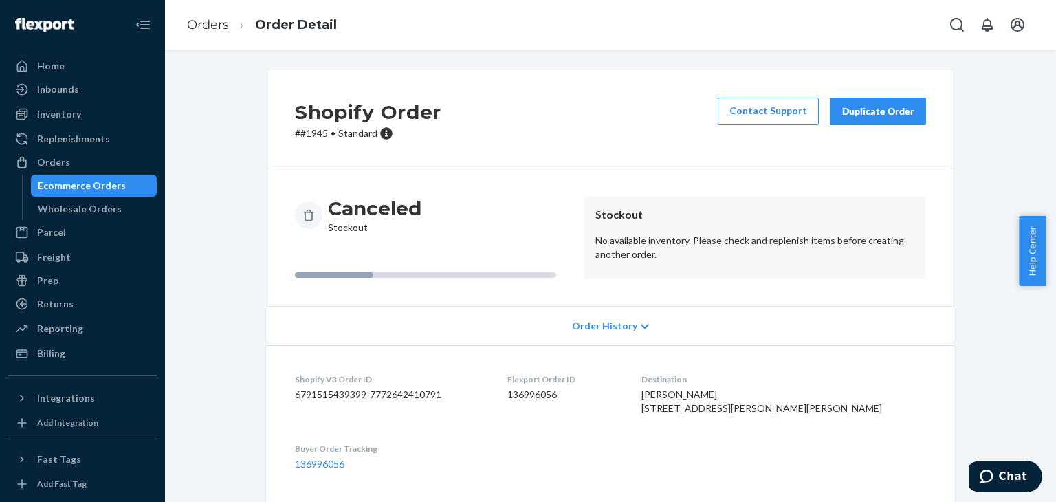
click at [640, 328] on icon at bounding box center [644, 326] width 8 height 5
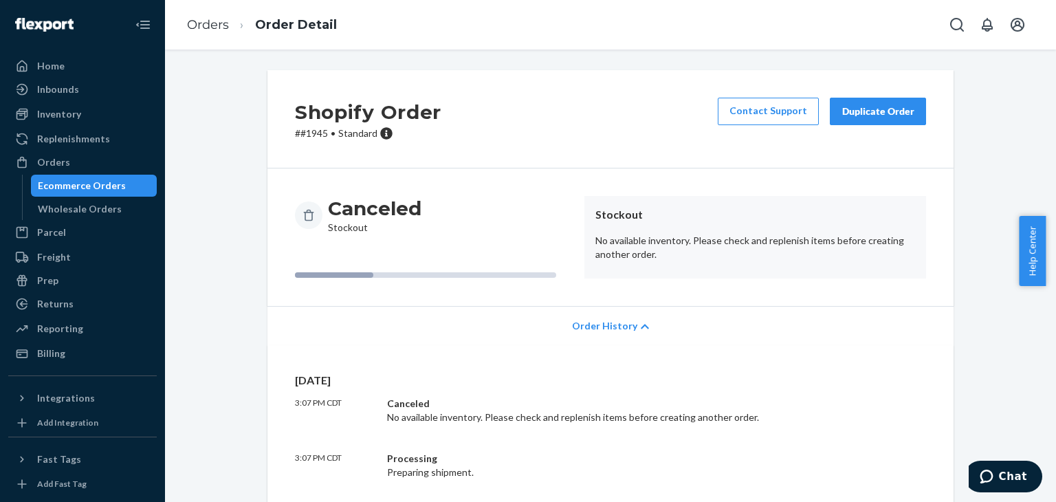
drag, startPoint x: 93, startPoint y: 183, endPoint x: 110, endPoint y: 182, distance: 16.5
click at [93, 183] on div "Ecommerce Orders" at bounding box center [82, 186] width 88 height 14
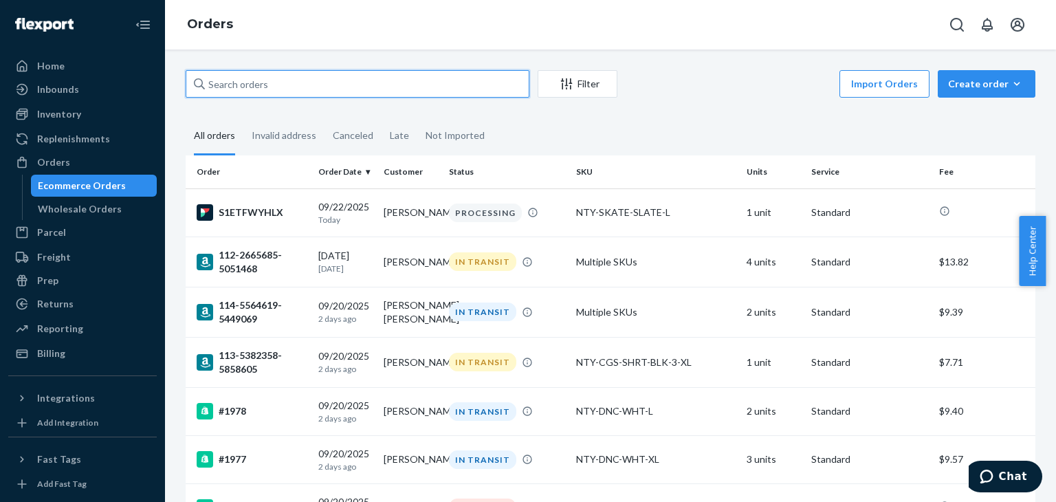
click at [293, 89] on input "text" at bounding box center [358, 83] width 344 height 27
type input "[PERSON_NAME]"
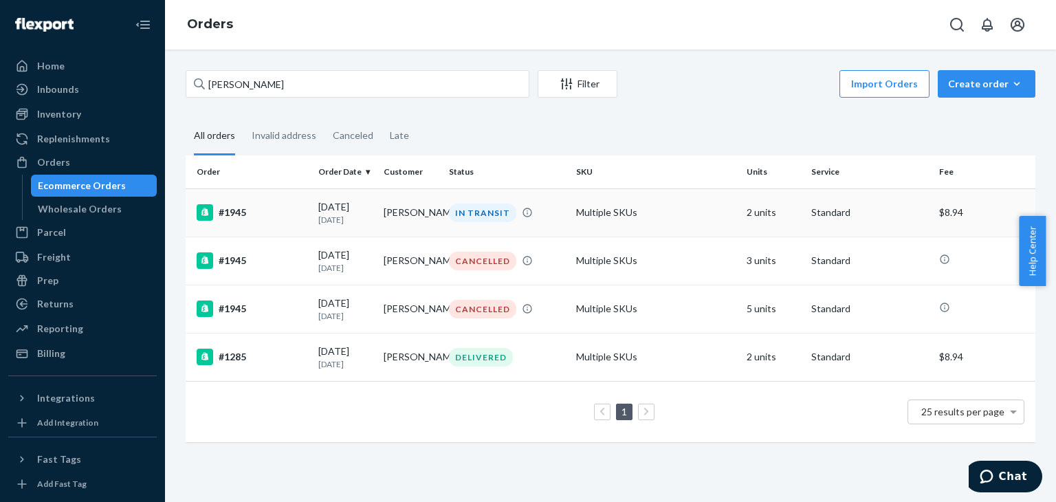
click at [338, 207] on div "[DATE] [DATE]" at bounding box center [345, 212] width 54 height 25
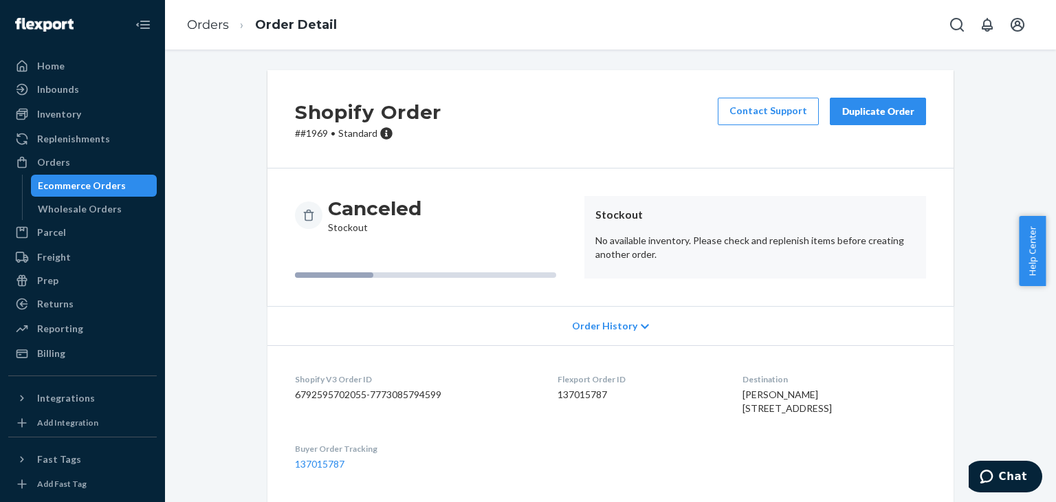
drag, startPoint x: 63, startPoint y: 118, endPoint x: 170, endPoint y: 119, distance: 107.9
click at [63, 118] on div "Inventory" at bounding box center [59, 114] width 44 height 14
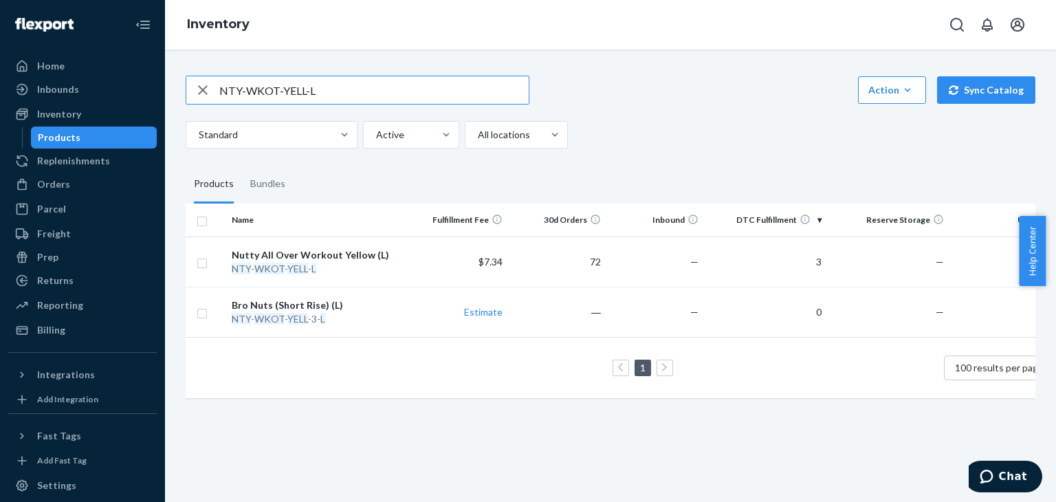
drag, startPoint x: 313, startPoint y: 86, endPoint x: 203, endPoint y: 85, distance: 110.6
click at [203, 85] on div "NTY-WKOT-YELL-L" at bounding box center [357, 89] width 342 height 27
paste input "CGS-BLK-7-XS"
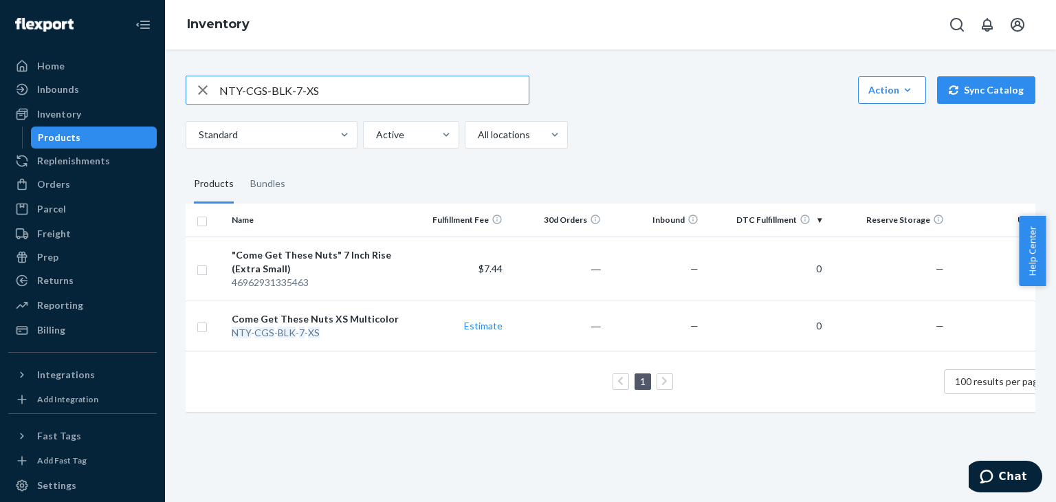
drag, startPoint x: 305, startPoint y: 86, endPoint x: 197, endPoint y: 86, distance: 108.6
click at [197, 86] on div "NTY-CGS-BLK-7-XS" at bounding box center [357, 89] width 342 height 27
paste input "SHRT-BLK-3-"
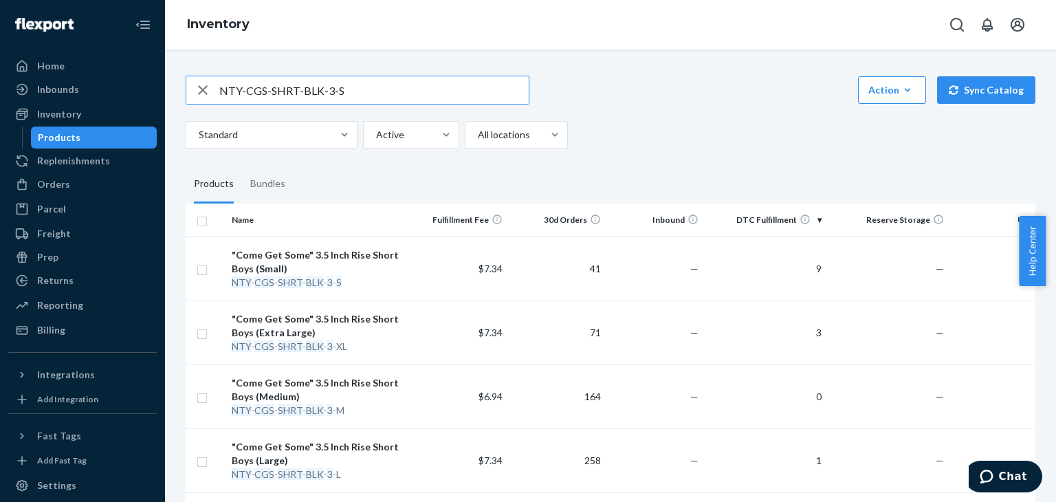
drag, startPoint x: 332, startPoint y: 91, endPoint x: 173, endPoint y: 87, distance: 158.8
click at [166, 85] on div "NTY-CGS-SHRT-BLK-3-S Action Create product Create bundle Bulk create products B…" at bounding box center [610, 275] width 891 height 452
paste input "DJ-PINK-3-L"
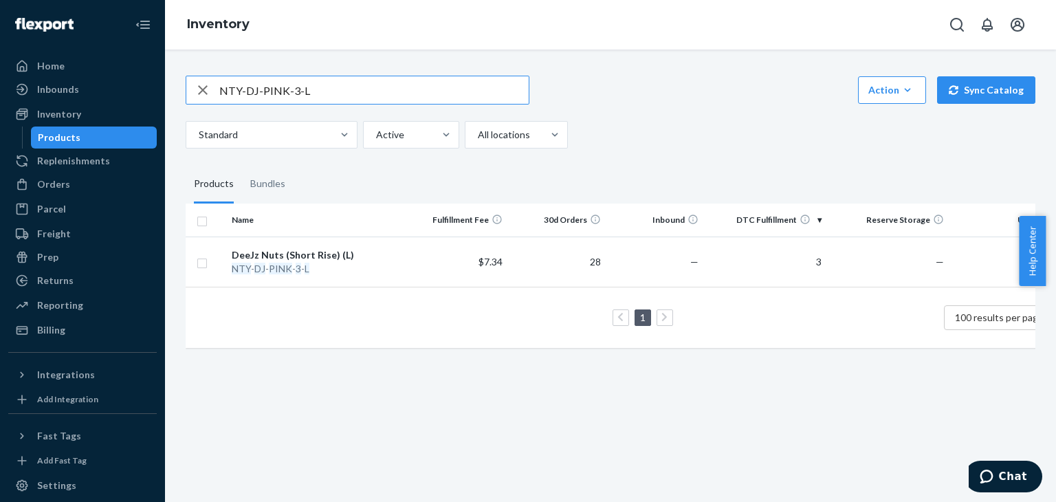
drag, startPoint x: 318, startPoint y: 92, endPoint x: 302, endPoint y: 89, distance: 16.7
click at [302, 89] on input "NTY-DJ-PINK-3-L" at bounding box center [373, 89] width 309 height 27
drag, startPoint x: 314, startPoint y: 89, endPoint x: 245, endPoint y: 88, distance: 69.4
click at [214, 98] on div "NTY-DJ-PINK-3-s" at bounding box center [357, 89] width 342 height 27
paste input "MAS-BLU-S"
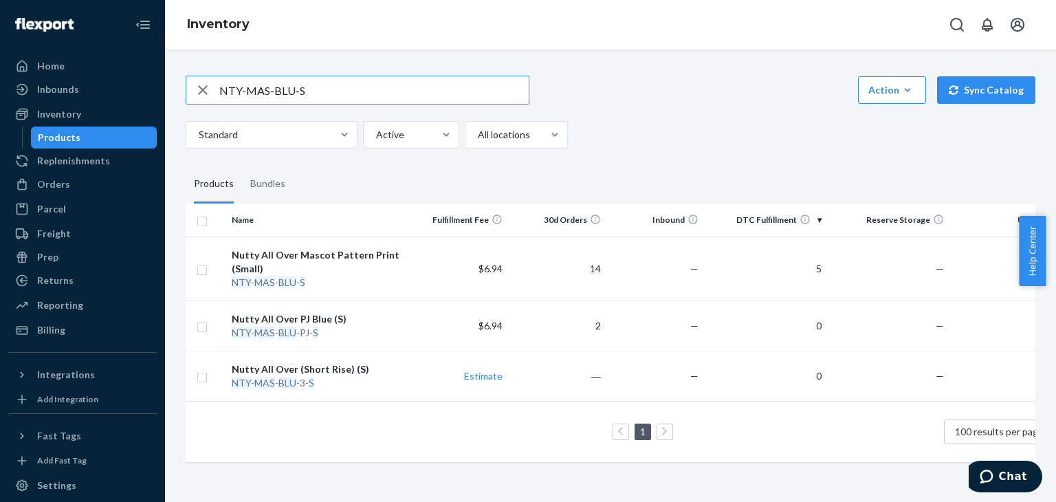
drag, startPoint x: 309, startPoint y: 83, endPoint x: 201, endPoint y: 87, distance: 107.3
click at [201, 87] on div "NTY-MAS-BLU-S" at bounding box center [357, 89] width 342 height 27
paste input "SKATE-SLATE-L"
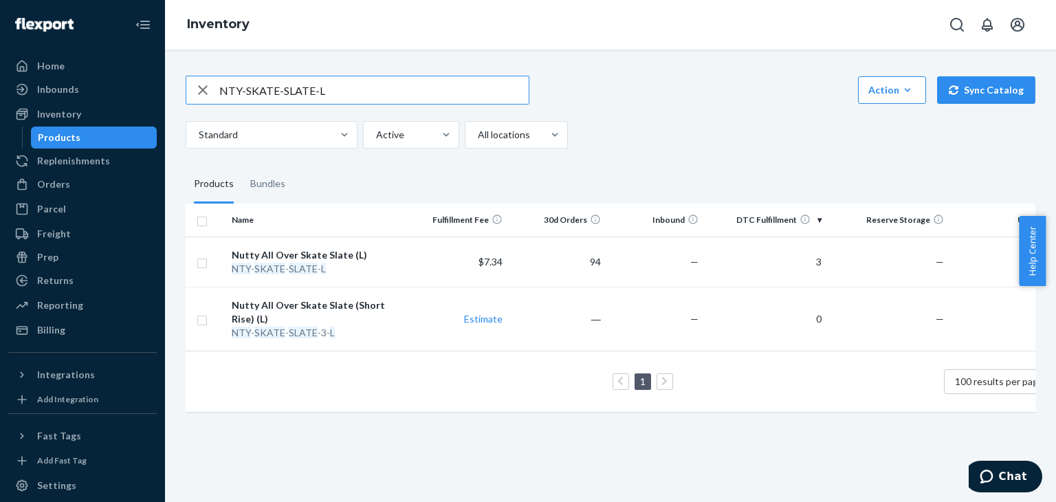
drag, startPoint x: 336, startPoint y: 91, endPoint x: 230, endPoint y: 86, distance: 106.7
click at [211, 91] on div "NTY-SKATE-SLATE-L" at bounding box center [357, 89] width 342 height 27
paste input "DJ-PINK-3"
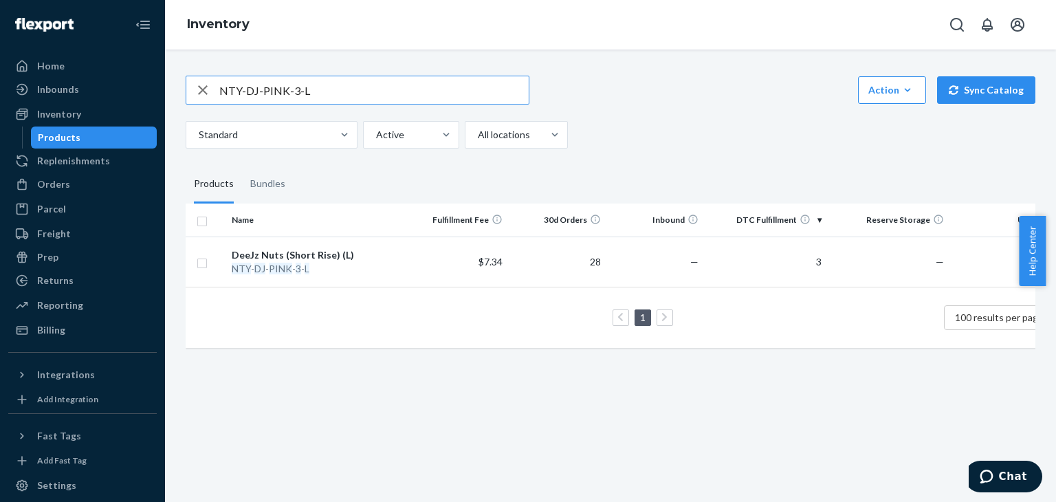
drag, startPoint x: 311, startPoint y: 86, endPoint x: 217, endPoint y: 89, distance: 94.2
click at [217, 89] on div "NTY-DJ-PINK-3-L" at bounding box center [357, 89] width 342 height 27
paste input "MAS-BLU"
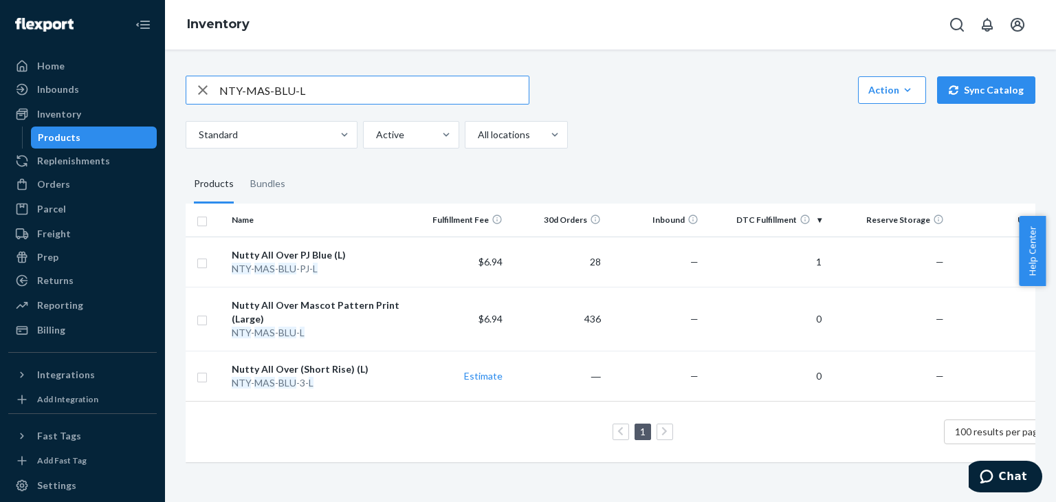
drag, startPoint x: 228, startPoint y: 90, endPoint x: 308, endPoint y: 91, distance: 79.7
click at [308, 91] on input "NTY-MAS-BLU-L" at bounding box center [373, 89] width 309 height 27
paste input "DNC-WHT"
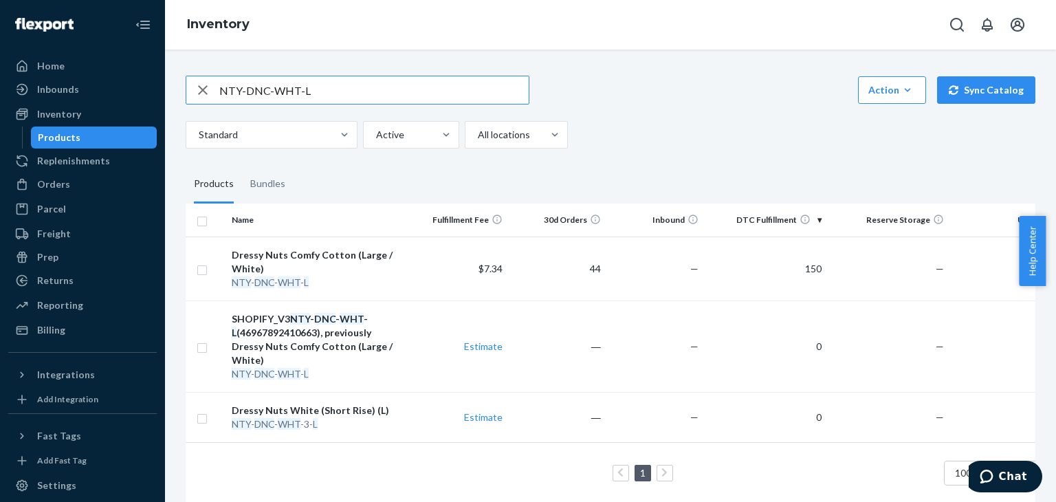
drag, startPoint x: 309, startPoint y: 90, endPoint x: 194, endPoint y: 84, distance: 114.9
click at [193, 84] on div "NTY-DNC-WHT-L" at bounding box center [357, 89] width 342 height 27
paste input "CGS-SHRT-BLK-3-X"
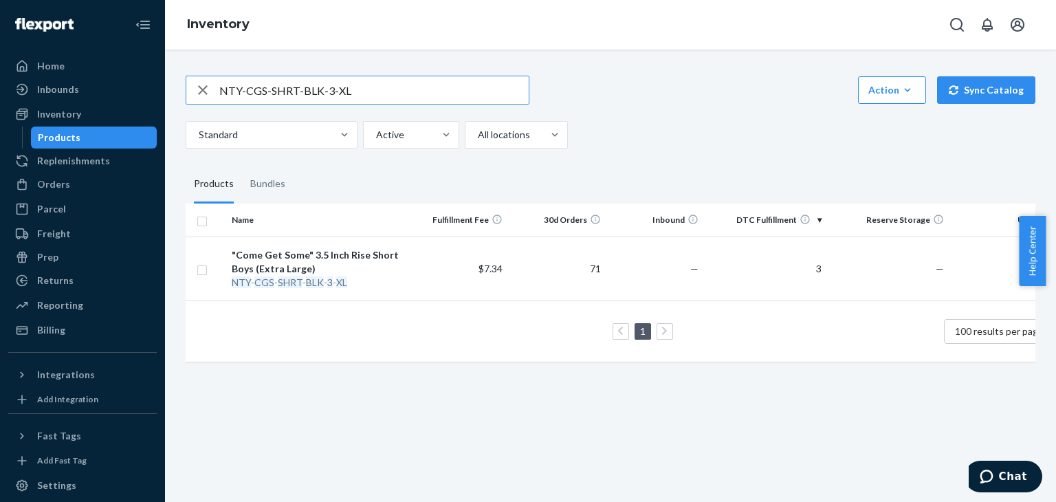
drag, startPoint x: 357, startPoint y: 93, endPoint x: 225, endPoint y: 89, distance: 132.0
click at [217, 93] on div "NTY-CGS-SHRT-BLK-3-XL" at bounding box center [357, 89] width 342 height 27
paste input "BLK-7"
drag, startPoint x: 350, startPoint y: 91, endPoint x: 197, endPoint y: 69, distance: 154.8
click at [197, 69] on div "NTY-CGS-BLK-7-XL Action Create product Create bundle Bulk create products Bulk …" at bounding box center [610, 217] width 870 height 316
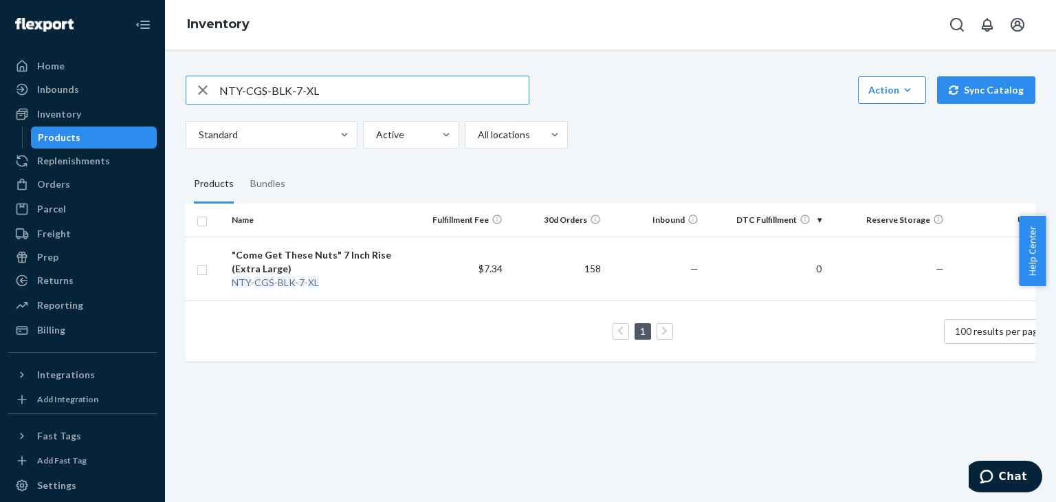
paste input "SHRT-BLK-3"
type input "NTY-CGS-SHRT-BLK-3-XL"
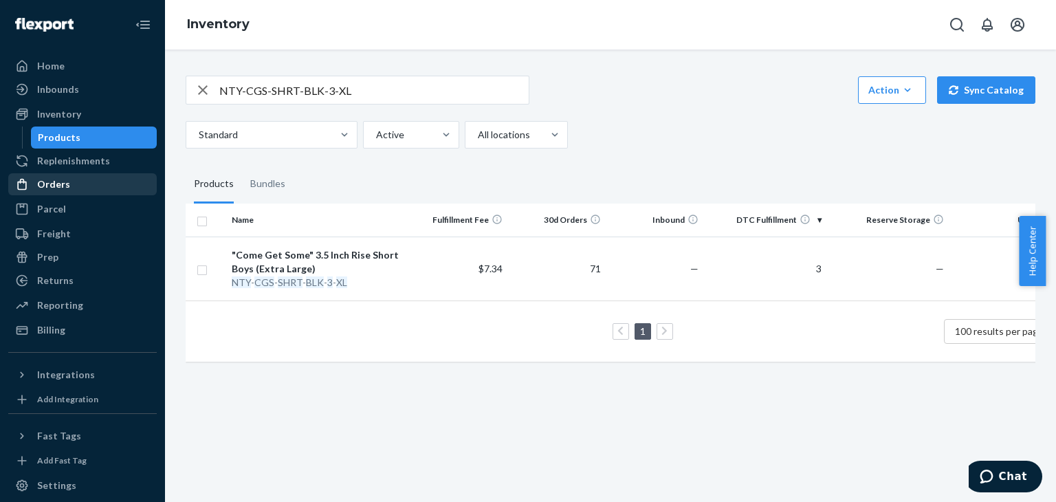
click at [76, 175] on div "Orders" at bounding box center [83, 184] width 146 height 19
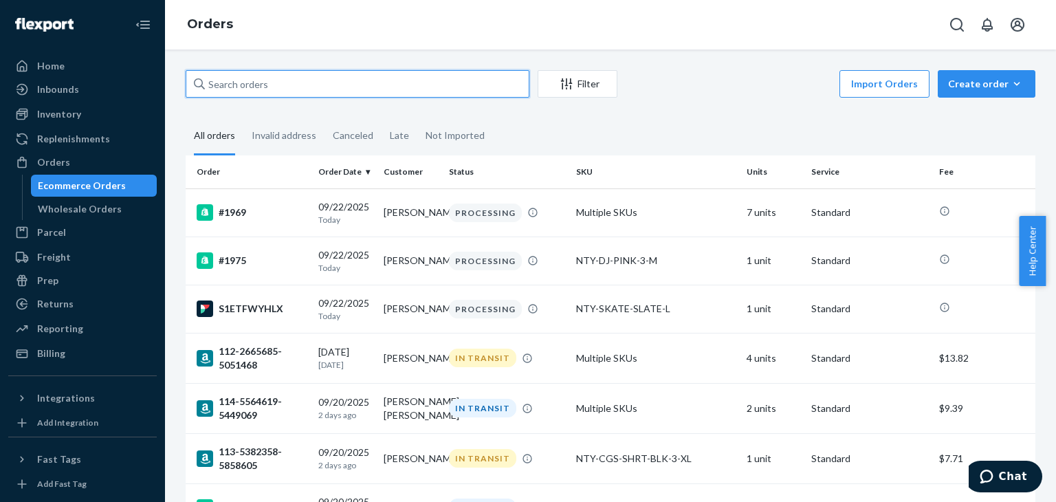
click at [290, 85] on input "text" at bounding box center [358, 83] width 344 height 27
type input "gunning"
